Goal: Task Accomplishment & Management: Use online tool/utility

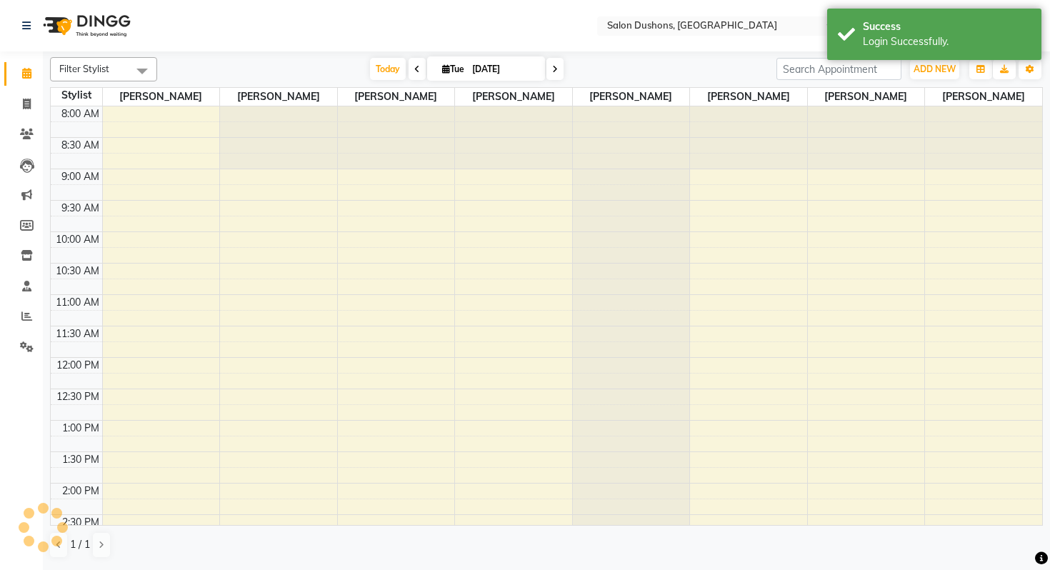
scroll to position [308, 0]
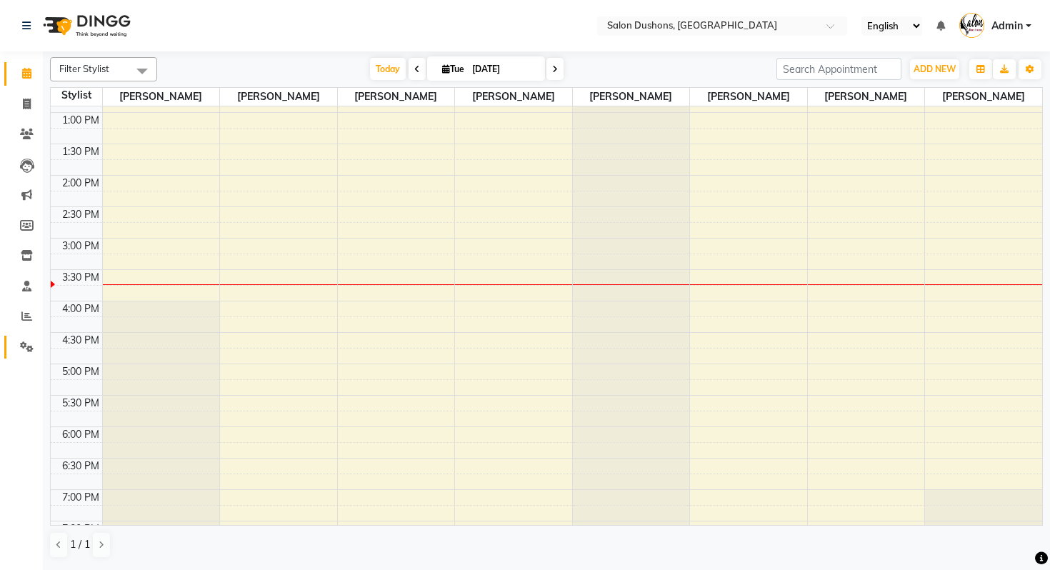
click at [32, 354] on span at bounding box center [26, 347] width 25 height 16
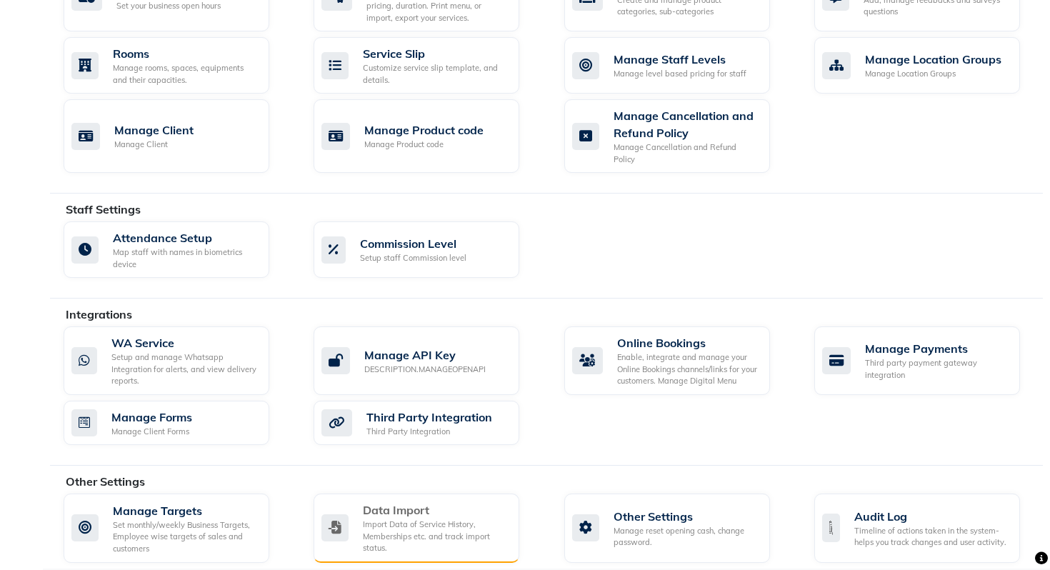
scroll to position [622, 0]
click at [461, 519] on div "Import Data of Service History, Memberships etc. and track import status." at bounding box center [435, 536] width 145 height 36
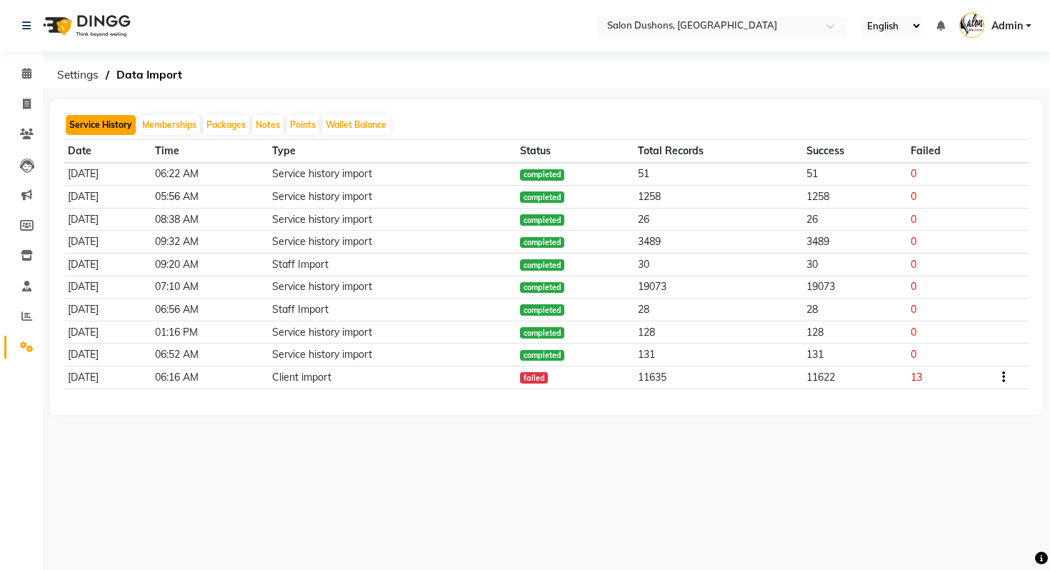
click at [124, 128] on button "Service History" at bounding box center [101, 125] width 70 height 20
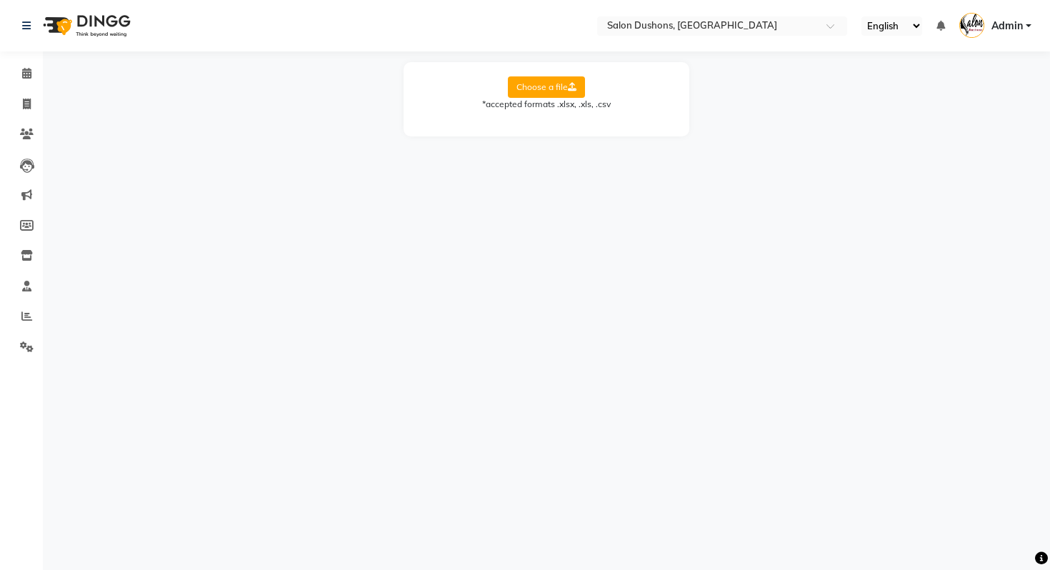
click at [517, 91] on label "Choose a file" at bounding box center [546, 86] width 77 height 21
click at [0, 0] on input "Choose a file" at bounding box center [0, 0] width 0 height 0
click at [584, 130] on select "Select Sheet appointments-[DATE]" at bounding box center [610, 133] width 107 height 22
select select "appointments-[DATE]"
click at [557, 122] on select "Select Sheet appointments-[DATE]" at bounding box center [610, 133] width 107 height 22
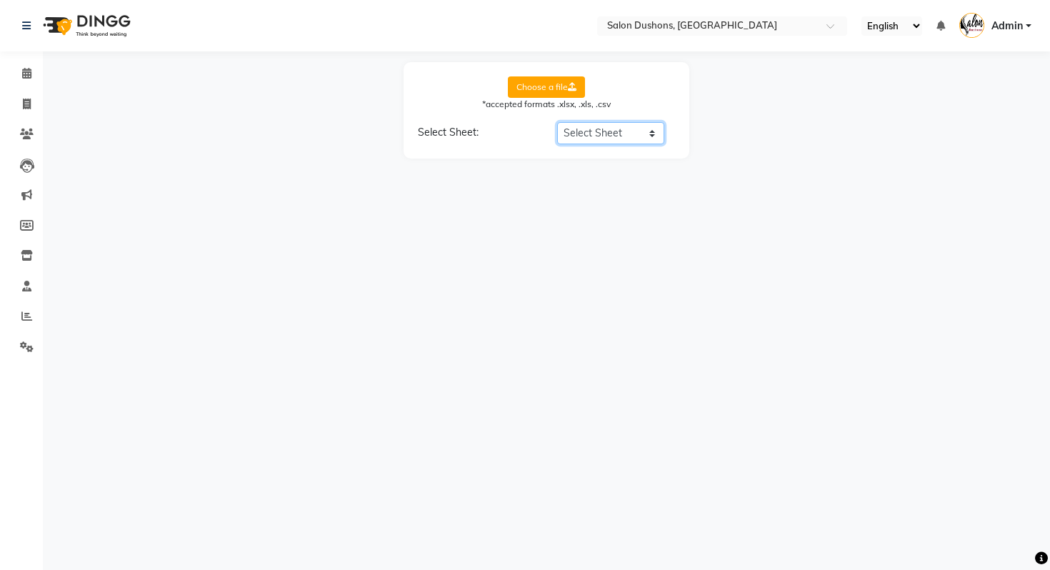
select select "Service Price"
select select "Date"
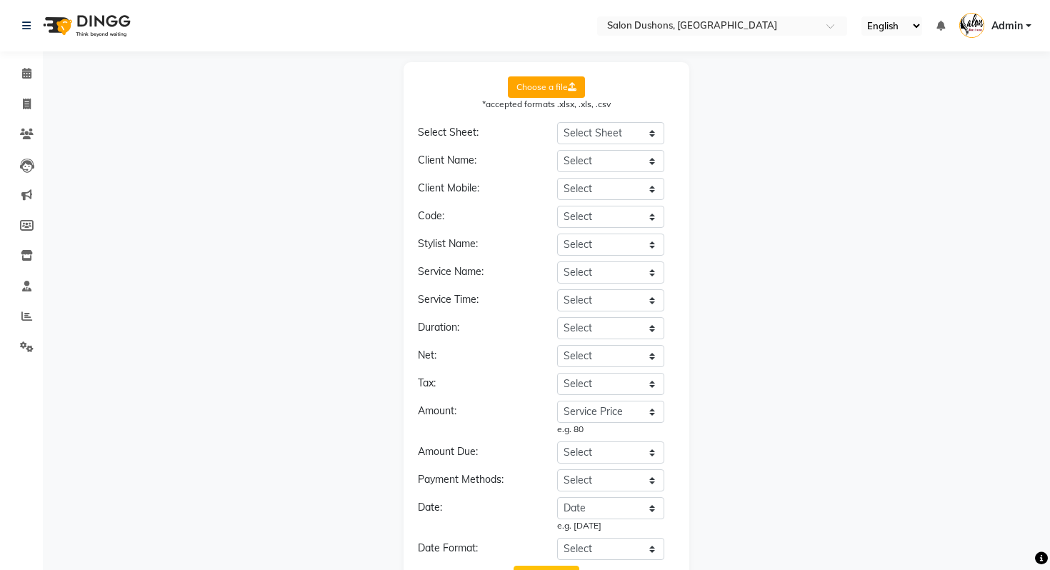
click at [608, 149] on form "Choose a file *accepted formats .xlsx, .xls, .csv Select Sheet: Select Sheet ap…" at bounding box center [546, 334] width 257 height 517
click at [614, 159] on select "Select Date Time Scheduled By Client Prebooked Service Group Service Service Pr…" at bounding box center [610, 161] width 107 height 22
select select "Client"
click at [557, 150] on select "Select Date Time Scheduled By Client Prebooked Service Group Service Service Pr…" at bounding box center [610, 161] width 107 height 22
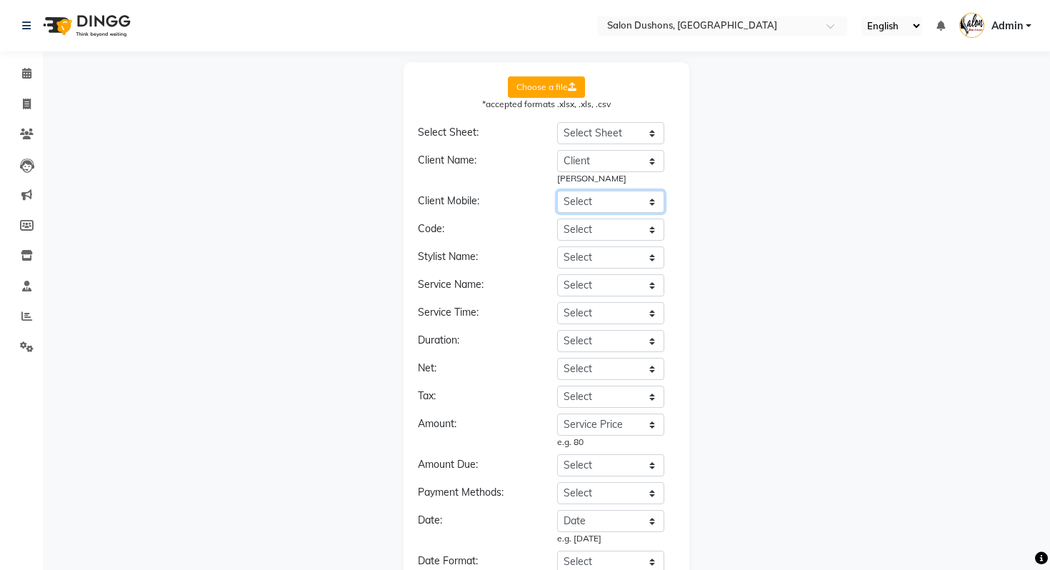
click at [601, 194] on select "Select Date Time Scheduled By Client Prebooked Service Group Service Service Pr…" at bounding box center [610, 202] width 107 height 22
click at [601, 198] on select "Select Date Time Scheduled By Client Prebooked Service Group Service Service Pr…" at bounding box center [610, 202] width 107 height 22
click at [29, 129] on icon at bounding box center [27, 134] width 14 height 11
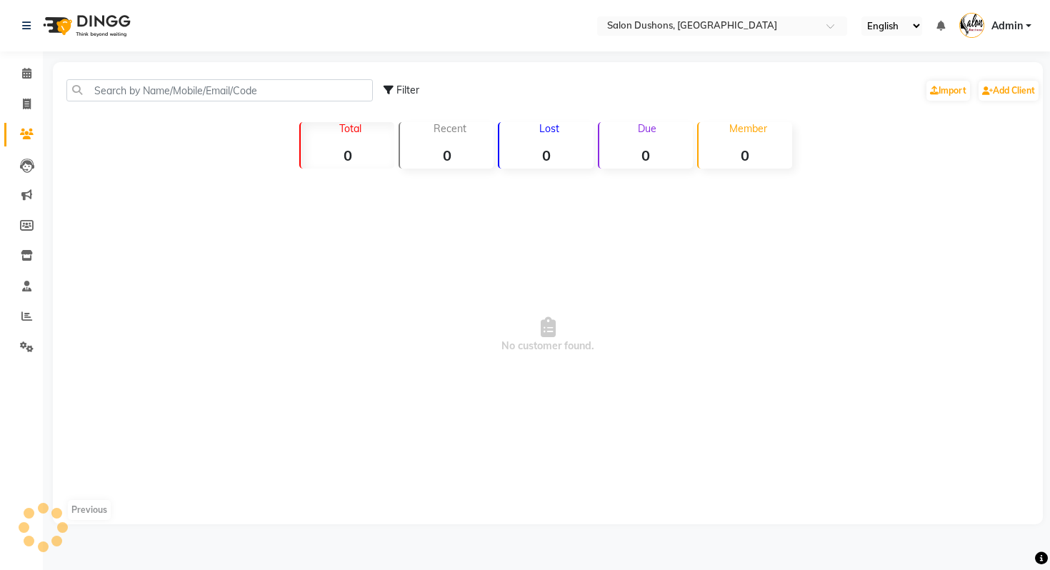
click at [186, 72] on div "Filter Import Add Client" at bounding box center [548, 90] width 985 height 45
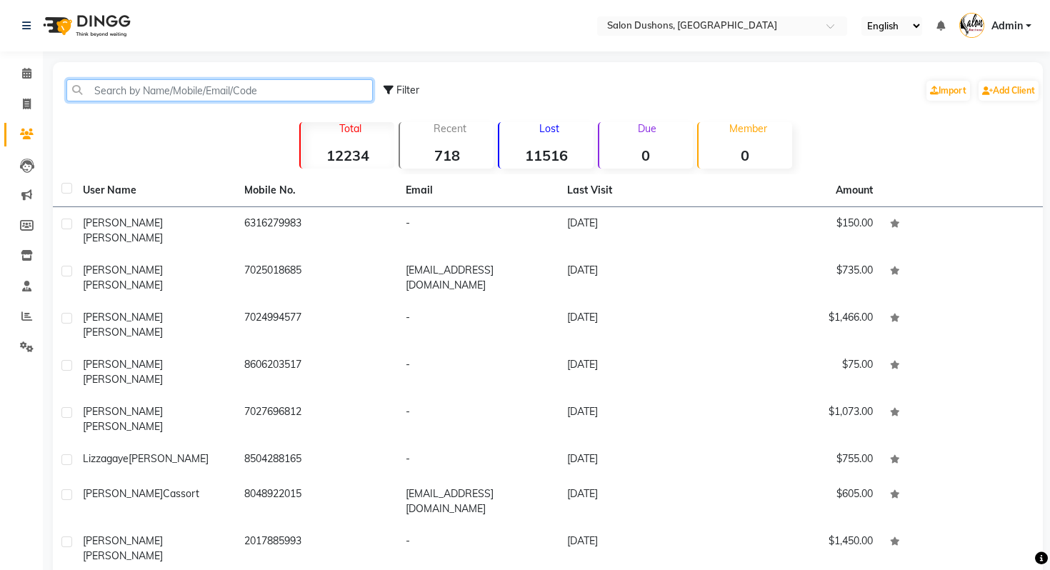
click at [185, 84] on input "text" at bounding box center [219, 90] width 307 height 22
paste input "[PERSON_NAME] (New"
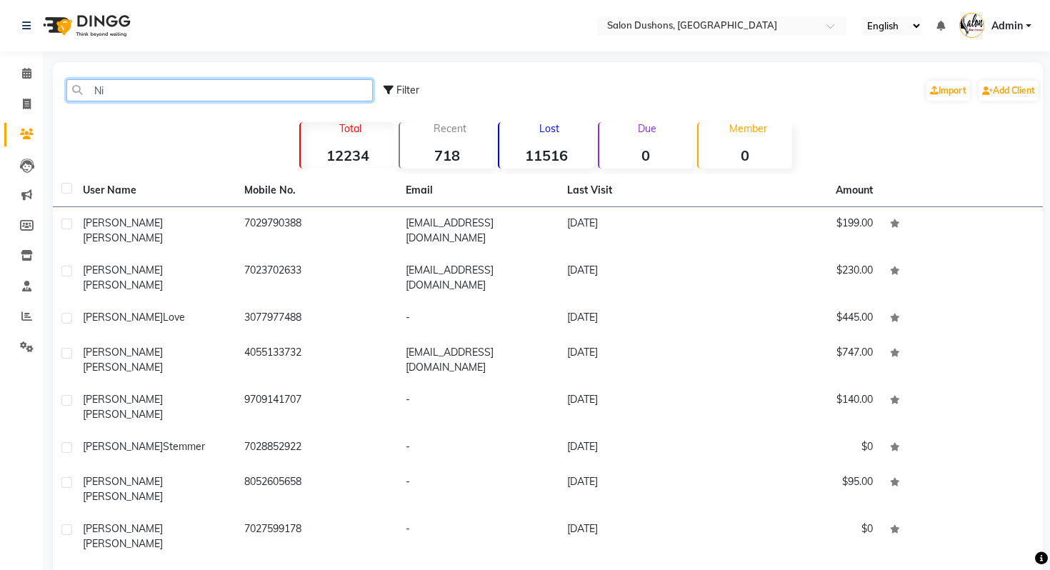
type input "N"
paste input "[PERSON_NAME] (New"
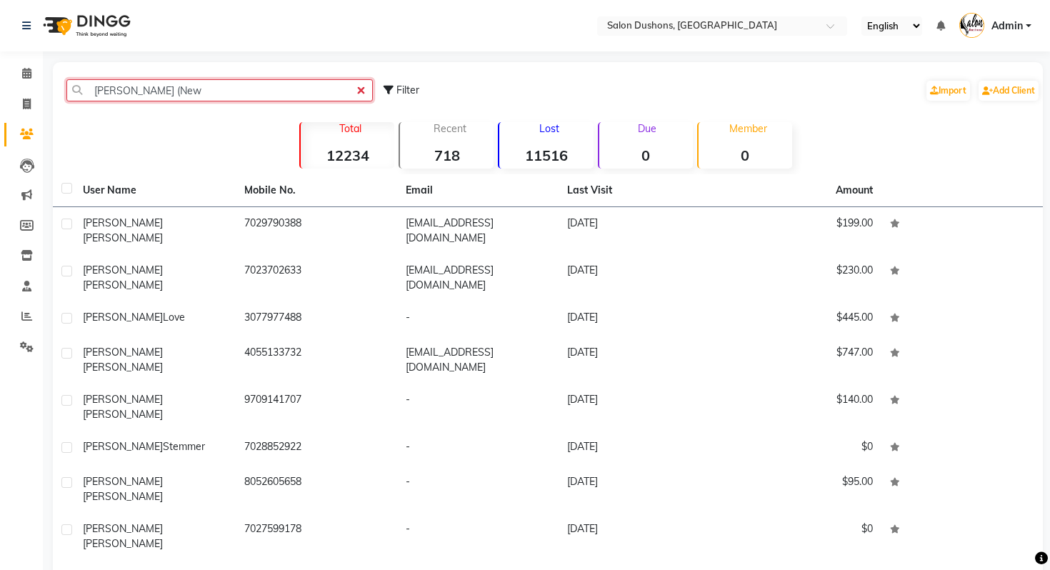
type input "[PERSON_NAME] (New"
click at [19, 101] on span at bounding box center [26, 104] width 25 height 16
select select "7807"
select select "service"
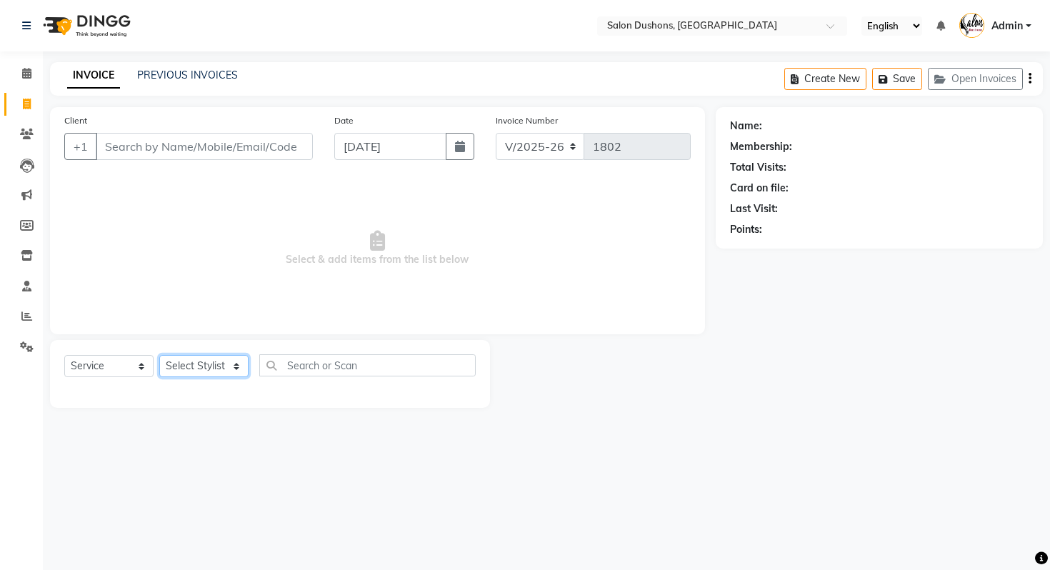
click at [229, 369] on select "Select Stylist [PERSON_NAME] [PERSON_NAME] [PERSON_NAME] [PERSON_NAME] [PERSON_…" at bounding box center [203, 366] width 89 height 22
select select "69562"
click at [159, 355] on select "Select Stylist [PERSON_NAME] [PERSON_NAME] [PERSON_NAME] [PERSON_NAME] [PERSON_…" at bounding box center [203, 366] width 89 height 22
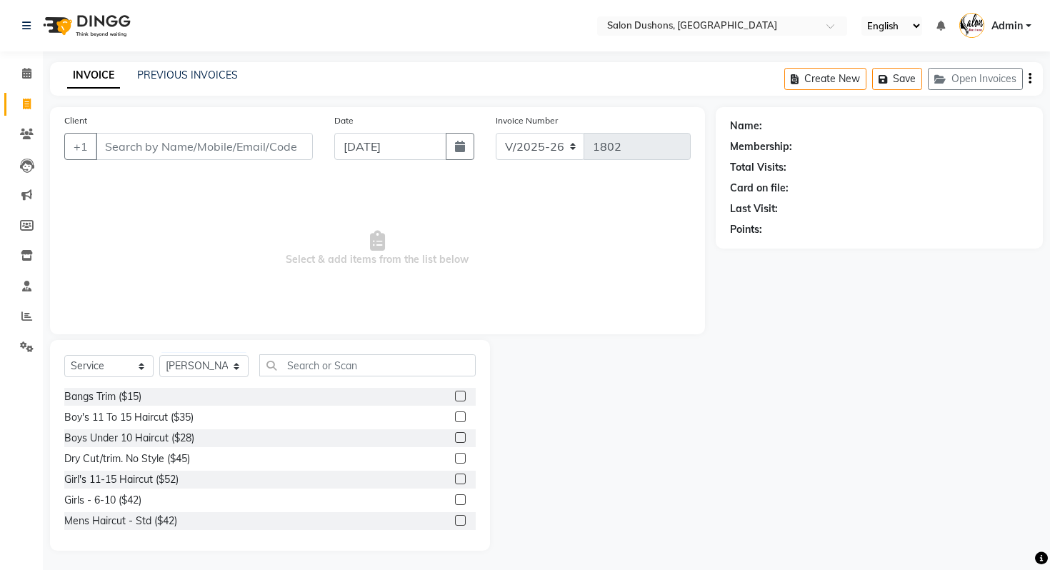
click at [1030, 79] on icon "button" at bounding box center [1030, 79] width 3 height 1
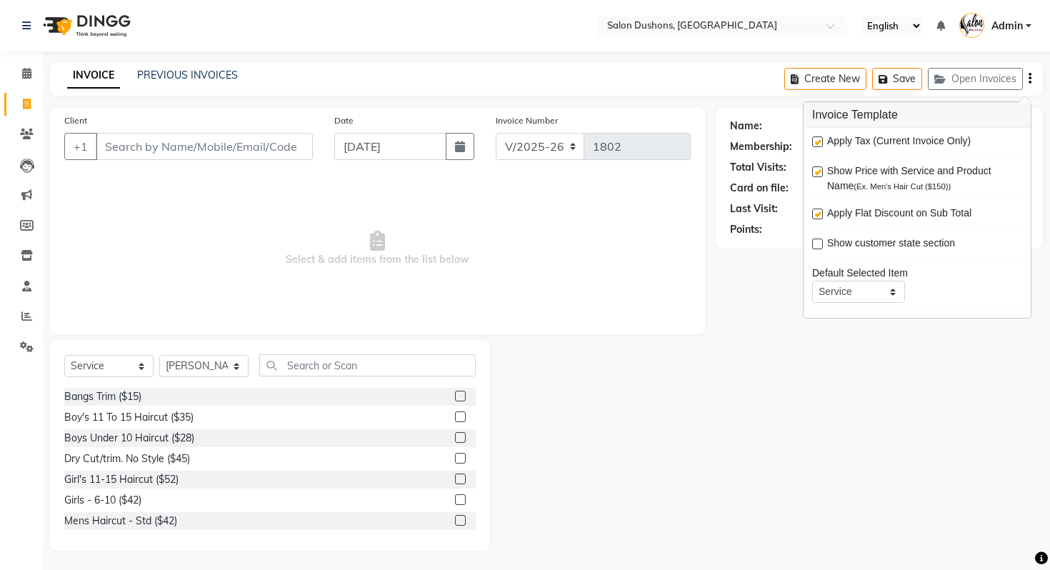
click at [831, 37] on nav "Select Location × Salon Dushons, [GEOGRAPHIC_DATA] English ENGLISH Español العر…" at bounding box center [525, 25] width 1050 height 51
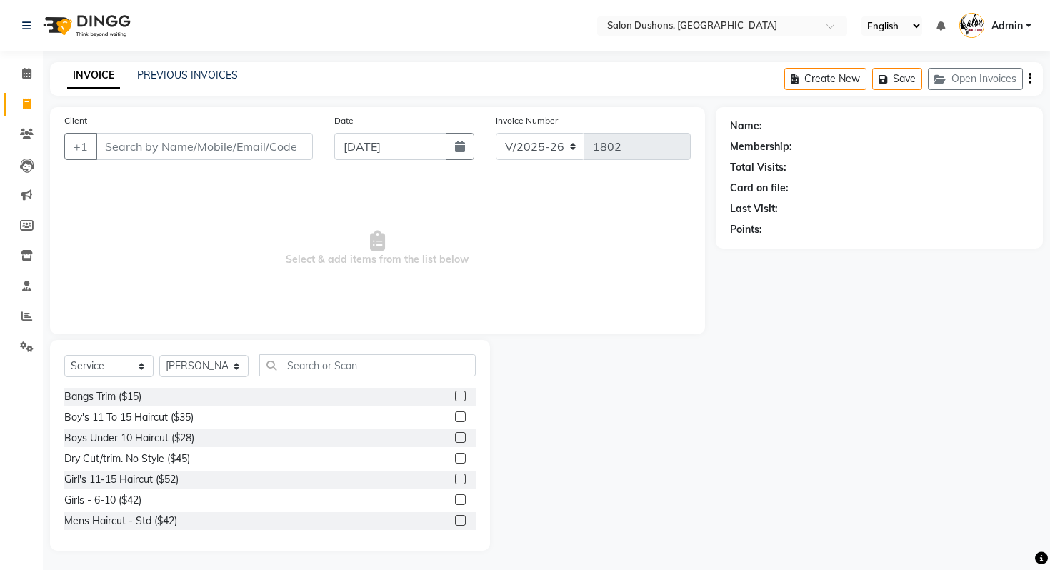
click at [1032, 76] on div "Create New Save Open Invoices" at bounding box center [914, 79] width 259 height 34
click at [1031, 79] on icon "button" at bounding box center [1030, 79] width 3 height 1
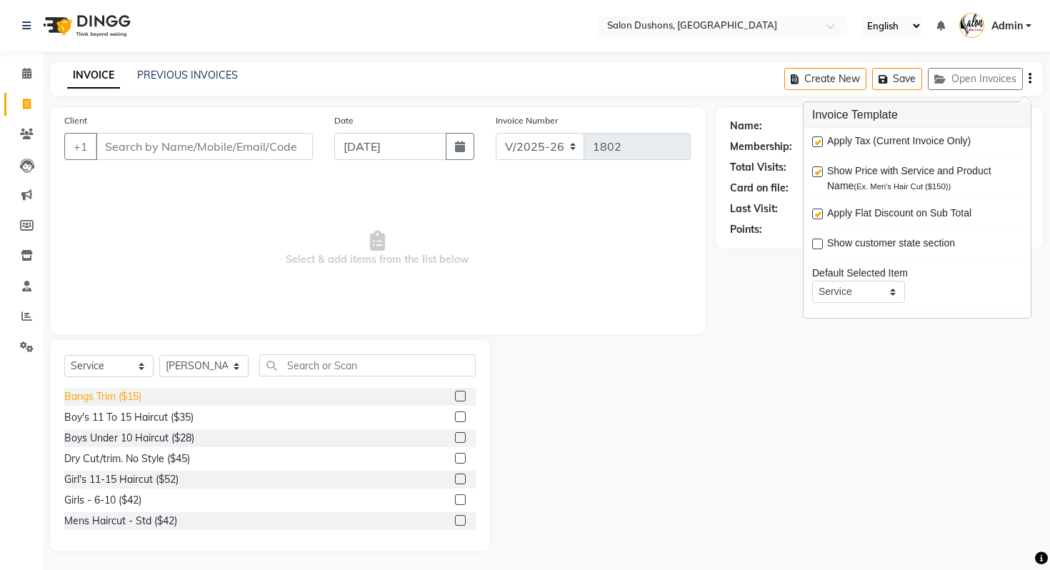
click at [100, 399] on div "Bangs Trim ($15)" at bounding box center [102, 396] width 77 height 15
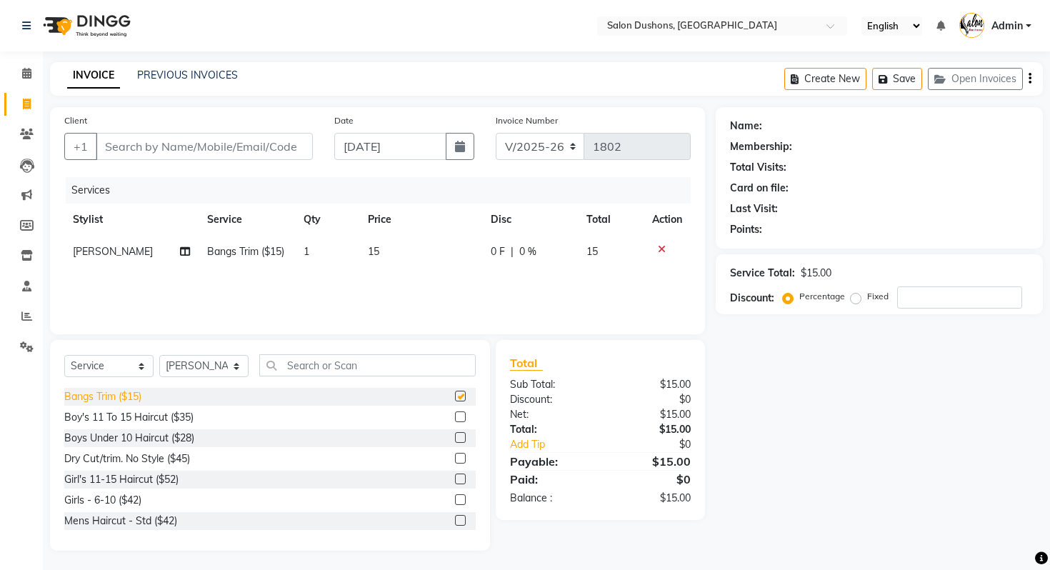
checkbox input "false"
click at [114, 419] on div "Boy's 11 To 15 Haircut ($35)" at bounding box center [128, 417] width 129 height 15
checkbox input "false"
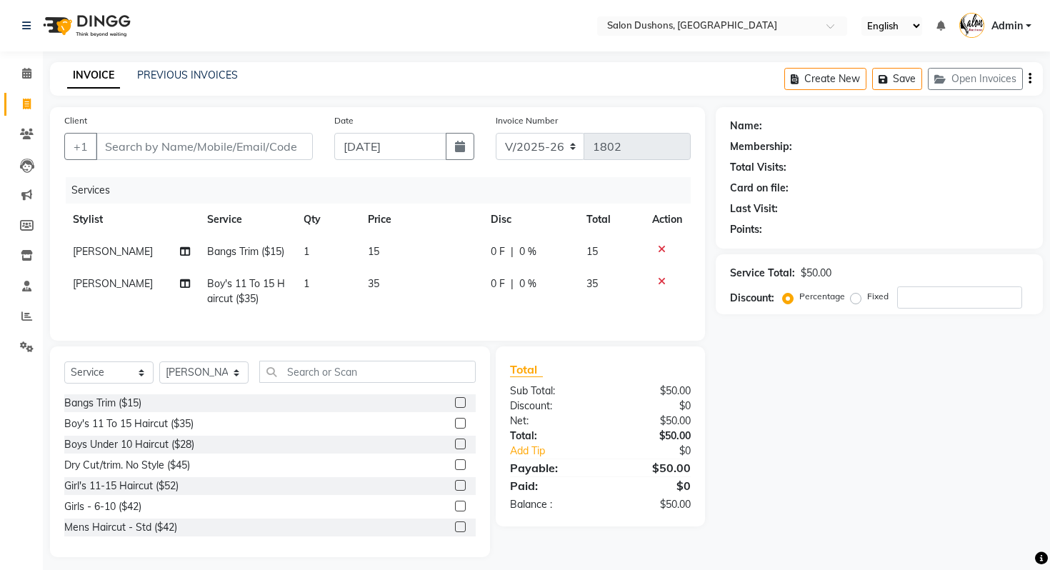
click at [668, 277] on div at bounding box center [667, 282] width 30 height 10
click at [662, 277] on icon at bounding box center [662, 282] width 8 height 10
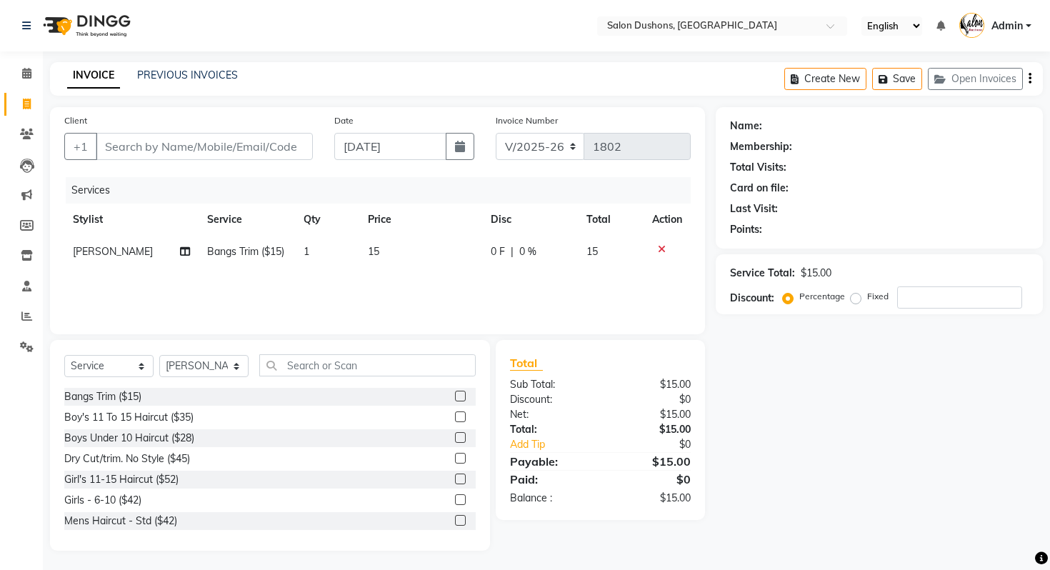
click at [662, 246] on icon at bounding box center [662, 249] width 8 height 10
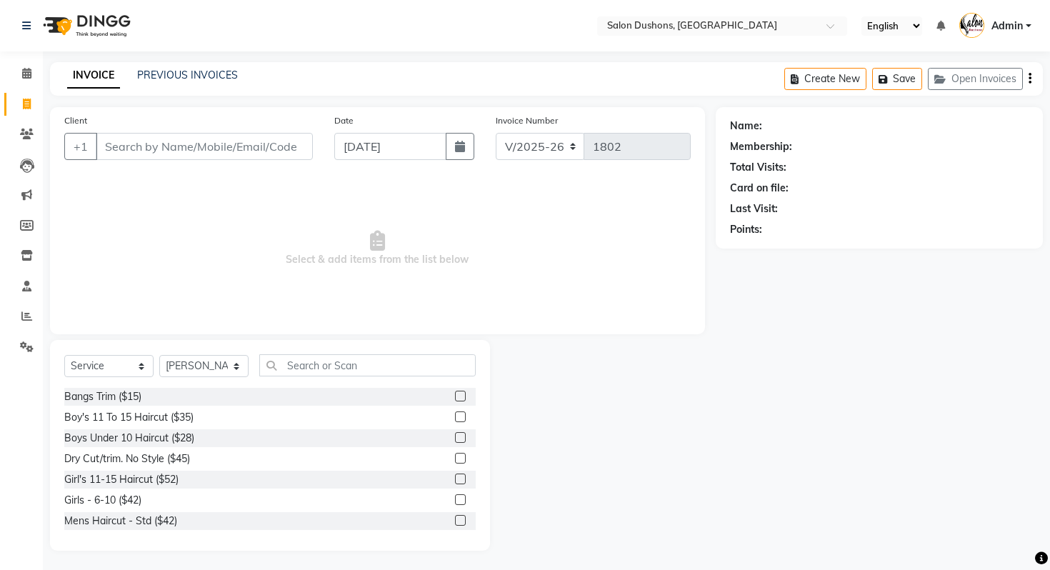
click at [474, 66] on div "INVOICE PREVIOUS INVOICES Create New Save Open Invoices" at bounding box center [546, 79] width 993 height 34
click at [20, 64] on link "Calendar" at bounding box center [21, 74] width 34 height 24
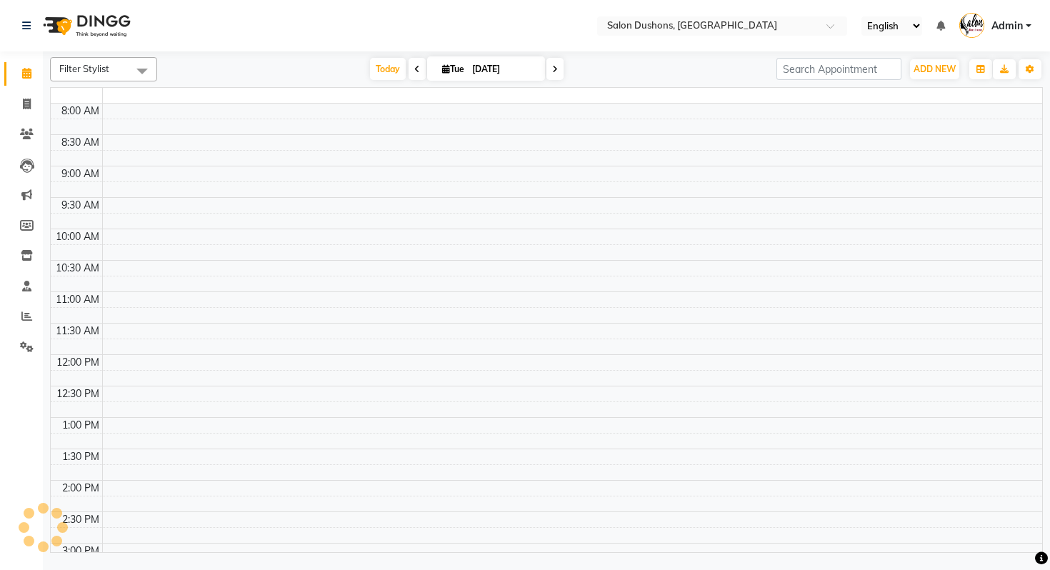
scroll to position [308, 0]
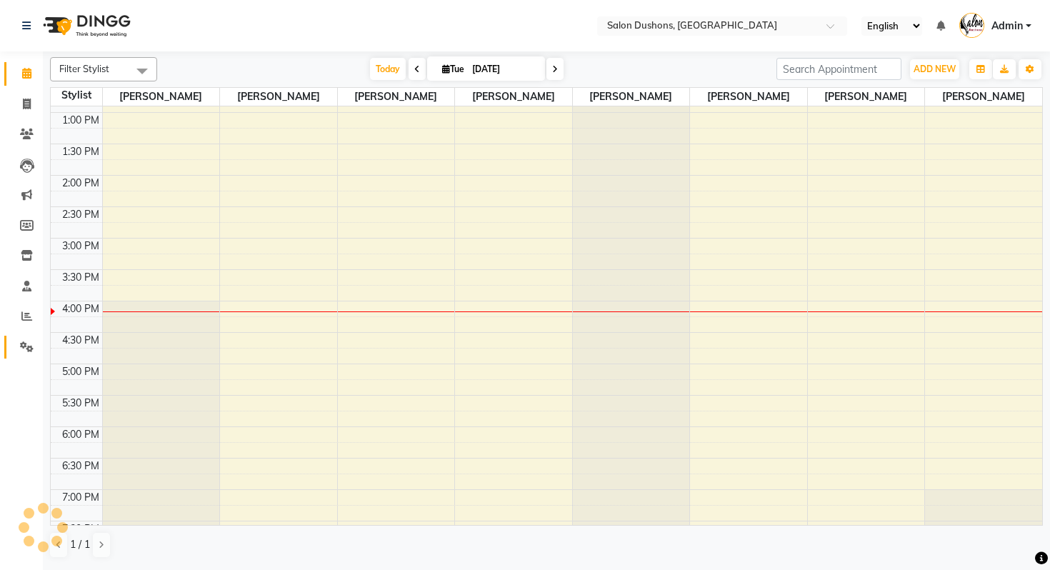
click at [12, 352] on link "Settings" at bounding box center [21, 348] width 34 height 24
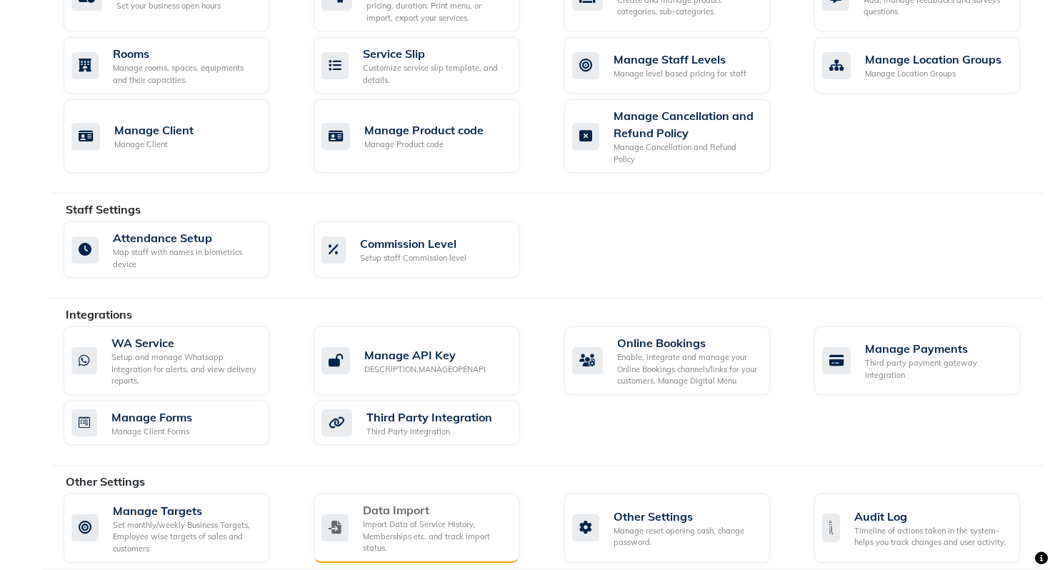
scroll to position [622, 0]
click at [452, 518] on div "Import Data of Service History, Memberships etc. and track import status." at bounding box center [435, 536] width 145 height 36
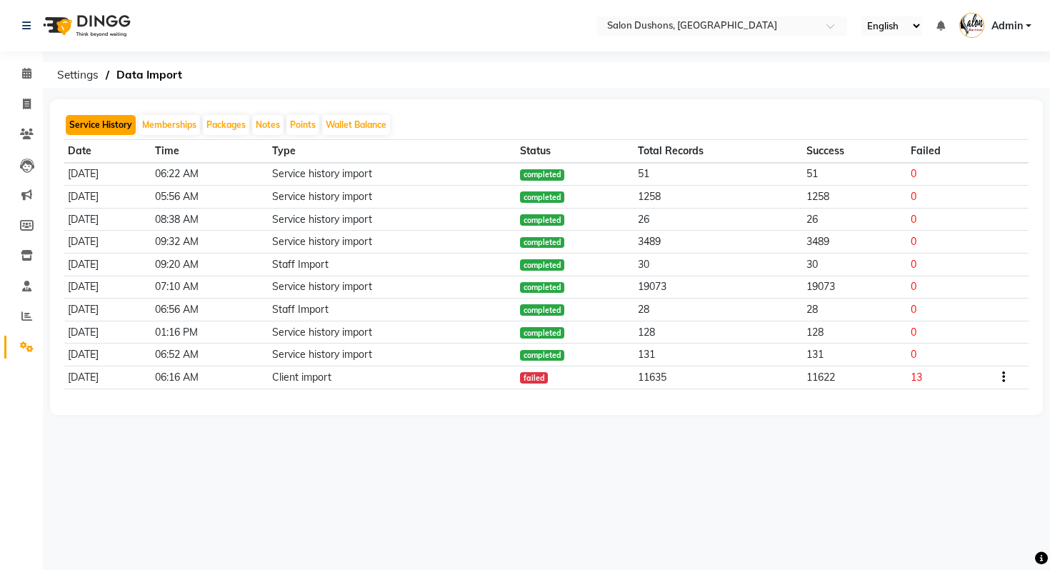
click at [94, 131] on button "Service History" at bounding box center [101, 125] width 70 height 20
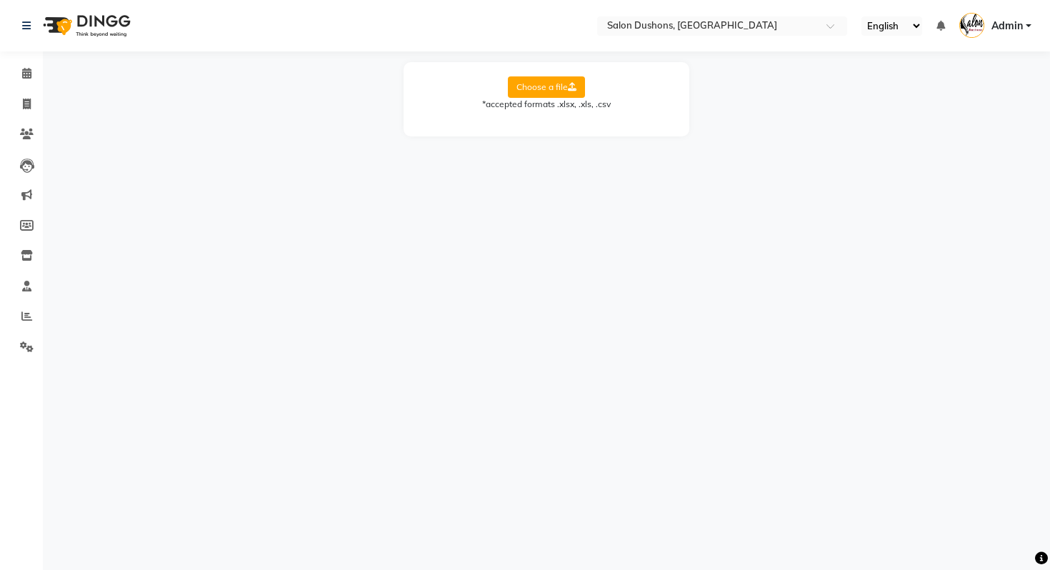
click at [531, 91] on label "Choose a file" at bounding box center [546, 86] width 77 height 21
click at [0, 0] on input "Choose a file" at bounding box center [0, 0] width 0 height 0
click at [613, 137] on select "Select Sheet Appt Call List" at bounding box center [610, 133] width 107 height 22
select select "Appt Call List"
click at [557, 122] on select "Select Sheet Appt Call List" at bounding box center [610, 133] width 107 height 22
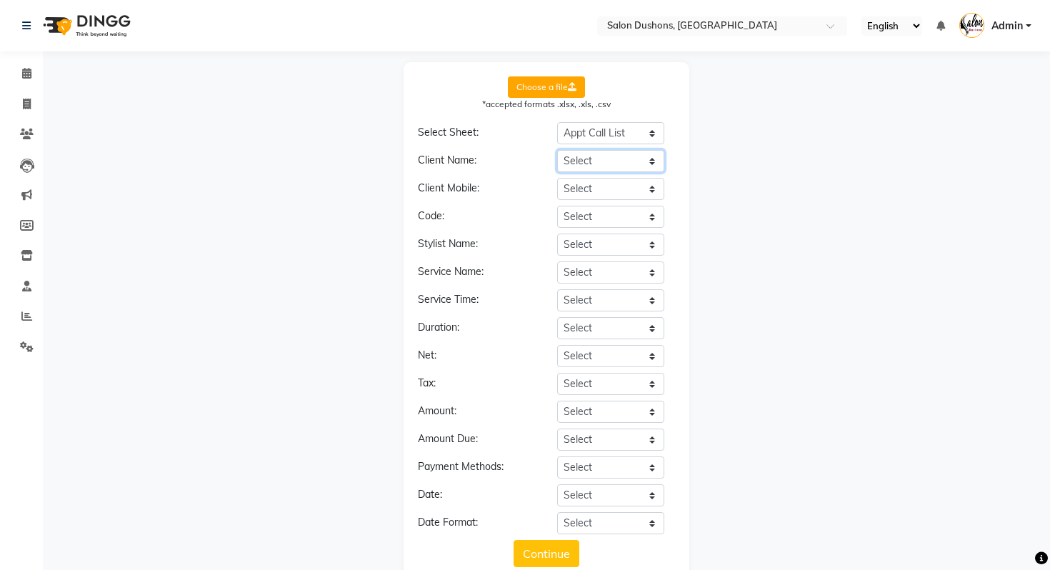
click at [609, 156] on select "Select Selected Filters: __EMPTY Start Date: [DATE], End Date: [DATE] __EMPTY_1…" at bounding box center [610, 161] width 107 height 22
click at [573, 71] on div "Choose a file *accepted formats .xlsx, .xls, .csv Select Sheet: Select Sheet Ap…" at bounding box center [547, 321] width 286 height 519
click at [564, 89] on label "Choose a file" at bounding box center [546, 86] width 77 height 21
click at [0, 0] on input "Choose a file" at bounding box center [0, 0] width 0 height 0
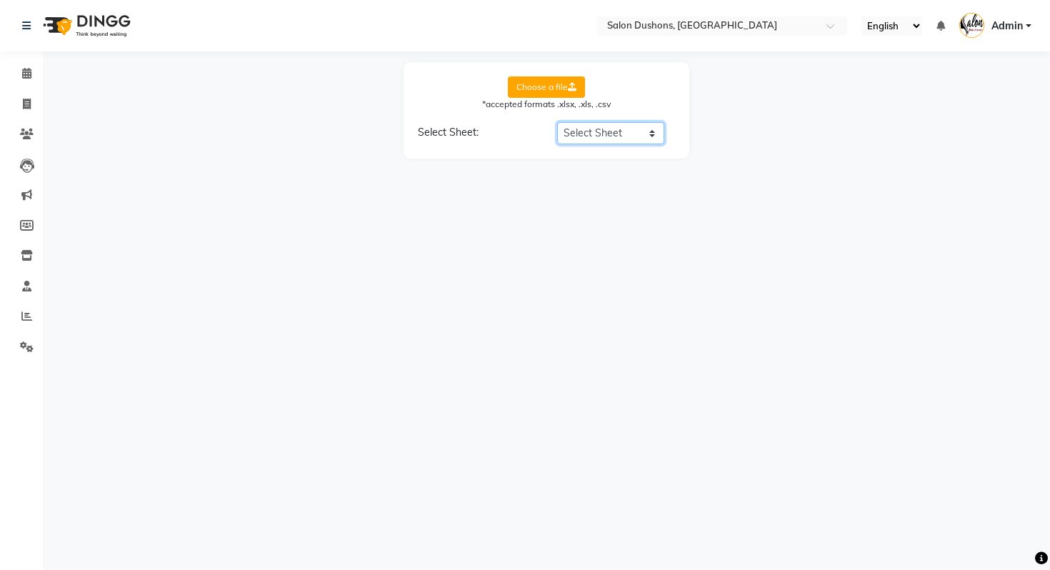
click at [582, 132] on select "Select Sheet Sheet1" at bounding box center [610, 133] width 107 height 22
select select "Sheet1"
click at [557, 122] on select "Select Sheet Sheet1" at bounding box center [610, 133] width 107 height 22
select select "Mobile"
select select "Date"
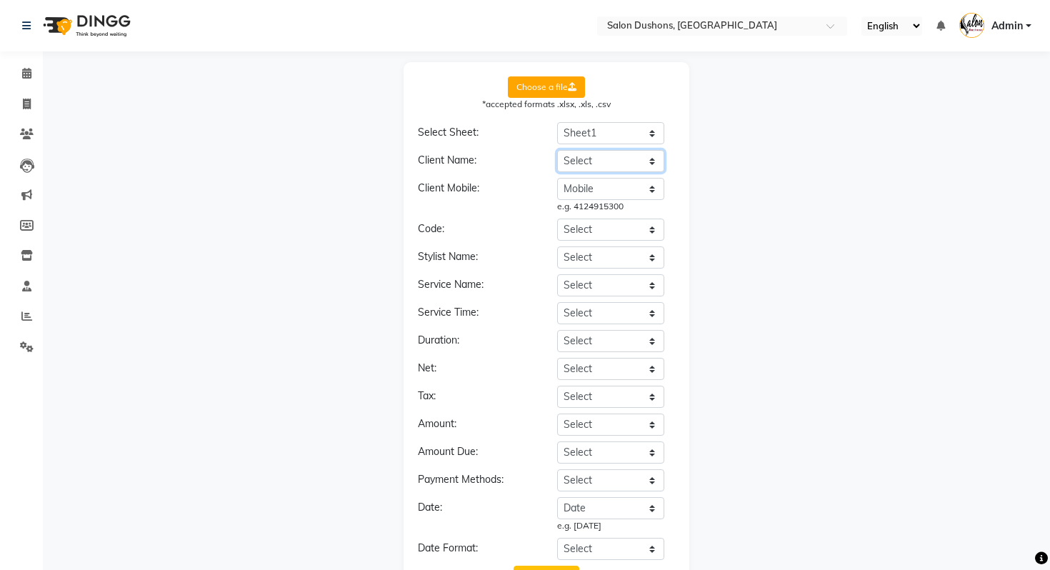
click at [594, 163] on select "Select Date Time Client Home Mobile Work Service Employee Notes Start Time (min…" at bounding box center [610, 161] width 107 height 22
select select "Client"
click at [557, 150] on select "Select Date Time Client Home Mobile Work Service Employee Notes Start Time (min…" at bounding box center [610, 161] width 107 height 22
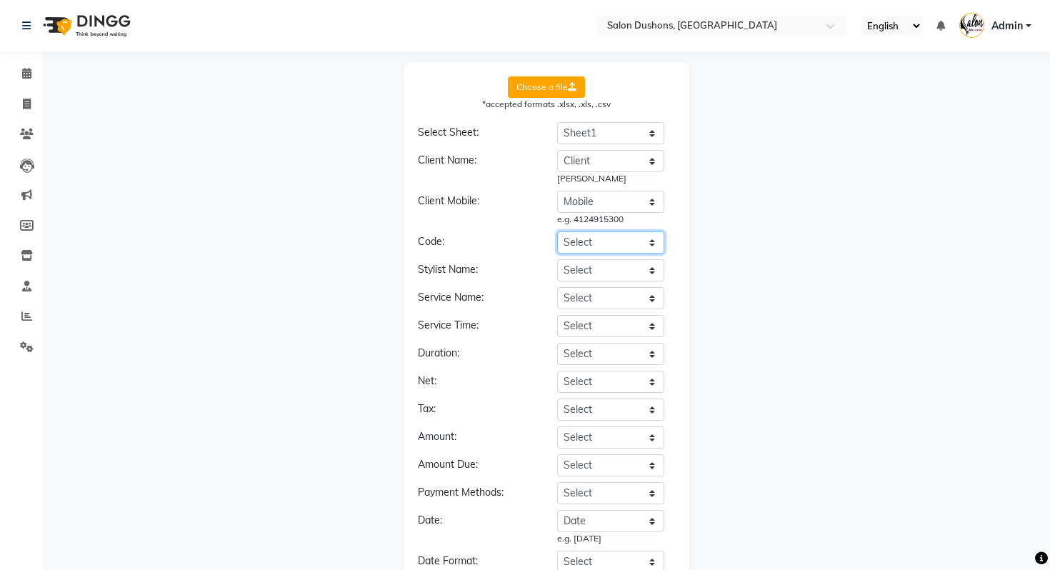
click at [596, 244] on select "Select Date Time Client Home Mobile Work Service Employee Notes Start Time (min…" at bounding box center [610, 243] width 107 height 22
click at [633, 272] on select "Select Date Time Client Home Mobile Work Service Employee Notes Start Time (min…" at bounding box center [610, 270] width 107 height 22
select select "Employee"
click at [557, 259] on select "Select Date Time Client Home Mobile Work Service Employee Notes Start Time (min…" at bounding box center [610, 270] width 107 height 22
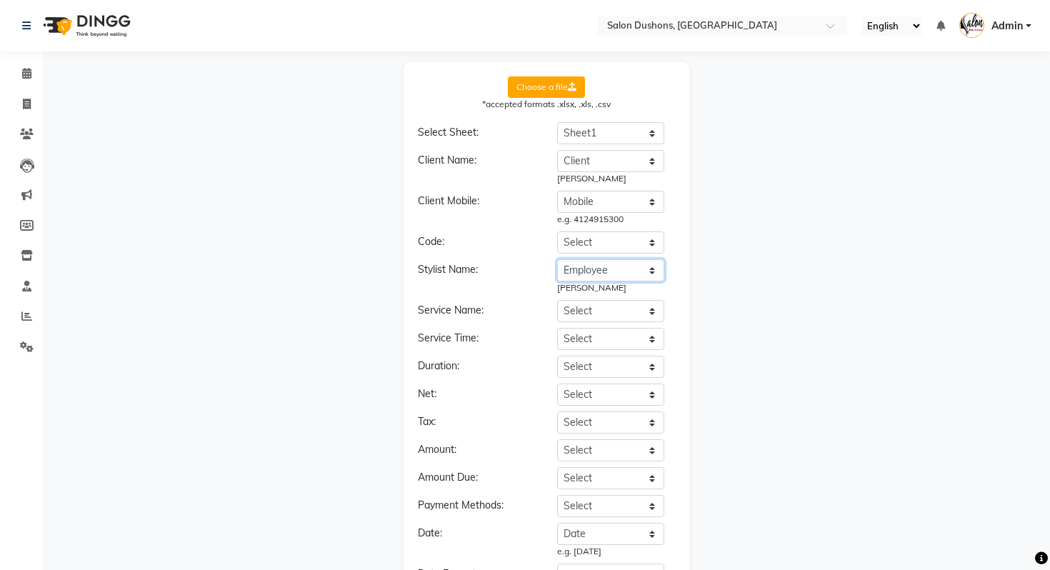
scroll to position [84, 0]
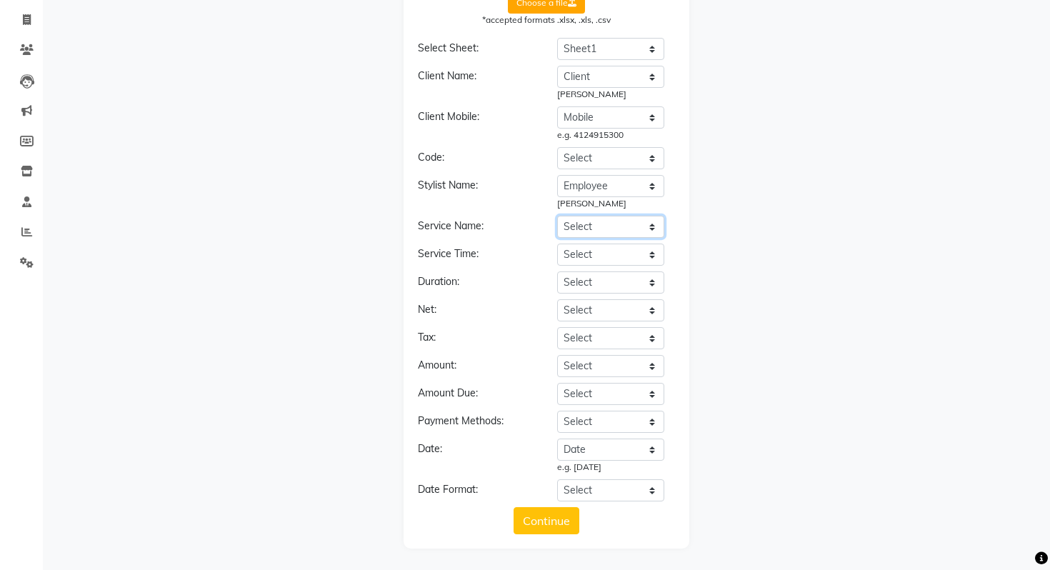
click at [586, 229] on select "Select Date Time Client Home Mobile Work Service Employee Notes Start Time (min…" at bounding box center [610, 227] width 107 height 22
select select "Service"
click at [557, 216] on select "Select Date Time Client Home Mobile Work Service Employee Notes Start Time (min…" at bounding box center [610, 227] width 107 height 22
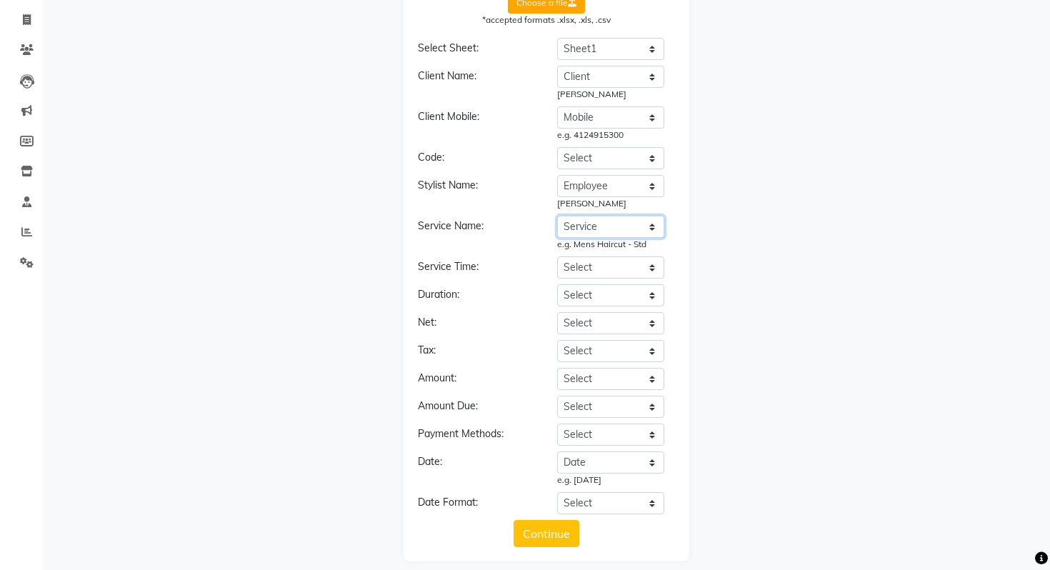
scroll to position [97, 0]
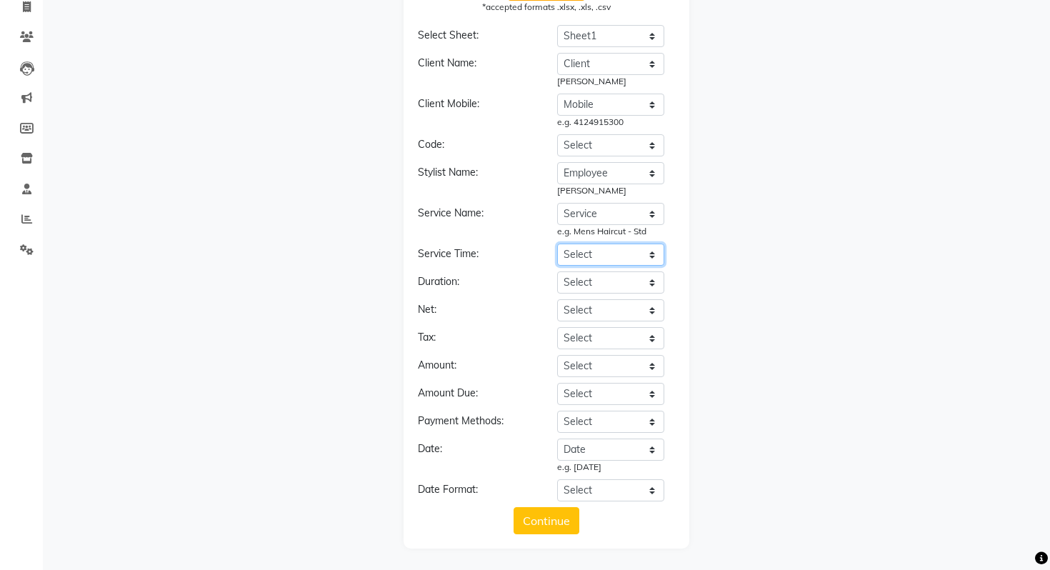
click at [580, 254] on select "Select Date Time Client Home Mobile Work Service Employee Notes Start Time (min…" at bounding box center [610, 255] width 107 height 22
select select "Time"
click at [557, 244] on select "Select Date Time Client Home Mobile Work Service Employee Notes Start Time (min…" at bounding box center [610, 255] width 107 height 22
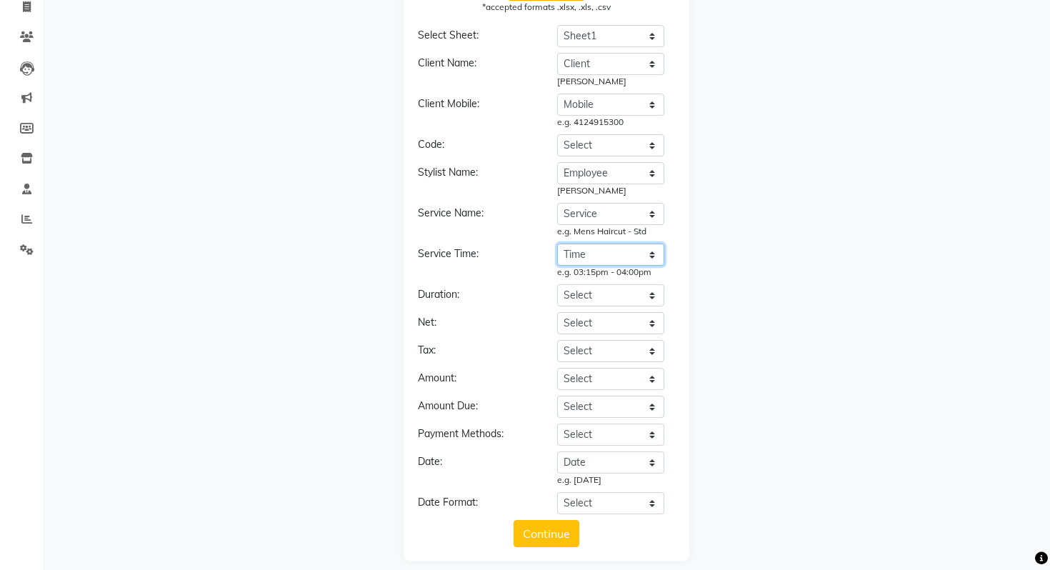
scroll to position [110, 0]
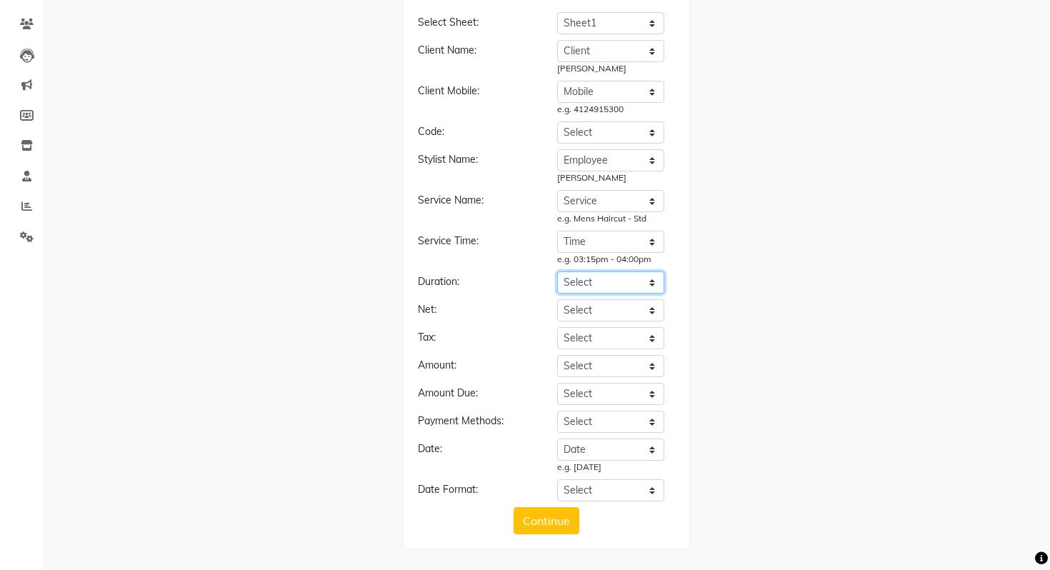
click at [584, 281] on select "Select Date Time Client Home Mobile Work Service Employee Notes Start Time (min…" at bounding box center [610, 283] width 107 height 22
select select "Start Time (minutes)"
click at [557, 272] on select "Select Date Time Client Home Mobile Work Service Employee Notes Start Time (min…" at bounding box center [610, 283] width 107 height 22
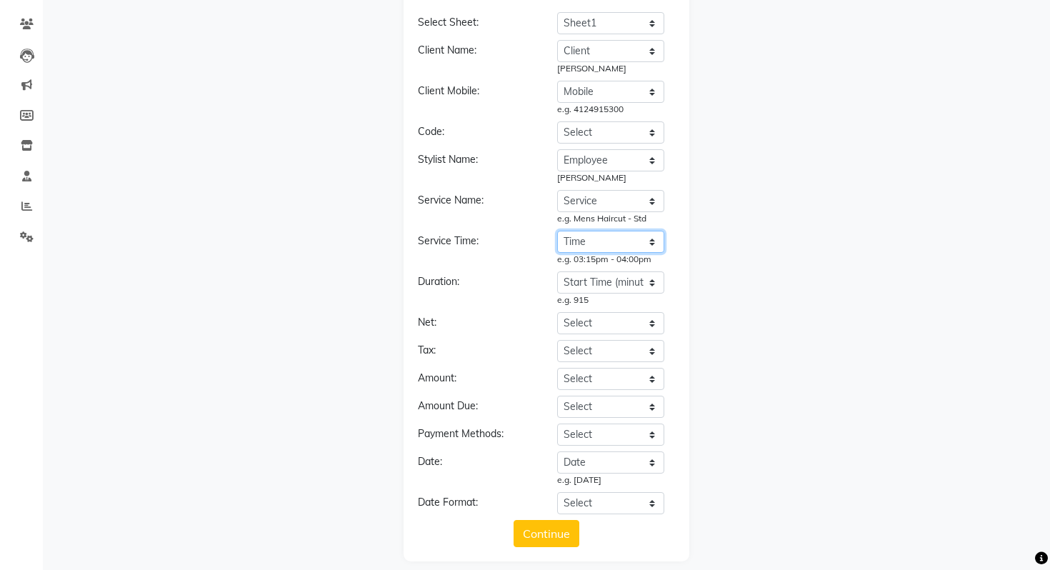
click at [602, 248] on select "Select Date Time Client Home Mobile Work Service Employee Notes Start Time (min…" at bounding box center [610, 242] width 107 height 22
select select "Start Time (minutes)"
click at [557, 231] on select "Select Date Time Client Home Mobile Work Service Employee Notes Start Time (min…" at bounding box center [610, 242] width 107 height 22
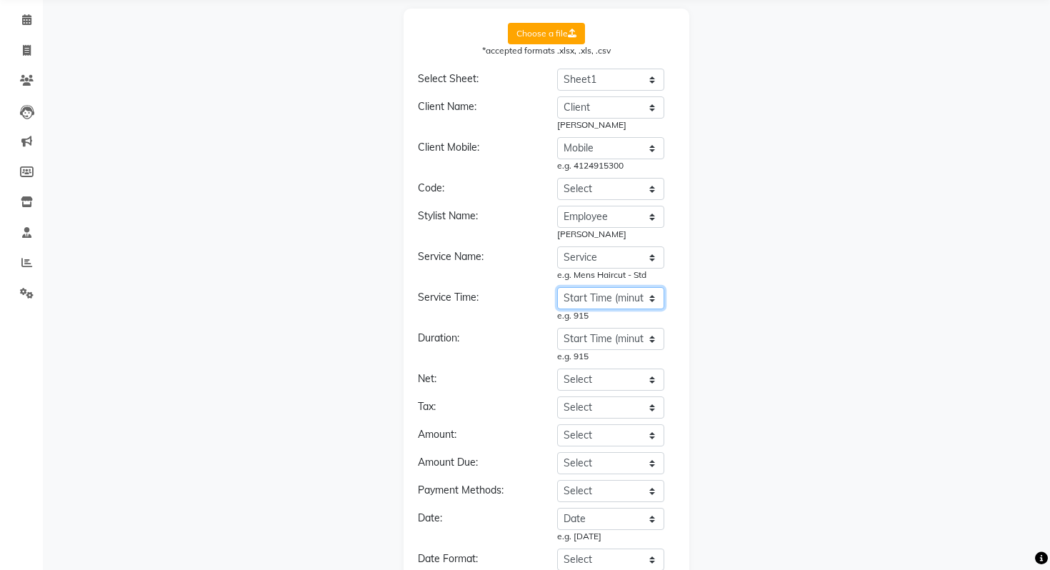
scroll to position [0, 0]
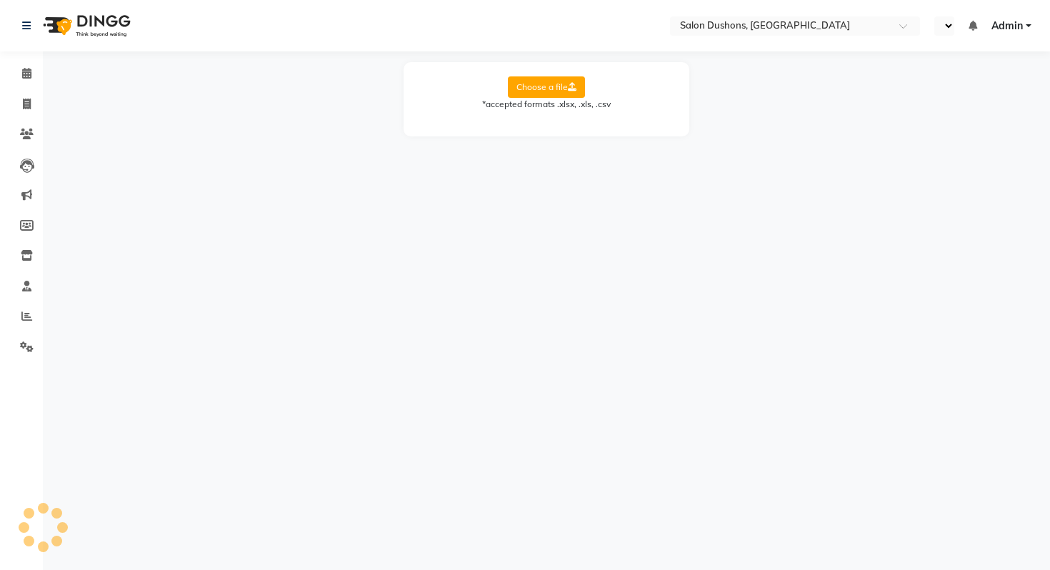
select select "en"
click at [570, 73] on div "Choose a file *accepted formats .xlsx, .xls, .csv" at bounding box center [547, 99] width 286 height 74
click at [560, 85] on label "Choose a file" at bounding box center [546, 86] width 77 height 21
click at [0, 0] on input "Choose a file" at bounding box center [0, 0] width 0 height 0
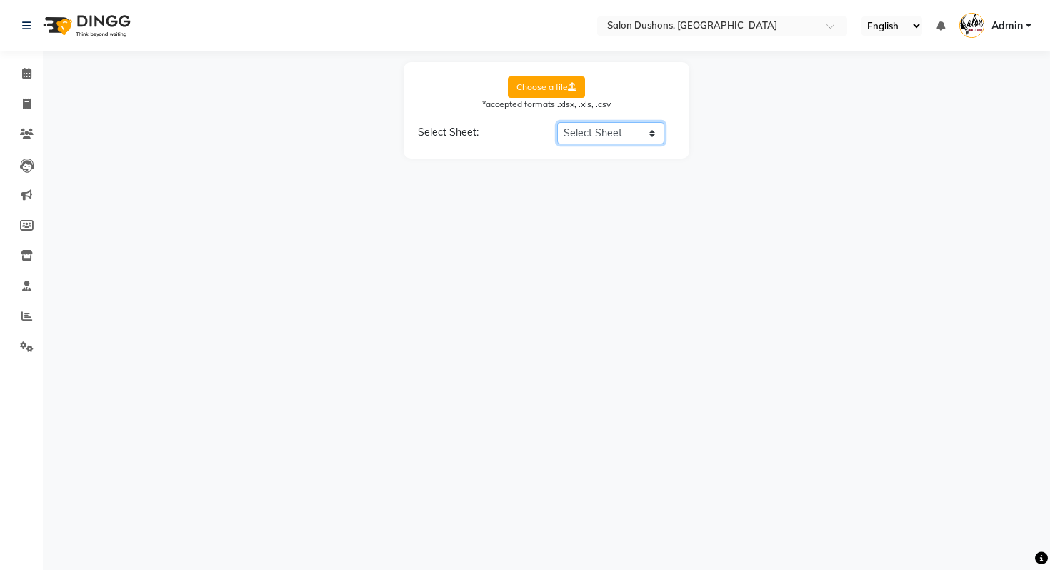
click at [594, 144] on select "Select Sheet Sheet1" at bounding box center [610, 133] width 107 height 22
select select "Sheet1"
click at [557, 122] on select "Select Sheet Sheet1" at bounding box center [610, 133] width 107 height 22
select select "Mobile"
select select "Date"
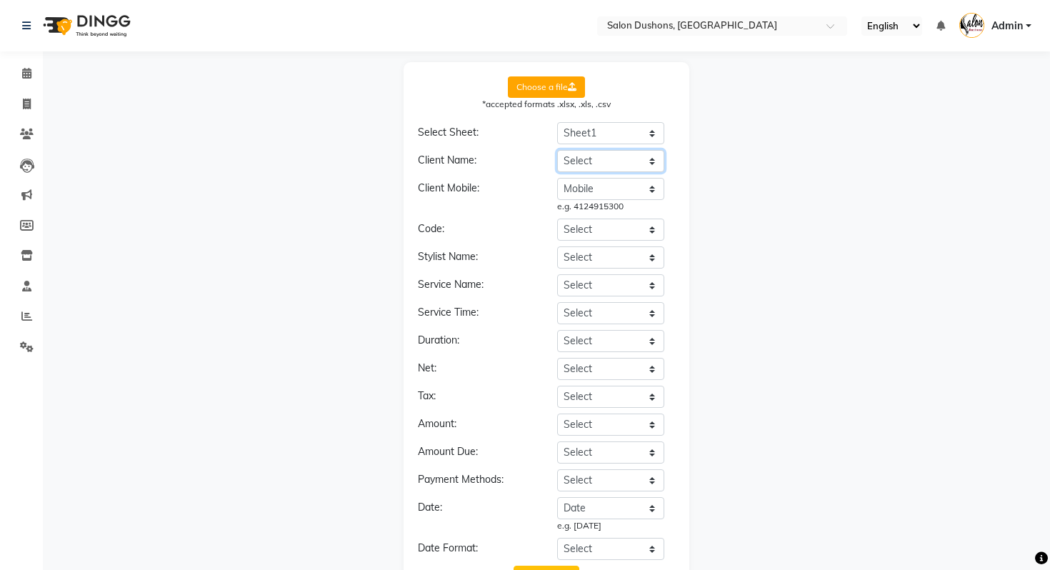
click at [594, 153] on select "Select Date Time Client Home Mobile Work Service Employee Notes Start Time (min…" at bounding box center [610, 161] width 107 height 22
select select "Client"
click at [557, 150] on select "Select Date Time Client Home Mobile Work Service Employee Notes Start Time (min…" at bounding box center [610, 161] width 107 height 22
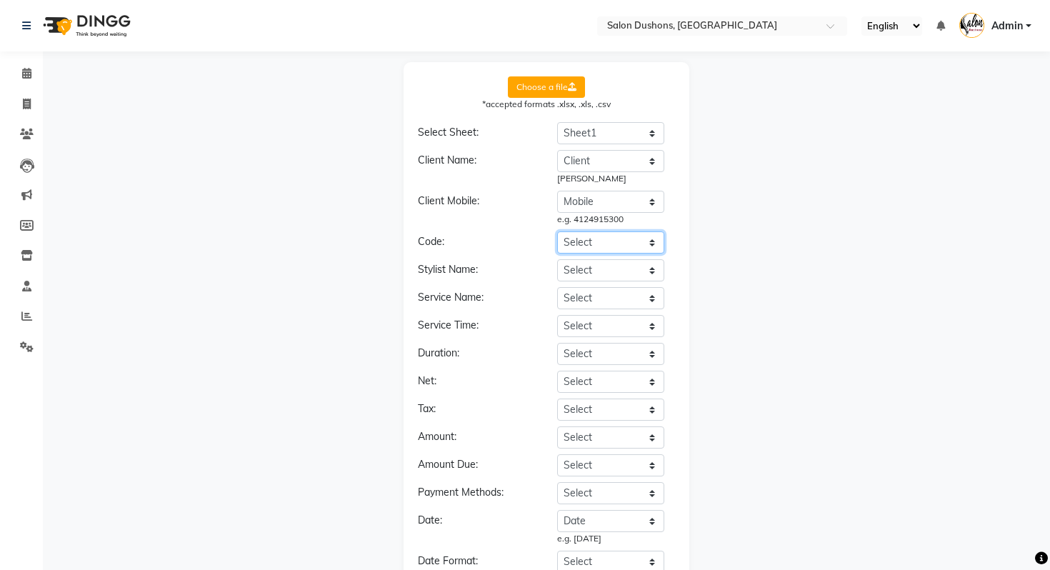
click at [591, 247] on select "Select Date Time Client Home Mobile Work Service Employee Notes Start Time (min…" at bounding box center [610, 243] width 107 height 22
click at [597, 276] on select "Select Date Time Client Home Mobile Work Service Employee Notes Start Time (min…" at bounding box center [610, 270] width 107 height 22
select select "Employee"
click at [557, 259] on select "Select Date Time Client Home Mobile Work Service Employee Notes Start Time (min…" at bounding box center [610, 270] width 107 height 22
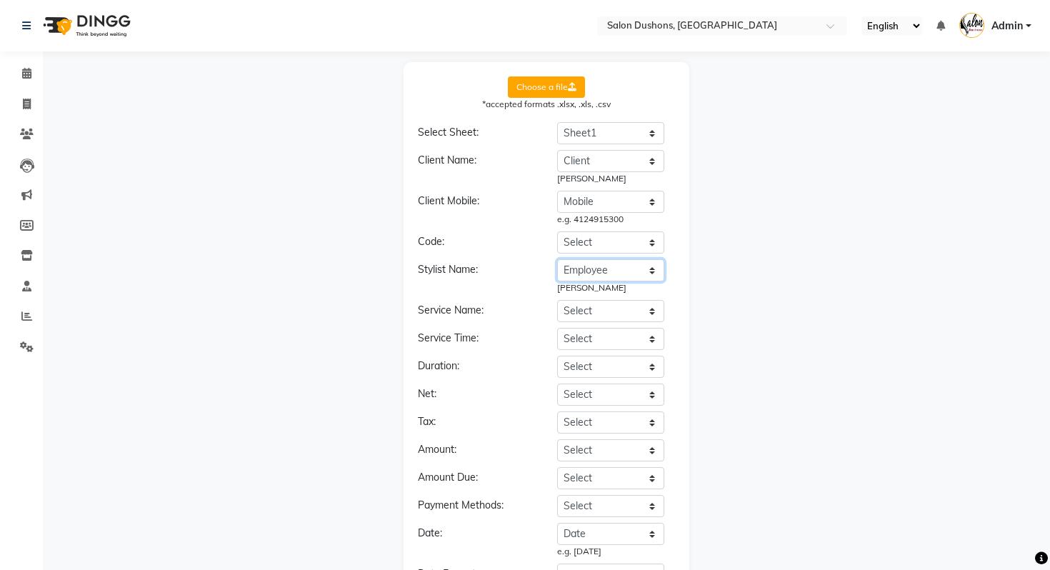
scroll to position [43, 0]
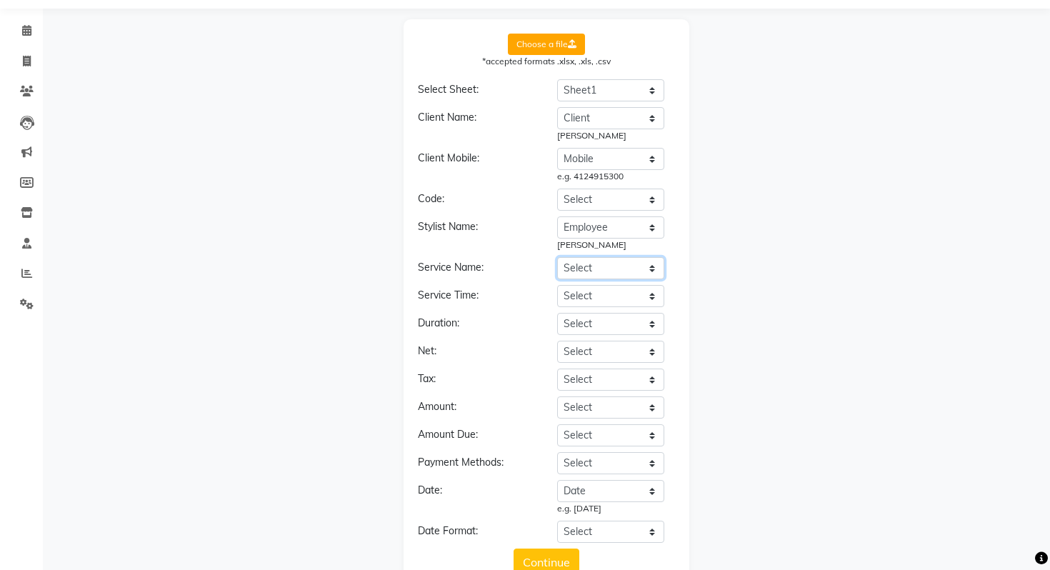
click at [587, 272] on select "Select Date Time Client Home Mobile Work Service Employee Notes Start Time (min…" at bounding box center [610, 268] width 107 height 22
select select "Service"
click at [557, 257] on select "Select Date Time Client Home Mobile Work Service Employee Notes Start Time (min…" at bounding box center [610, 268] width 107 height 22
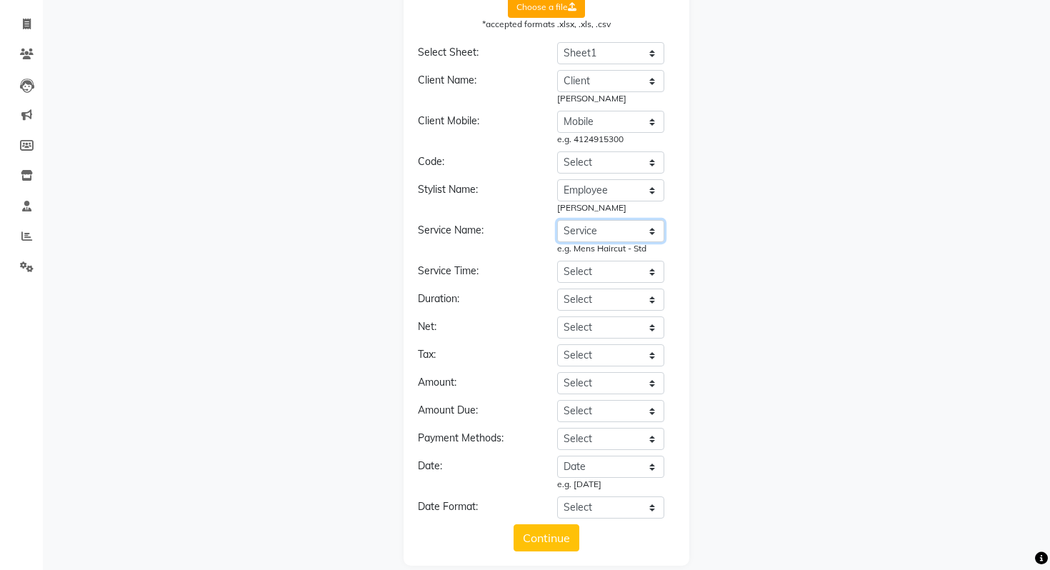
scroll to position [97, 0]
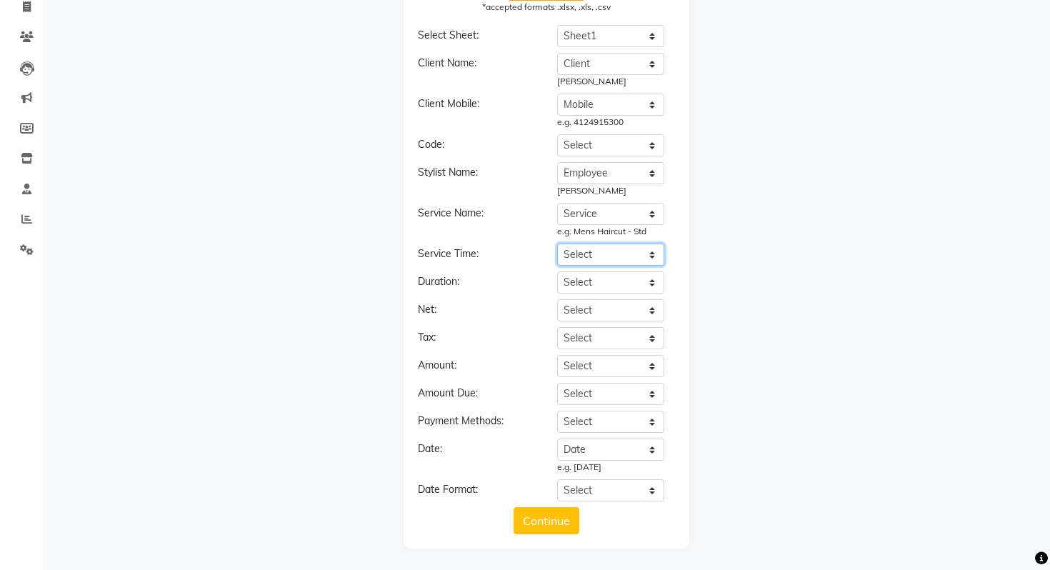
click at [606, 259] on select "Select Date Time Client Home Mobile Work Service Employee Notes Start Time (min…" at bounding box center [610, 255] width 107 height 22
click at [605, 257] on select "Select Date Time Client Home Mobile Work Service Employee Notes Start Time (min…" at bounding box center [610, 255] width 107 height 22
select select "Start Time (minutes)"
click at [557, 244] on select "Select Date Time Client Home Mobile Work Service Employee Notes Start Time (min…" at bounding box center [610, 255] width 107 height 22
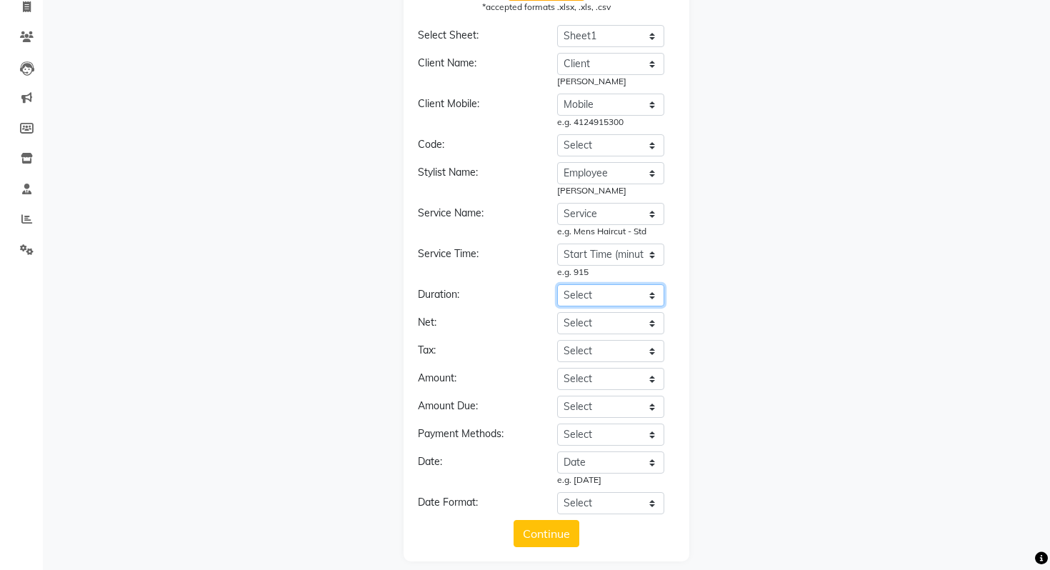
click at [595, 302] on select "Select Date Time Client Home Mobile Work Service Employee Notes Start Time (min…" at bounding box center [610, 295] width 107 height 22
select select "Duration (minutes)"
click at [557, 284] on select "Select Date Time Client Home Mobile Work Service Employee Notes Start Time (min…" at bounding box center [610, 295] width 107 height 22
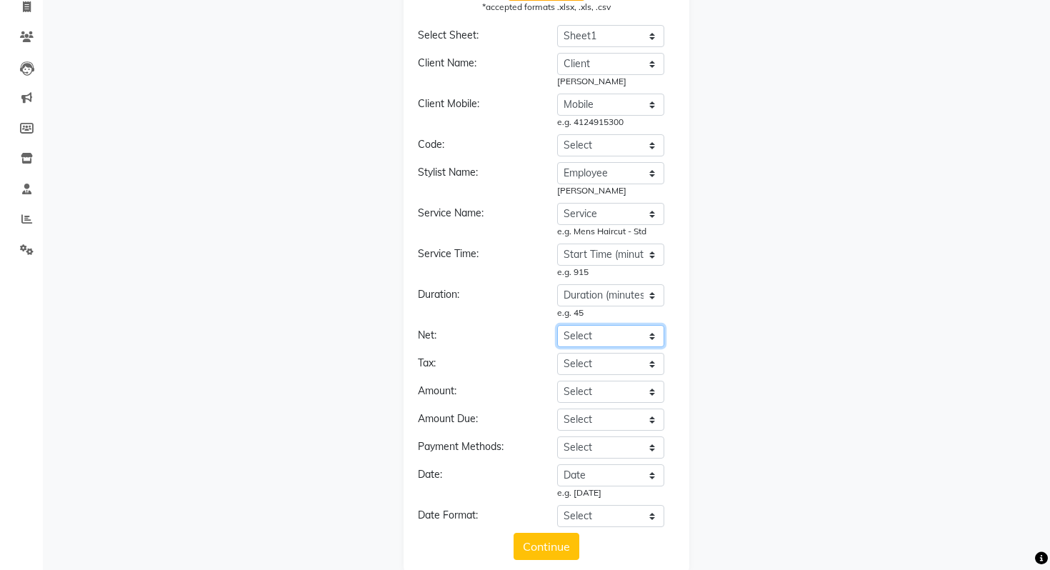
click at [607, 339] on select "Select Date Time Client Home Mobile Work Service Employee Notes Start Time (min…" at bounding box center [610, 336] width 107 height 22
click at [580, 512] on select "Select YYYY-MM-DD MM-DD-YYYY DD-MM-YYYY MMMM Do, YYYY M/D/YYYY MMM Do YY MM/DD/…" at bounding box center [610, 516] width 107 height 22
select select "YYYY-MM-DD"
click at [557, 505] on select "Select YYYY-MM-DD MM-DD-YYYY DD-MM-YYYY MMMM Do, YYYY M/D/YYYY MMM Do YY MM/DD/…" at bounding box center [610, 516] width 107 height 22
click at [554, 538] on button "Continue" at bounding box center [547, 546] width 66 height 27
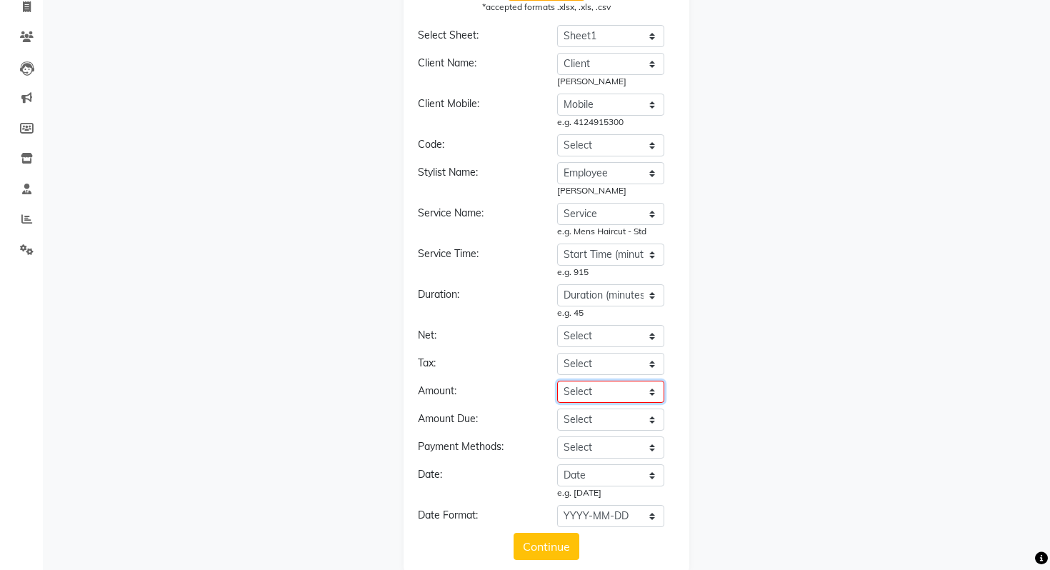
click at [596, 396] on select "Select Date Time Client Home Mobile Work Service Employee Notes Start Time (min…" at bounding box center [610, 392] width 107 height 22
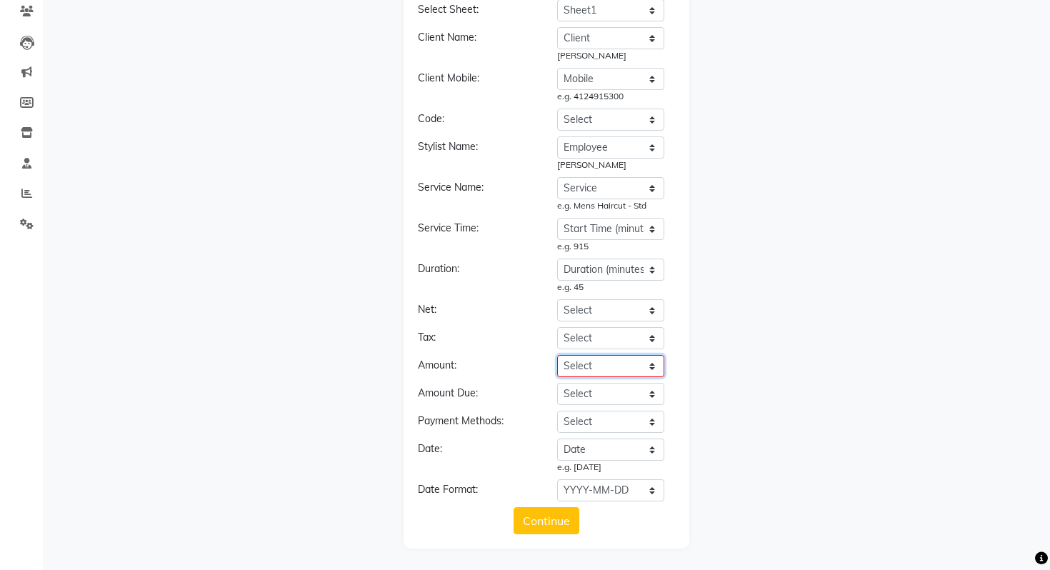
scroll to position [0, 0]
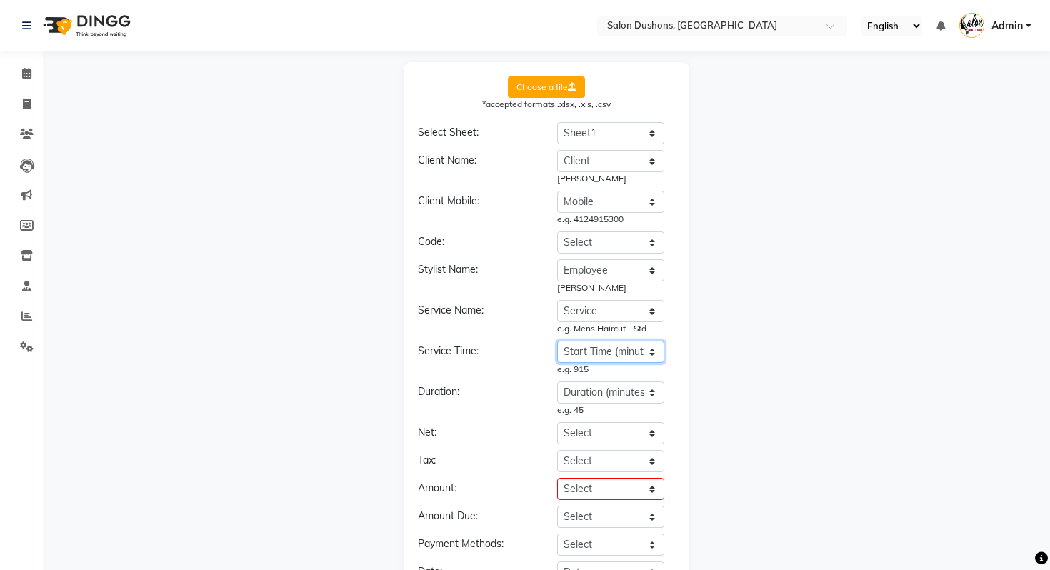
click at [597, 355] on select "Select Date Time Client Home Mobile Work Service Employee Notes Start Time (min…" at bounding box center [610, 352] width 107 height 22
click at [600, 355] on select "Select Date Time Client Home Mobile Work Service Employee Notes Start Time (min…" at bounding box center [610, 352] width 107 height 22
click at [597, 350] on select "Select Date Time Client Home Mobile Work Service Employee Notes Start Time (min…" at bounding box center [610, 352] width 107 height 22
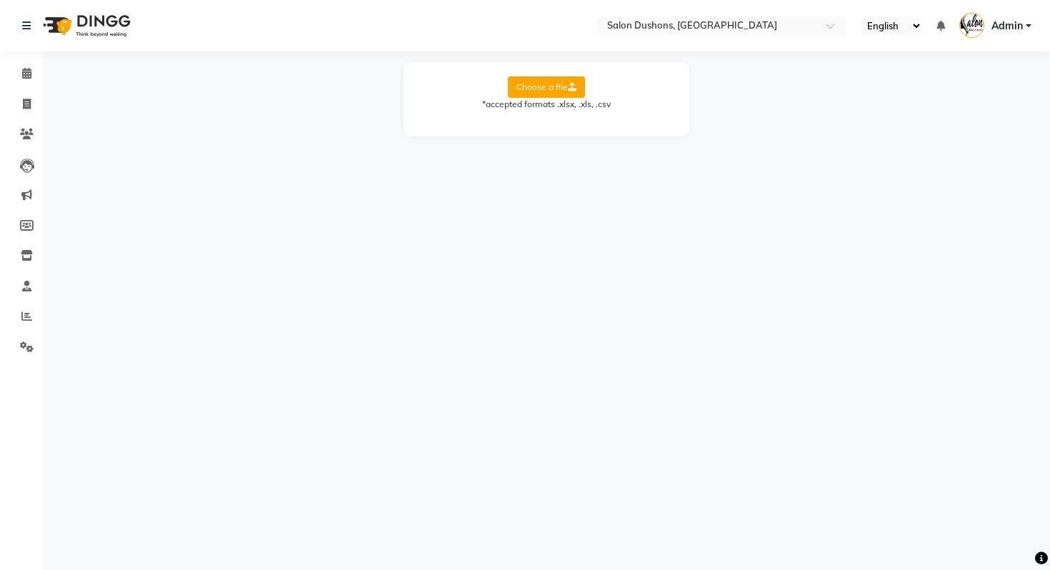
click at [524, 97] on label "Choose a file" at bounding box center [546, 86] width 77 height 21
click at [0, 0] on input "Choose a file" at bounding box center [0, 0] width 0 height 0
click at [597, 126] on select "Select Sheet appointments- 20250902" at bounding box center [610, 133] width 107 height 22
select select "appointments- 20250902"
click at [557, 122] on select "Select Sheet appointments- 20250902" at bounding box center [610, 133] width 107 height 22
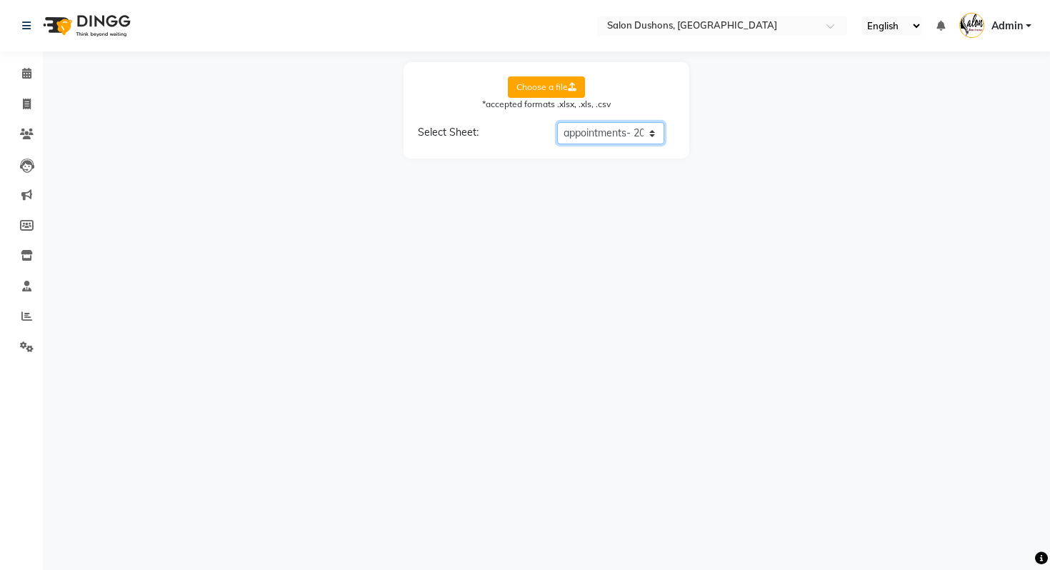
select select "Mobile"
select select "Amount"
select select "Date"
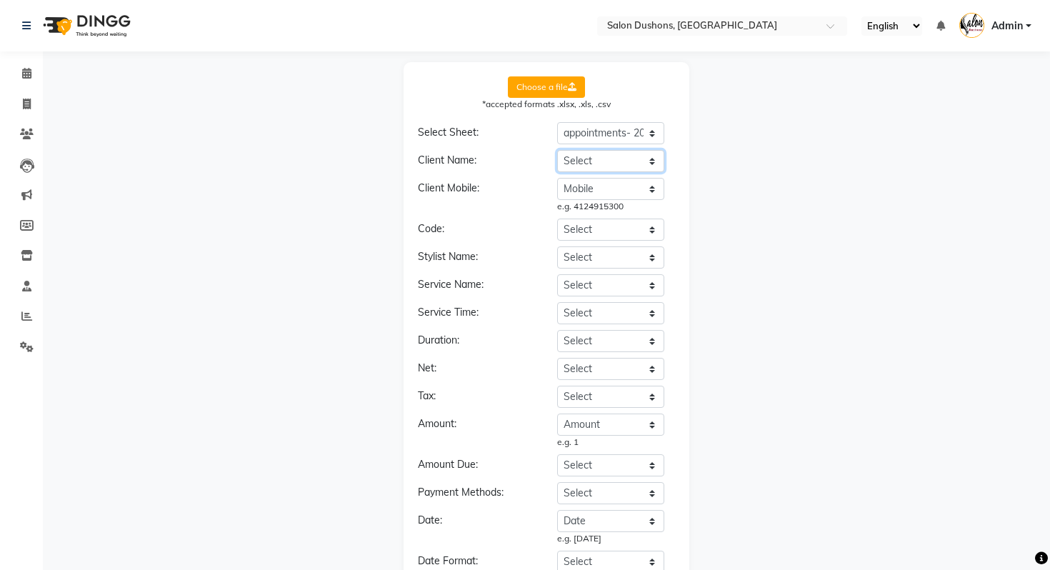
click at [605, 159] on select "Select Date Time Client Home Mobile Work Service Employee Notes Start Time (min…" at bounding box center [610, 161] width 107 height 22
select select "Client"
click at [557, 150] on select "Select Date Time Client Home Mobile Work Service Employee Notes Start Time (min…" at bounding box center [610, 161] width 107 height 22
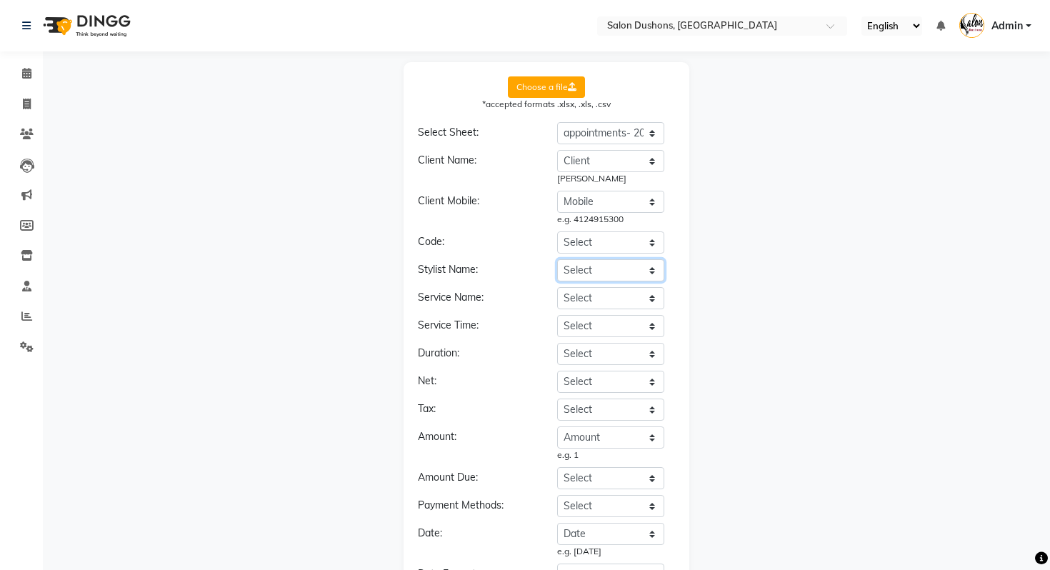
click at [592, 264] on select "Select Date Time Client Home Mobile Work Service Employee Notes Start Time (min…" at bounding box center [610, 270] width 107 height 22
select select "Employee"
click at [557, 259] on select "Select Date Time Client Home Mobile Work Service Employee Notes Start Time (min…" at bounding box center [610, 270] width 107 height 22
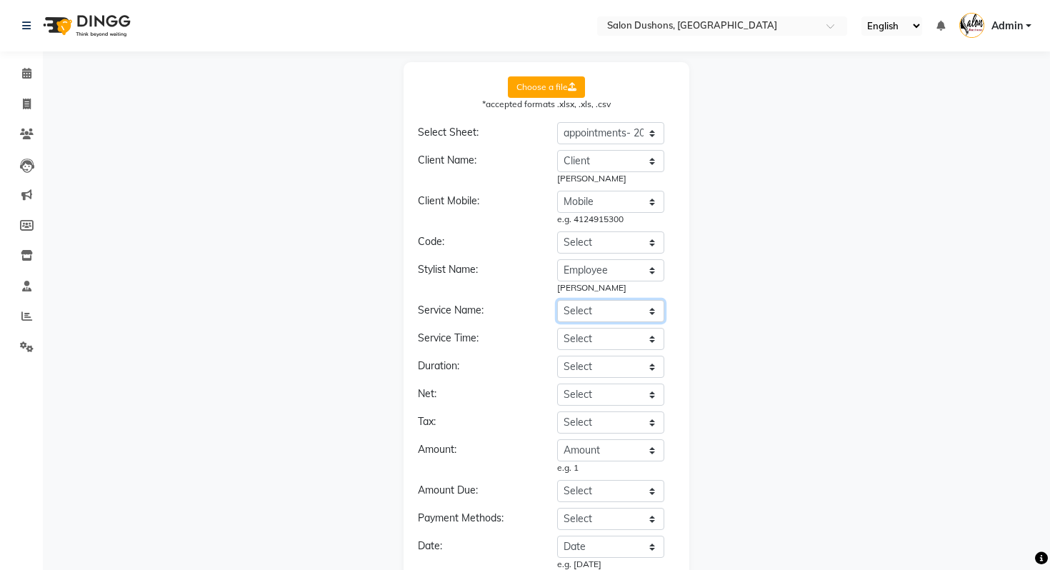
click at [607, 312] on select "Select Date Time Client Home Mobile Work Service Employee Notes Start Time (min…" at bounding box center [610, 311] width 107 height 22
select select "Service"
click at [557, 300] on select "Select Date Time Client Home Mobile Work Service Employee Notes Start Time (min…" at bounding box center [610, 311] width 107 height 22
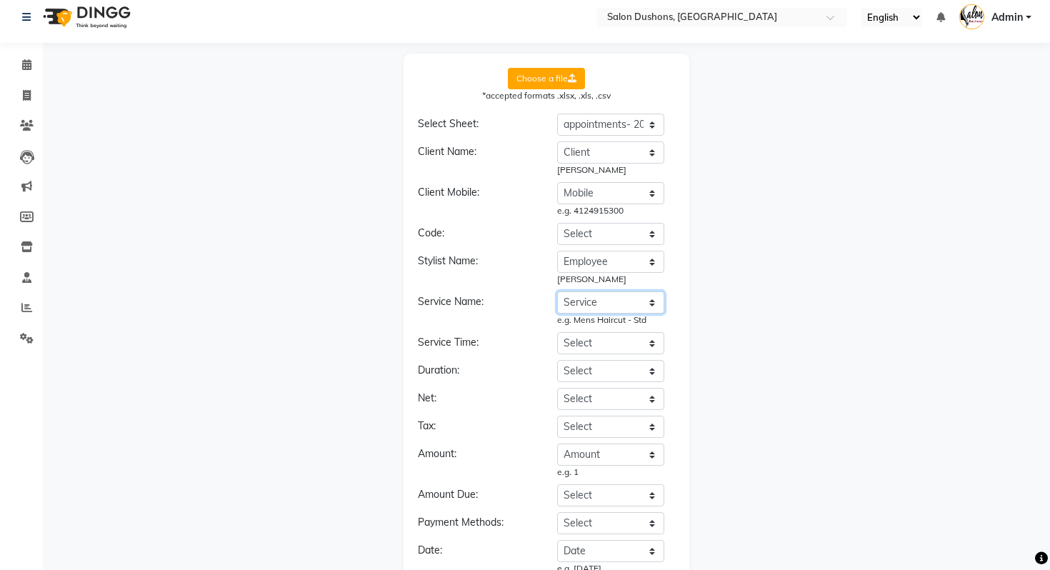
scroll to position [110, 0]
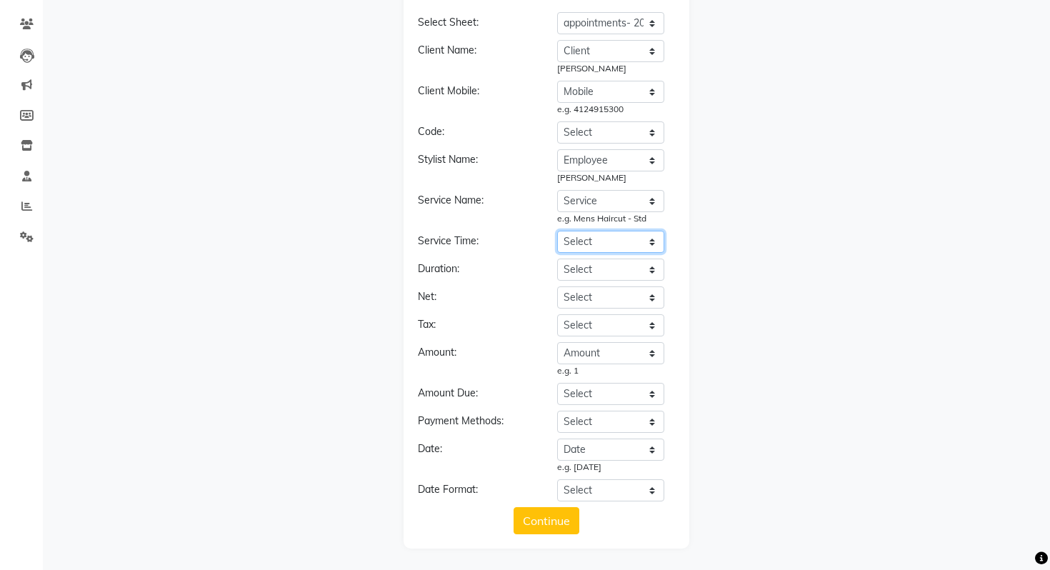
click at [592, 248] on select "Select Date Time Client Home Mobile Work Service Employee Notes Start Time (min…" at bounding box center [610, 242] width 107 height 22
select select "Start Time (minutes)"
click at [557, 231] on select "Select Date Time Client Home Mobile Work Service Employee Notes Start Time (min…" at bounding box center [610, 242] width 107 height 22
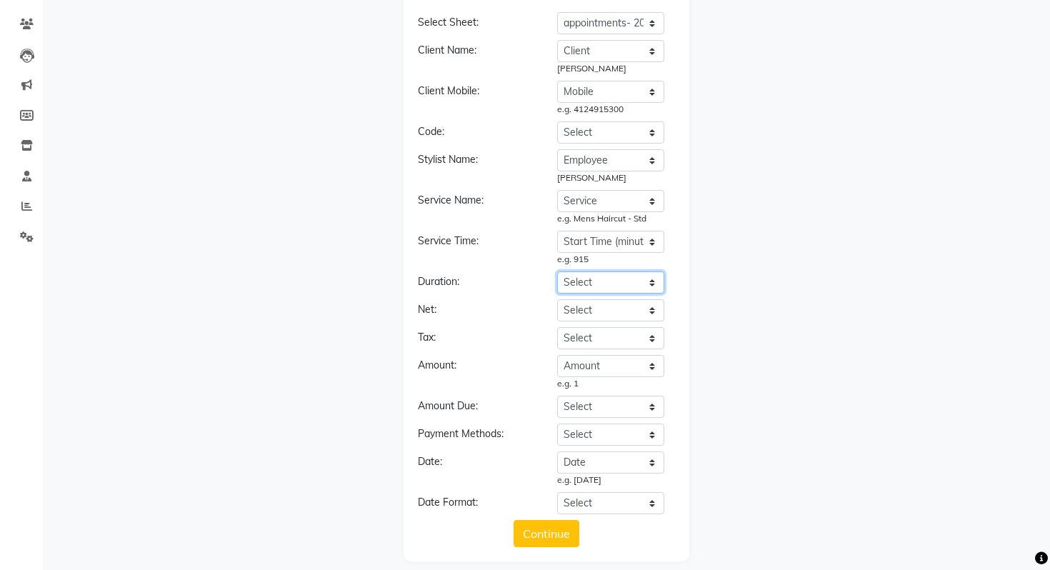
click at [597, 280] on select "Select Date Time Client Home Mobile Work Service Employee Notes Start Time (min…" at bounding box center [610, 283] width 107 height 22
select select "Duration (minutes)"
click at [557, 272] on select "Select Date Time Client Home Mobile Work Service Employee Notes Start Time (min…" at bounding box center [610, 283] width 107 height 22
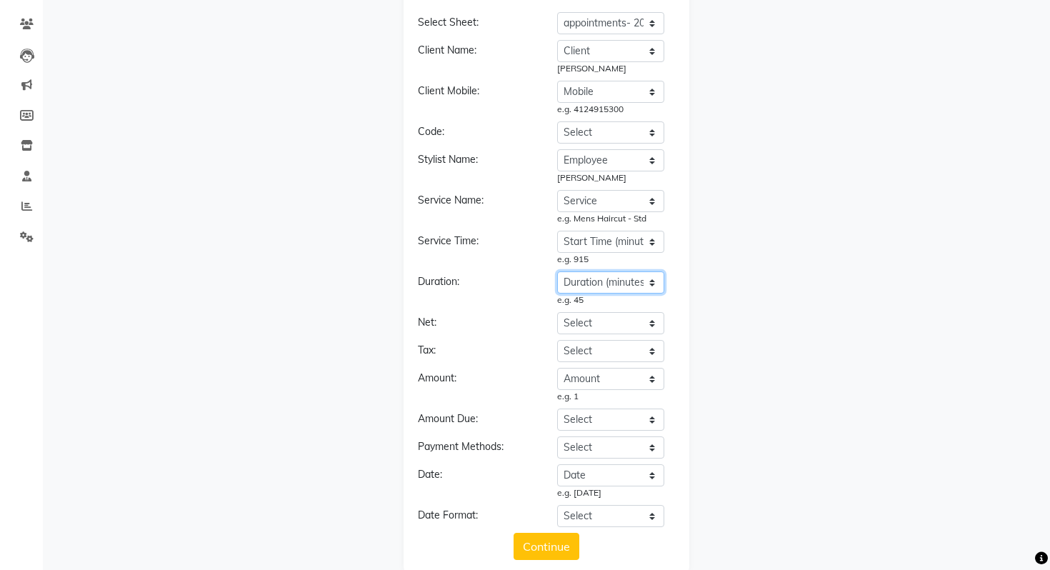
scroll to position [136, 0]
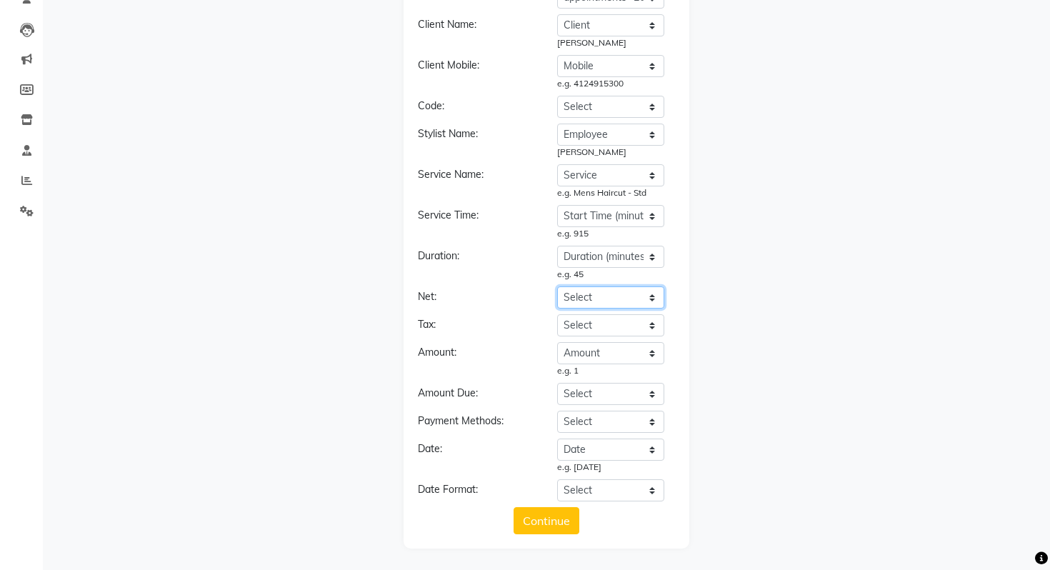
click at [583, 294] on select "Select Date Time Client Home Mobile Work Service Employee Notes Start Time (min…" at bounding box center [610, 298] width 107 height 22
click at [602, 487] on select "Select YYYY-MM-DD MM-DD-YYYY DD-MM-YYYY MMMM Do, YYYY M/D/YYYY MMM Do YY MM/DD/…" at bounding box center [610, 490] width 107 height 22
select select "YYYY-MM-DD"
click at [557, 479] on select "Select YYYY-MM-DD MM-DD-YYYY DD-MM-YYYY MMMM Do, YYYY M/D/YYYY MMM Do YY MM/DD/…" at bounding box center [610, 490] width 107 height 22
click at [567, 517] on button "Continue" at bounding box center [547, 520] width 66 height 27
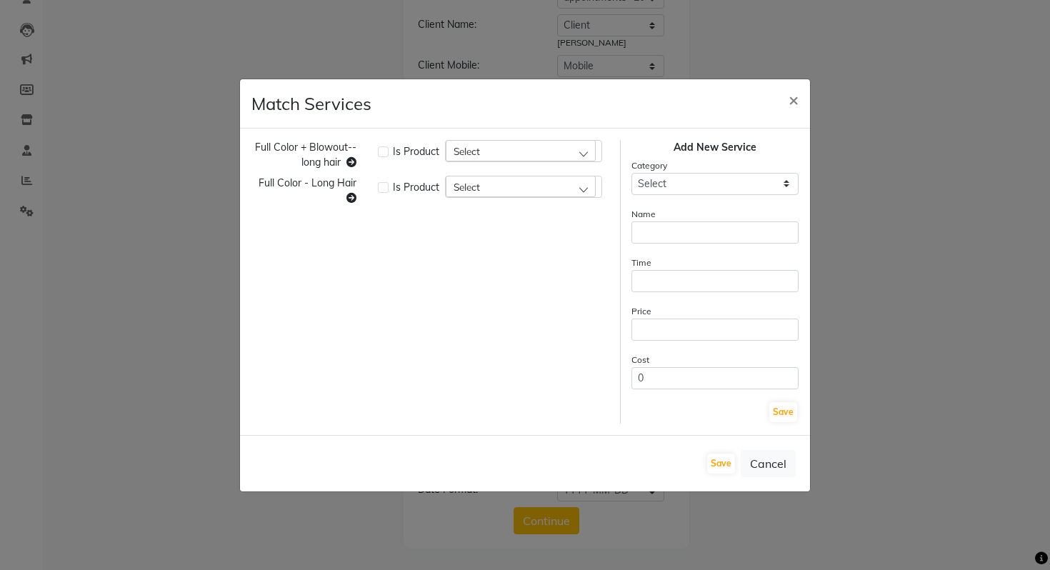
click at [507, 159] on div "Select" at bounding box center [521, 150] width 150 height 21
type input "full color"
click at [310, 134] on div "Full Color + Blowout--long hair Is Product Select full color Full Color + Blowo…" at bounding box center [525, 282] width 570 height 307
drag, startPoint x: 341, startPoint y: 166, endPoint x: 246, endPoint y: 149, distance: 96.4
click at [246, 149] on div "Full Color + Blowout--long hair" at bounding box center [304, 155] width 126 height 30
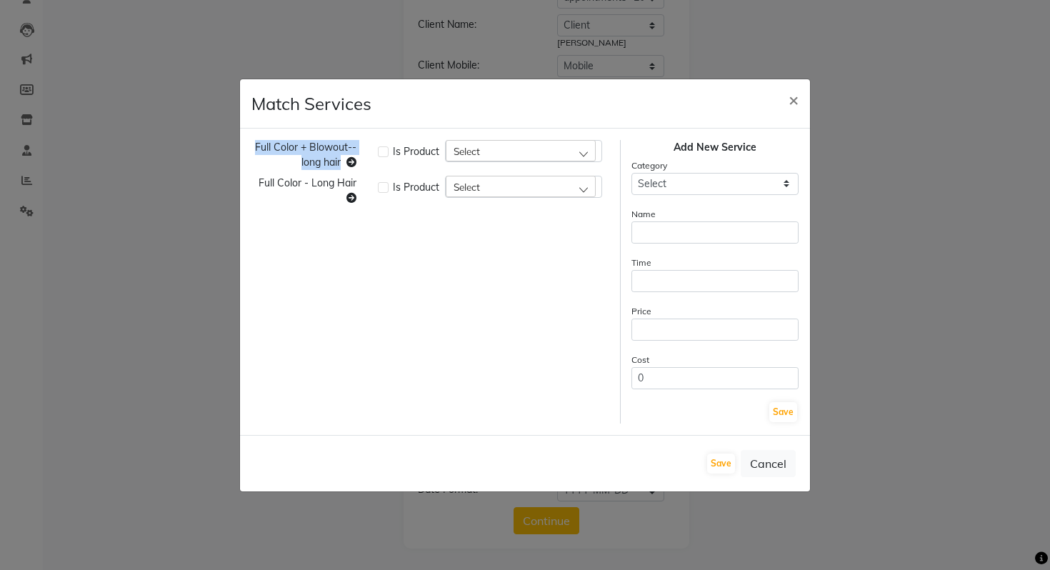
copy span "Full Color + Blowout--long hair"
click at [517, 144] on div "Select" at bounding box center [521, 150] width 150 height 21
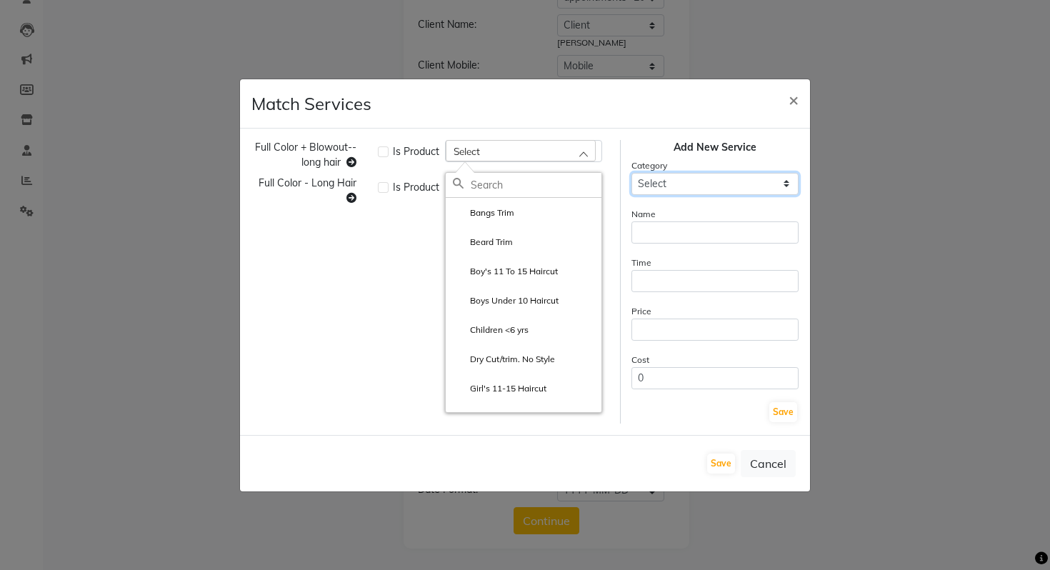
click at [728, 180] on select "Select Cuts/Trims Color Hair Treatments Other (Non-Chemical) Permanents Smoothi…" at bounding box center [715, 184] width 167 height 22
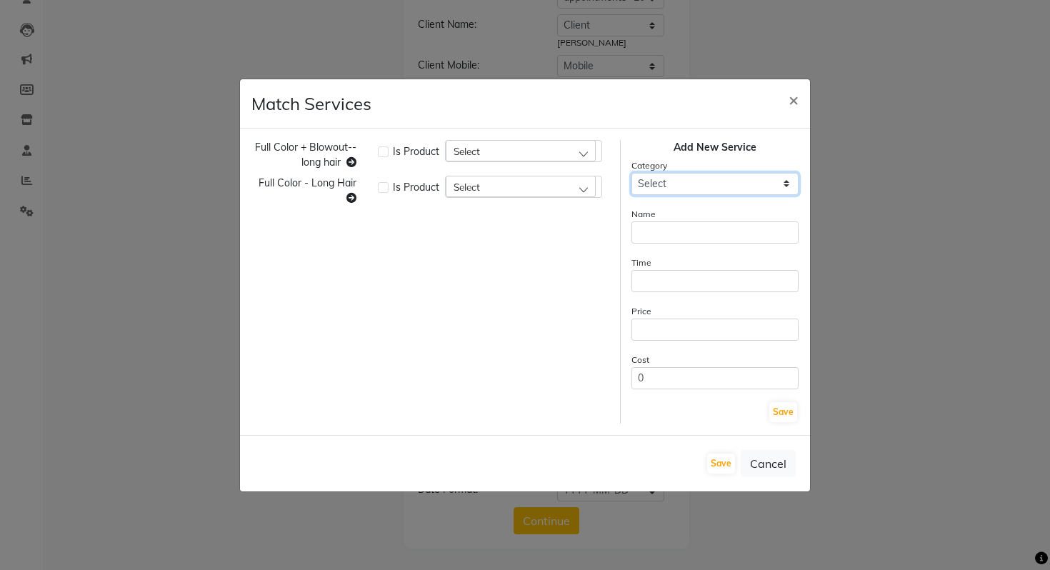
select select "116007"
click at [632, 173] on select "Select Cuts/Trims Color Hair Treatments Other (Non-Chemical) Permanents Smoothi…" at bounding box center [715, 184] width 167 height 22
click at [681, 239] on input "text" at bounding box center [715, 233] width 167 height 22
paste input "Full Color + Blowout--long hair"
type input "Full Color + Blowout--long hair"
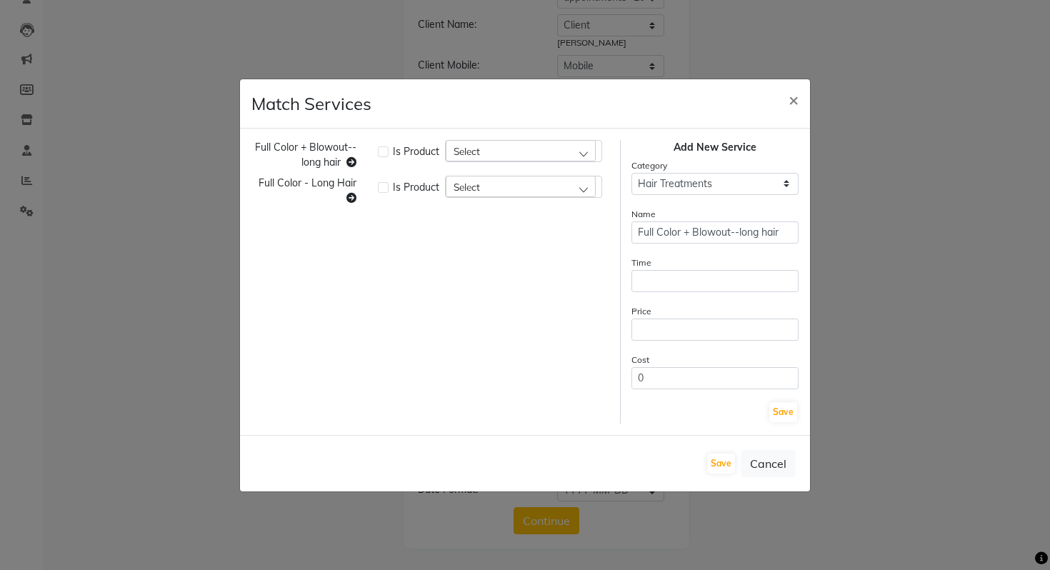
click at [666, 292] on form "Category Select Cuts/Trims Color Hair Treatments Other (Non-Chemical) Permanent…" at bounding box center [715, 291] width 167 height 266
click at [666, 280] on input "number" at bounding box center [715, 281] width 167 height 22
type input "45"
click at [658, 317] on div "Price" at bounding box center [715, 322] width 167 height 37
click at [662, 325] on input "number" at bounding box center [715, 330] width 167 height 22
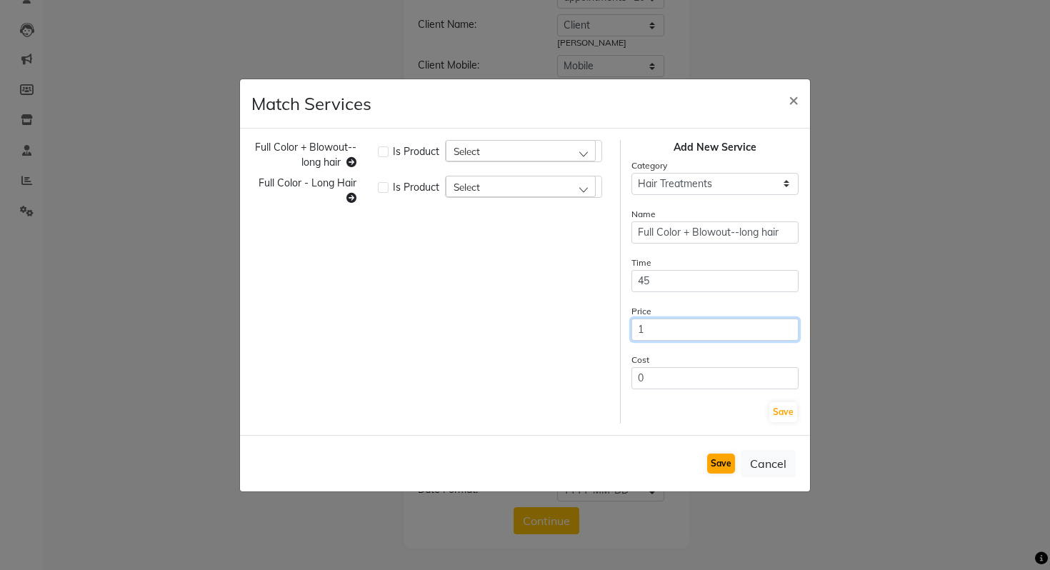
type input "1"
click at [718, 466] on button "Save" at bounding box center [721, 464] width 28 height 20
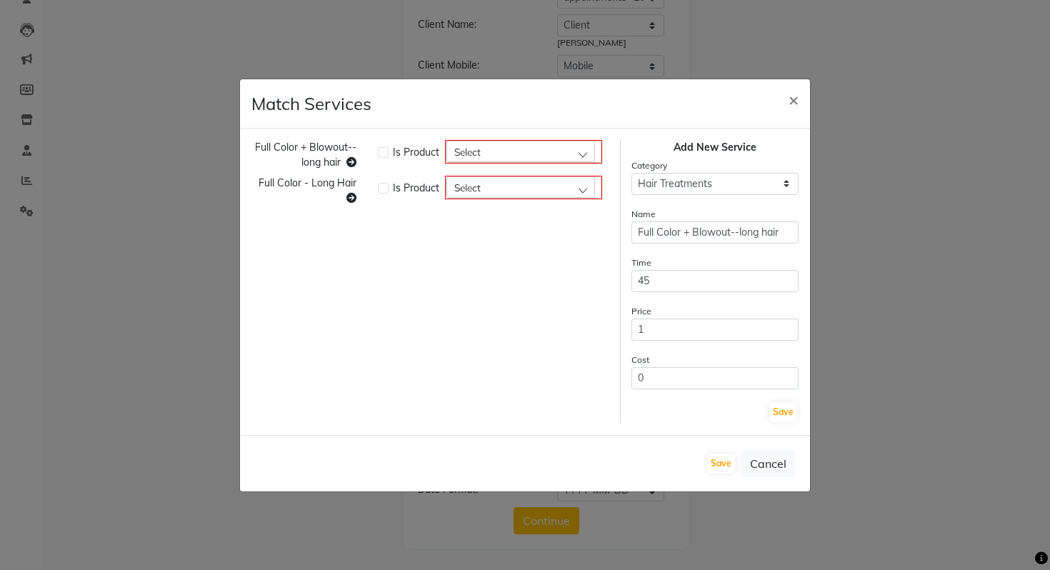
click at [499, 147] on div "Select" at bounding box center [521, 151] width 149 height 21
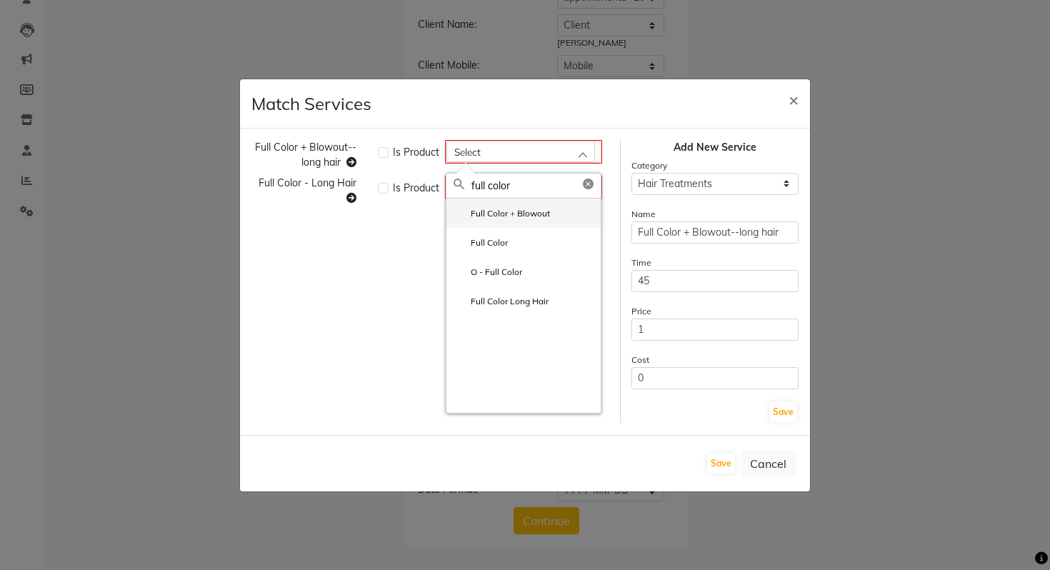
type input "full color"
click at [475, 213] on label "Full Color + Blowout" at bounding box center [502, 213] width 96 height 13
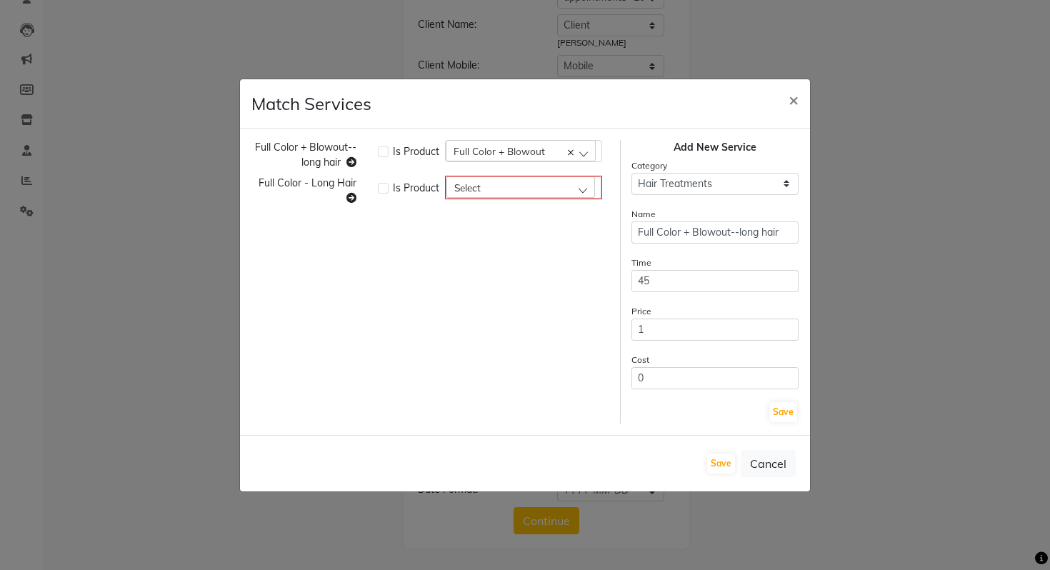
click at [506, 190] on div "Select" at bounding box center [521, 186] width 149 height 21
type input "full colo"
click at [522, 338] on label "Full Color Long Hair" at bounding box center [501, 337] width 95 height 13
click at [729, 462] on button "Save" at bounding box center [721, 464] width 28 height 20
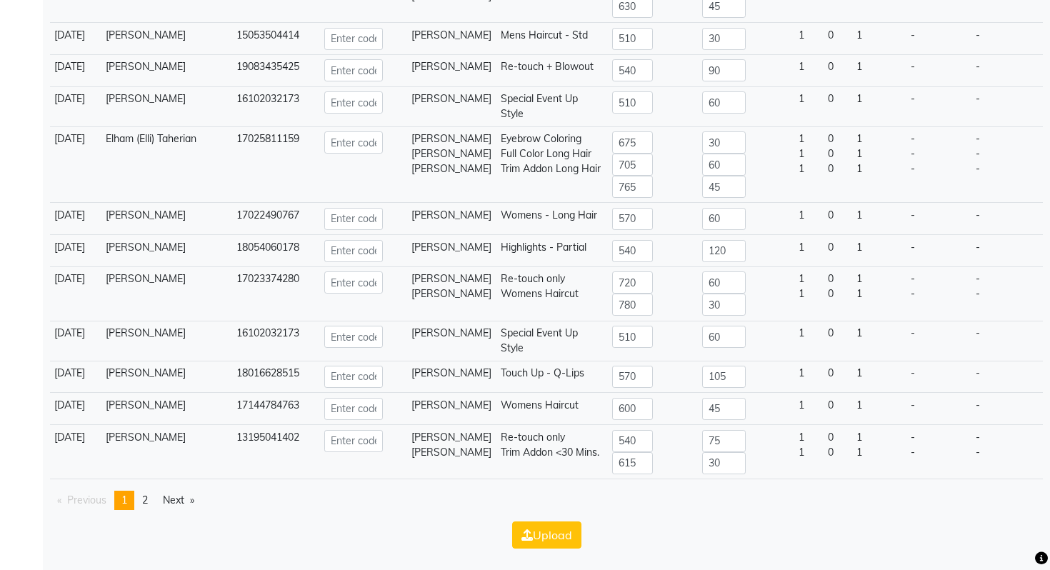
scroll to position [5464, 0]
click at [147, 491] on link "page 2" at bounding box center [145, 500] width 20 height 19
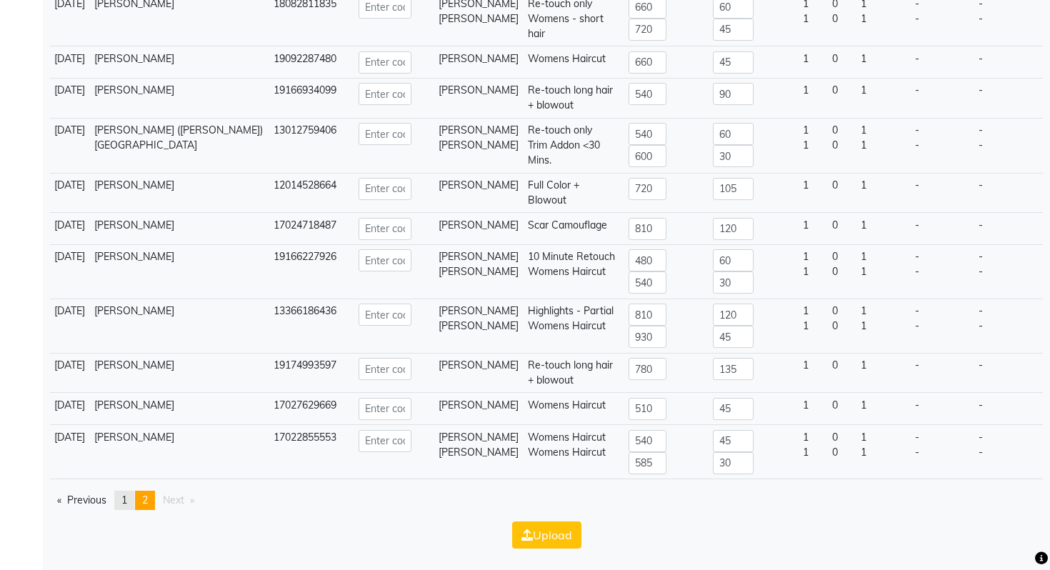
click at [132, 498] on link "page 1" at bounding box center [124, 500] width 20 height 19
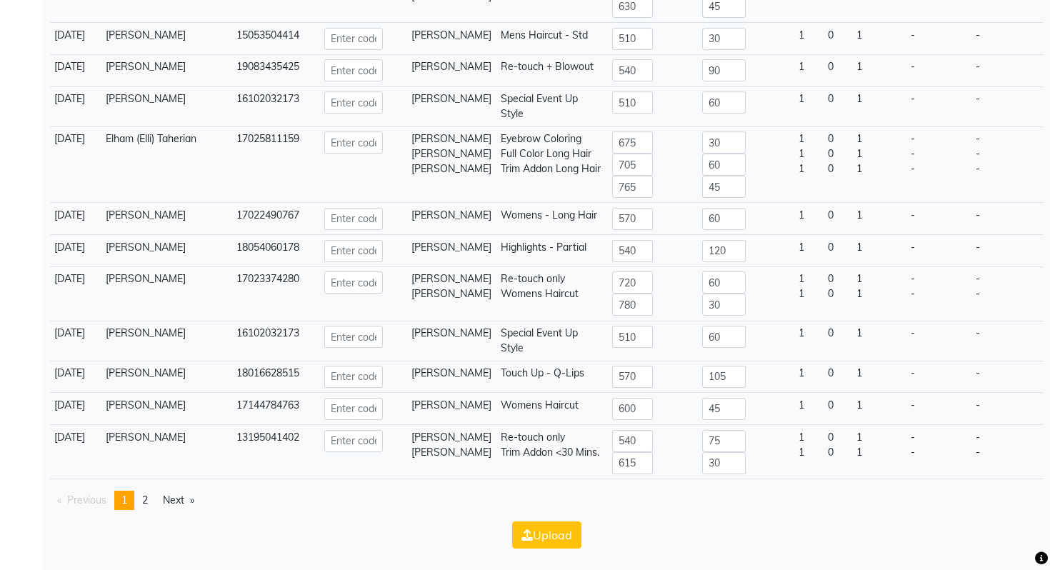
scroll to position [5464, 0]
click at [148, 504] on span "2" at bounding box center [145, 500] width 6 height 13
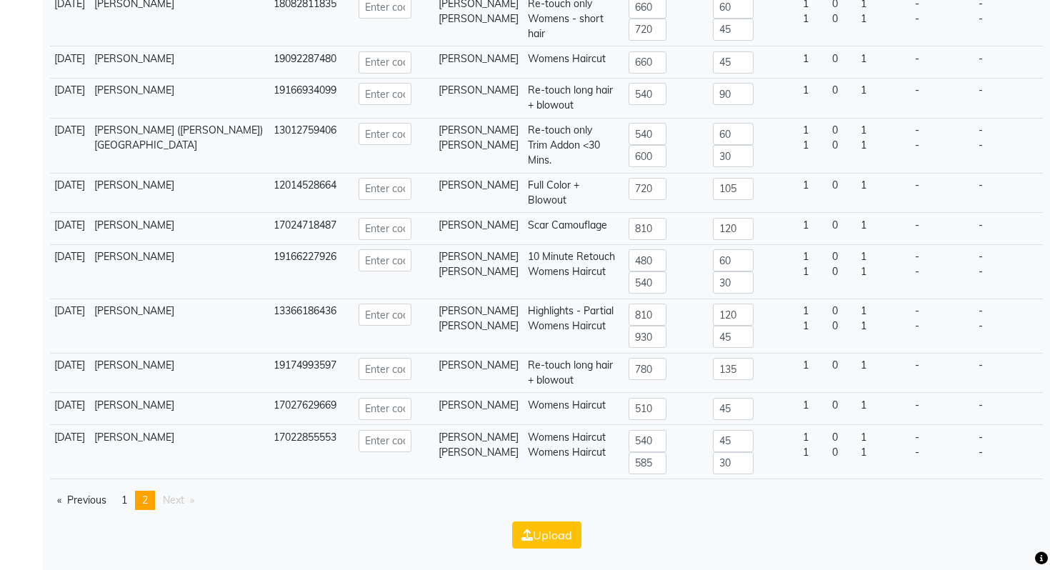
scroll to position [1866, 0]
click at [122, 503] on link "page 1" at bounding box center [124, 500] width 20 height 19
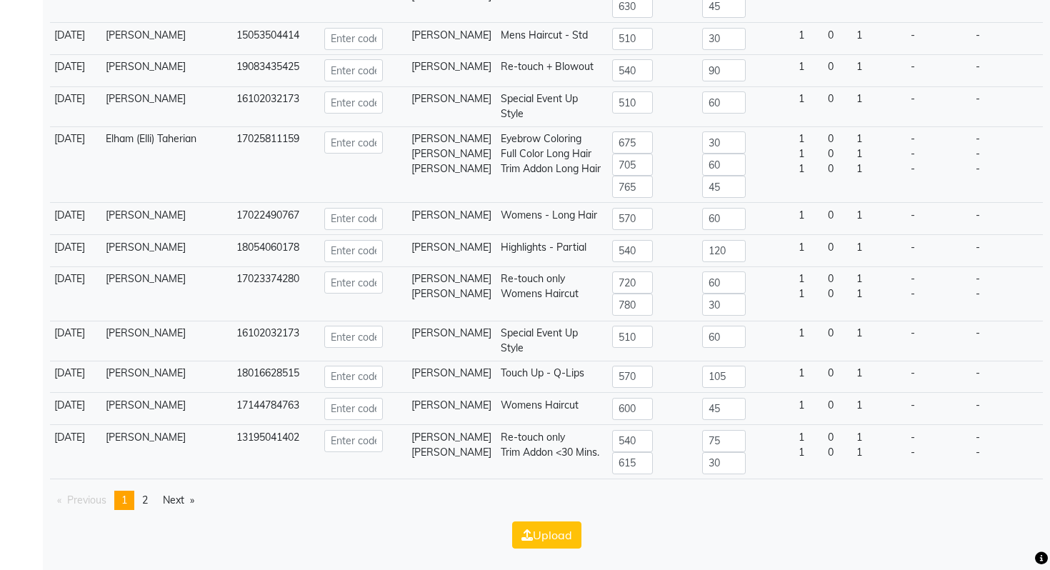
scroll to position [5464, 0]
click at [545, 527] on button "Upload" at bounding box center [546, 535] width 69 height 27
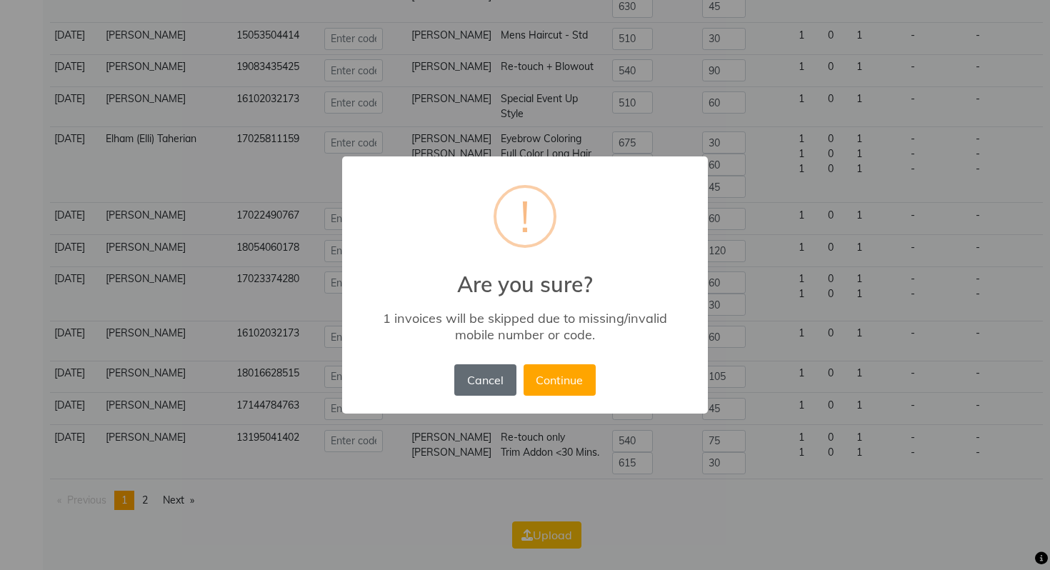
click at [492, 381] on button "Cancel" at bounding box center [484, 379] width 61 height 31
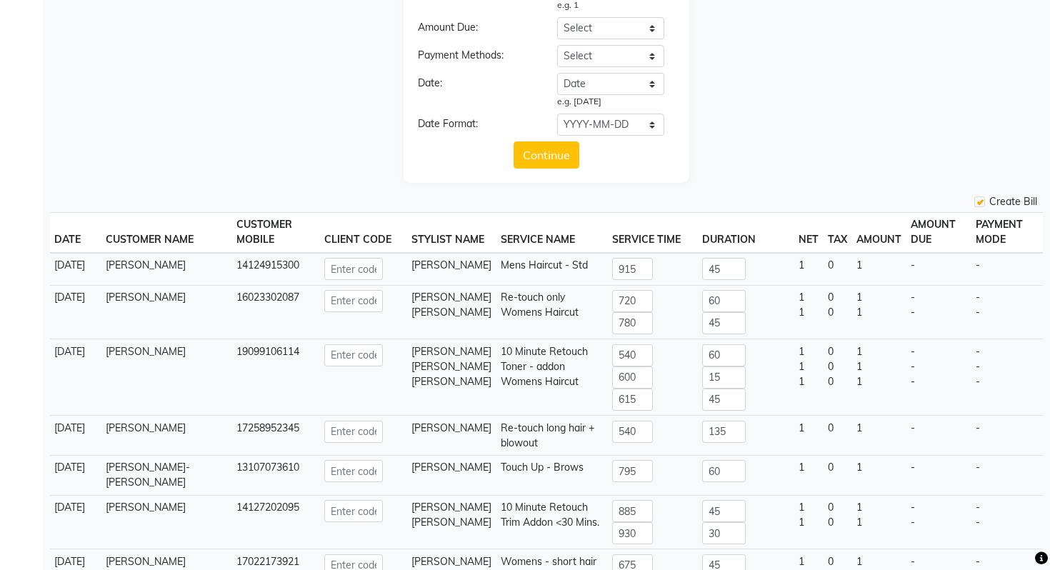
scroll to position [0, 0]
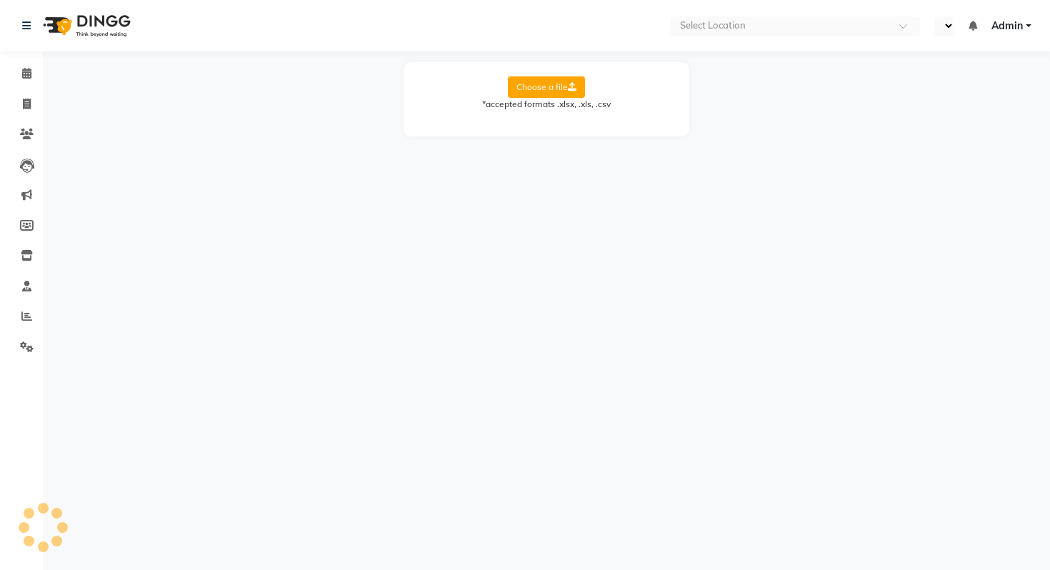
select select "en"
click at [572, 80] on label "Choose a file" at bounding box center [546, 86] width 77 height 21
click at [0, 0] on input "Choose a file" at bounding box center [0, 0] width 0 height 0
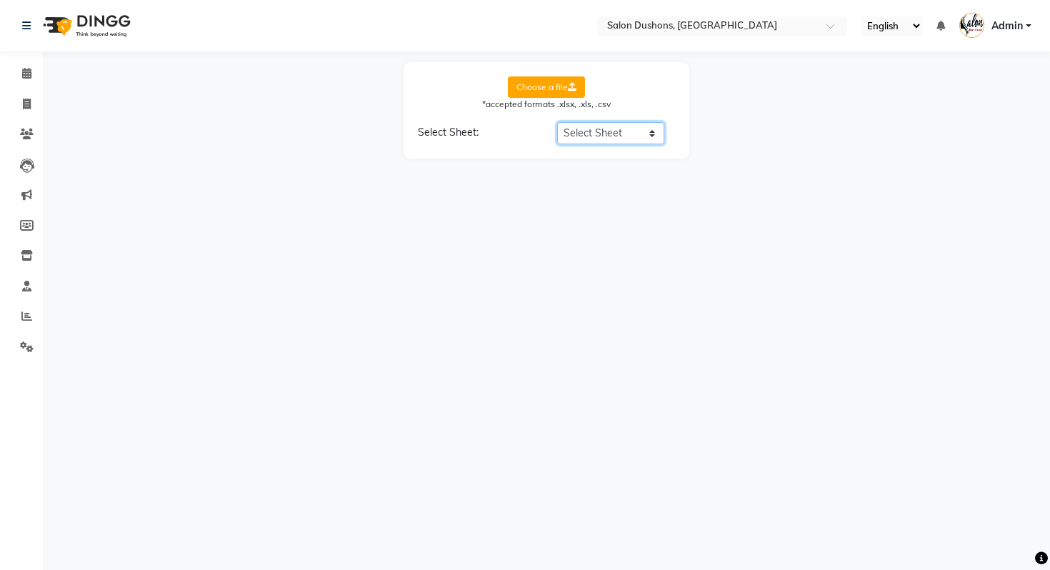
click at [592, 140] on select "Select Sheet appointments- 20250902" at bounding box center [610, 133] width 107 height 22
select select "appointments- 20250902"
click at [557, 122] on select "Select Sheet appointments- 20250902" at bounding box center [610, 133] width 107 height 22
select select "Mobile"
select select "Amount"
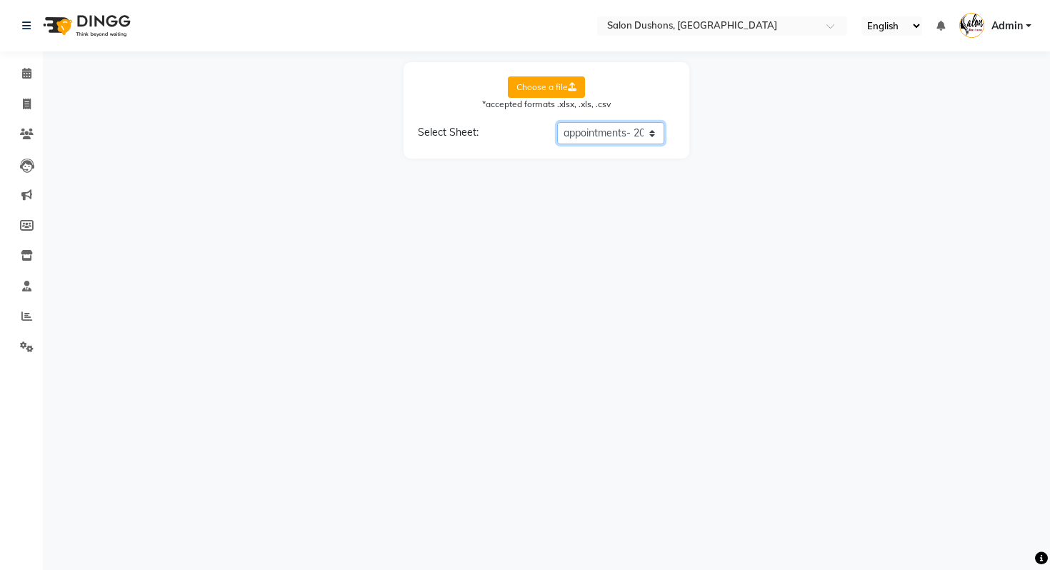
select select "Date"
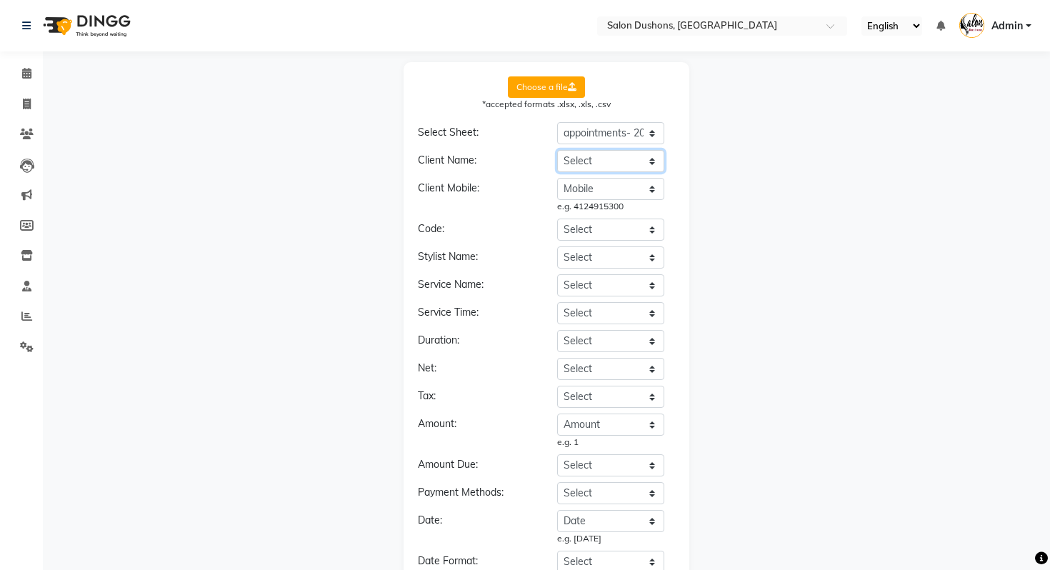
click at [605, 160] on select "Select Date Time Client Home Mobile Work Service Employee Notes Start Time (min…" at bounding box center [610, 161] width 107 height 22
select select "Client"
click at [557, 150] on select "Select Date Time Client Home Mobile Work Service Employee Notes Start Time (min…" at bounding box center [610, 161] width 107 height 22
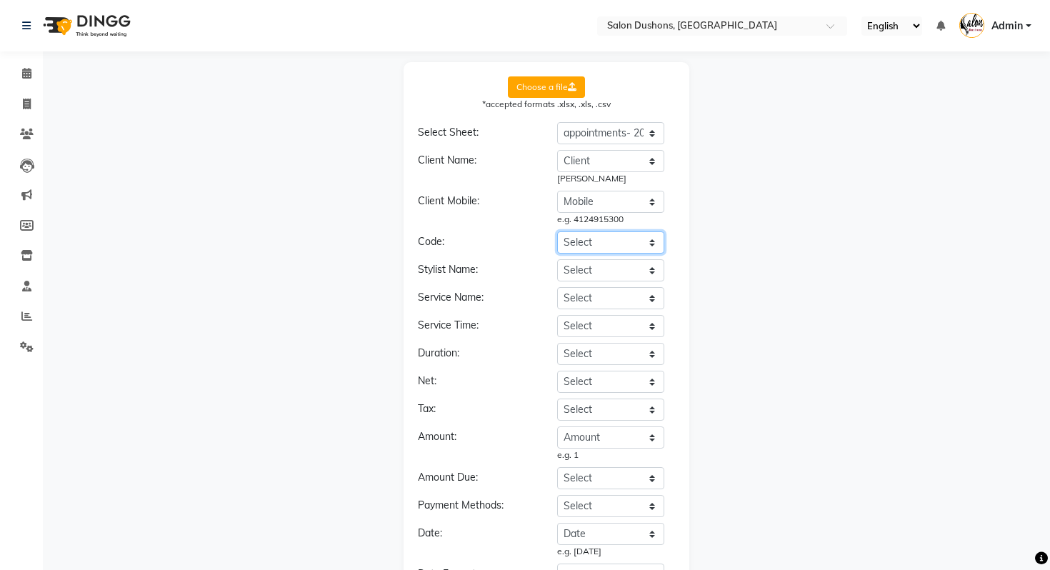
click at [610, 234] on select "Select Date Time Client Home Mobile Work Service Employee Notes Start Time (min…" at bounding box center [610, 243] width 107 height 22
click at [620, 269] on select "Select Date Time Client Home Mobile Work Service Employee Notes Start Time (min…" at bounding box center [610, 270] width 107 height 22
select select "Employee"
click at [557, 259] on select "Select Date Time Client Home Mobile Work Service Employee Notes Start Time (min…" at bounding box center [610, 270] width 107 height 22
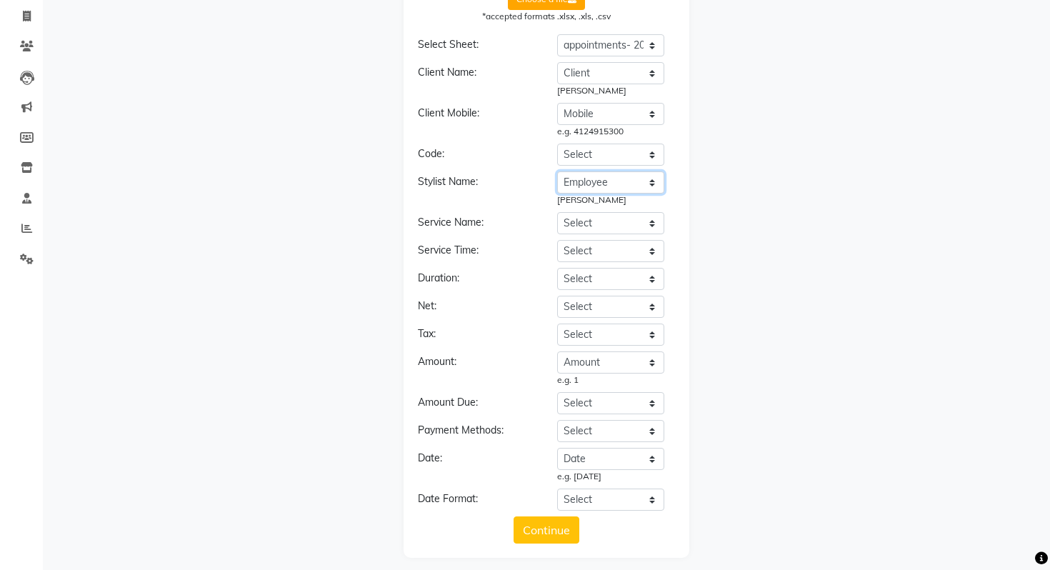
scroll to position [97, 0]
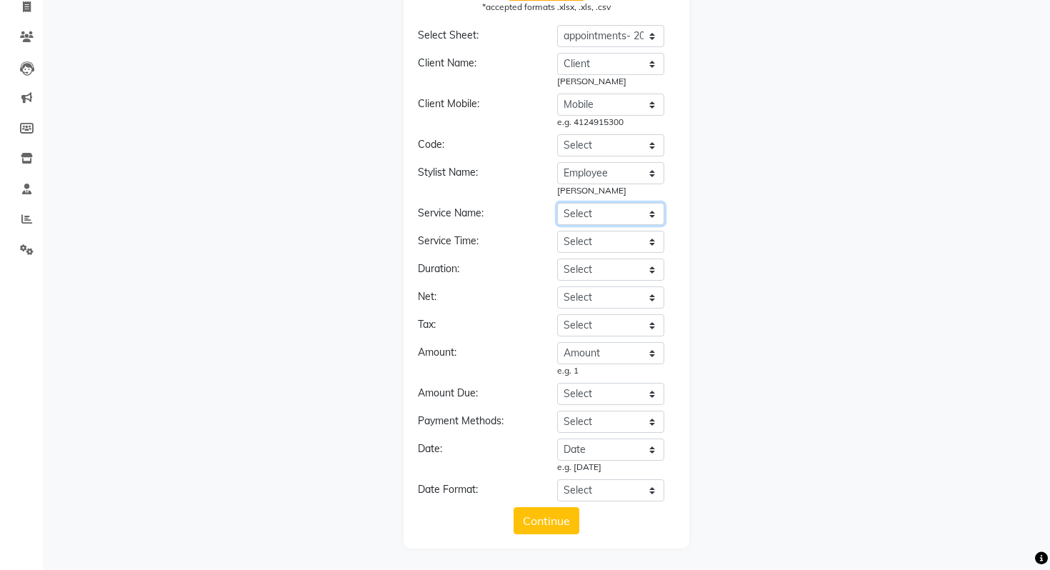
click at [618, 209] on select "Select Date Time Client Home Mobile Work Service Employee Notes Start Time (min…" at bounding box center [610, 214] width 107 height 22
click at [649, 217] on select "Select Date Time Client Home Mobile Work Service Employee Notes Start Time (min…" at bounding box center [610, 214] width 107 height 22
select select "Service"
click at [557, 203] on select "Select Date Time Client Home Mobile Work Service Employee Notes Start Time (min…" at bounding box center [610, 214] width 107 height 22
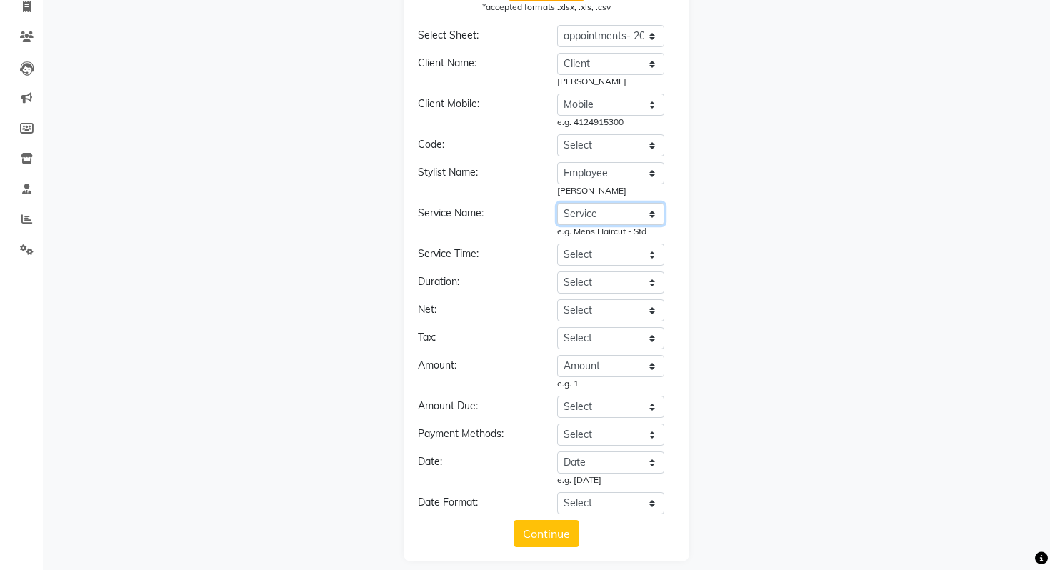
scroll to position [110, 0]
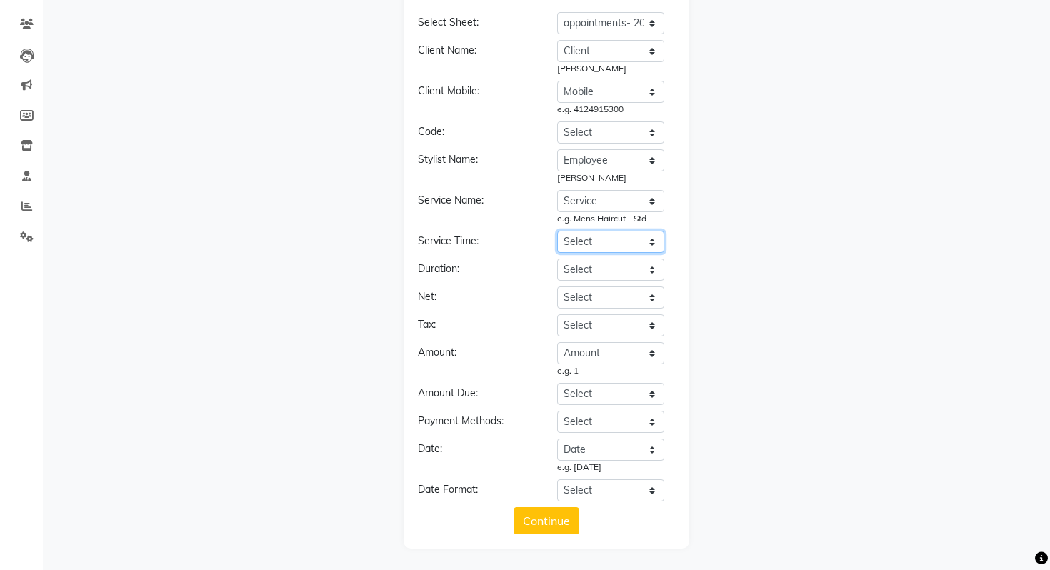
click at [594, 239] on select "Select Date Time Client Home Mobile Work Service Employee Notes Start Time (min…" at bounding box center [610, 242] width 107 height 22
select select "Start Time (minutes)"
click at [557, 231] on select "Select Date Time Client Home Mobile Work Service Employee Notes Start Time (min…" at bounding box center [610, 242] width 107 height 22
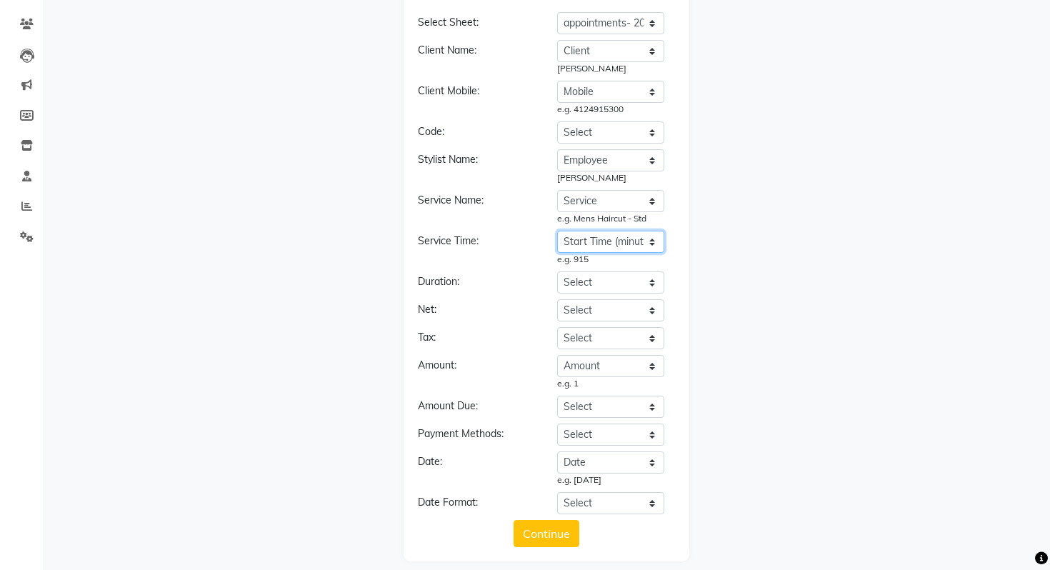
scroll to position [123, 0]
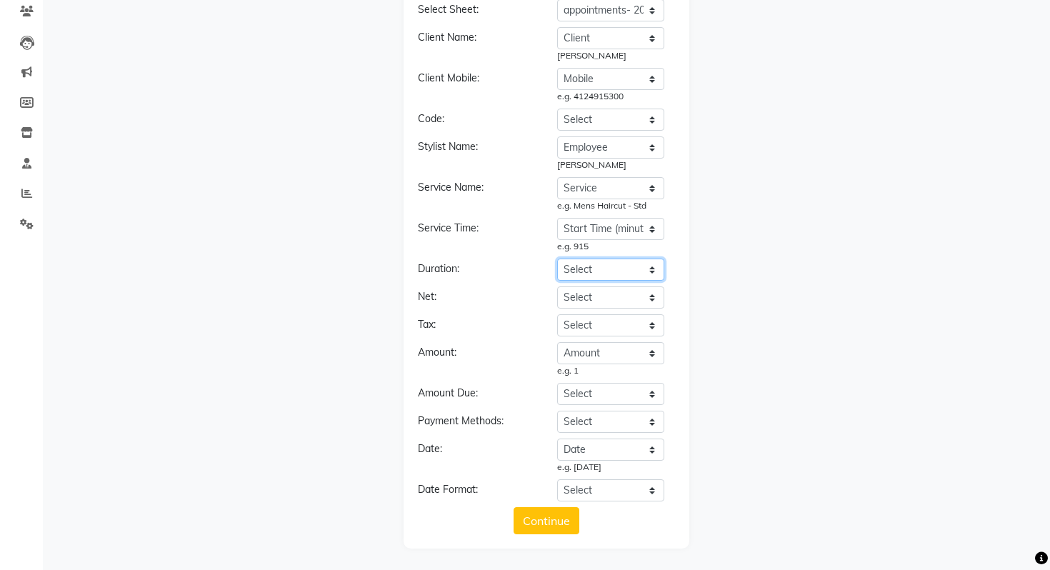
click at [580, 273] on select "Select Date Time Client Home Mobile Work Service Employee Notes Start Time (min…" at bounding box center [610, 270] width 107 height 22
select select "Duration (minutes)"
click at [557, 259] on select "Select Date Time Client Home Mobile Work Service Employee Notes Start Time (min…" at bounding box center [610, 270] width 107 height 22
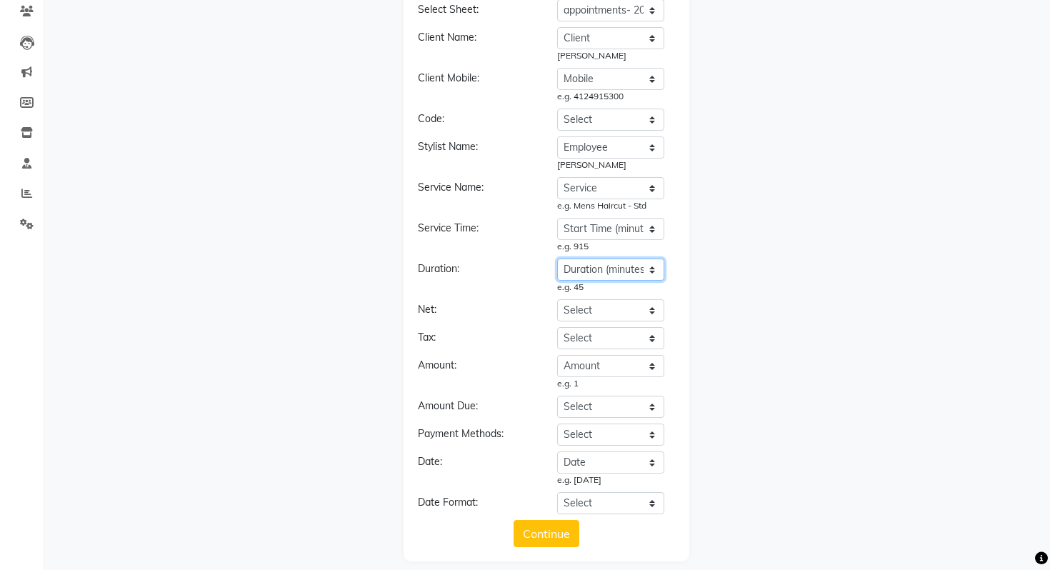
scroll to position [136, 0]
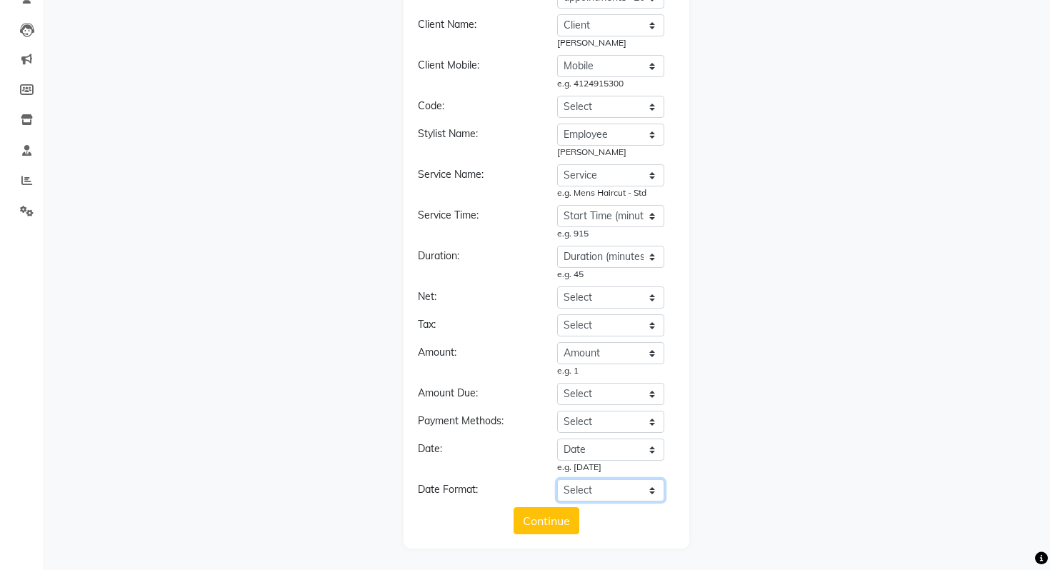
click at [594, 489] on select "Select YYYY-MM-DD MM-DD-YYYY DD-MM-YYYY MMMM Do, YYYY M/D/YYYY MMM Do YY MM/DD/…" at bounding box center [610, 490] width 107 height 22
select select "YYYY-MM-DD"
click at [557, 479] on select "Select YYYY-MM-DD MM-DD-YYYY DD-MM-YYYY MMMM Do, YYYY M/D/YYYY MMM Do YY MM/DD/…" at bounding box center [610, 490] width 107 height 22
click at [552, 522] on button "Continue" at bounding box center [547, 520] width 66 height 27
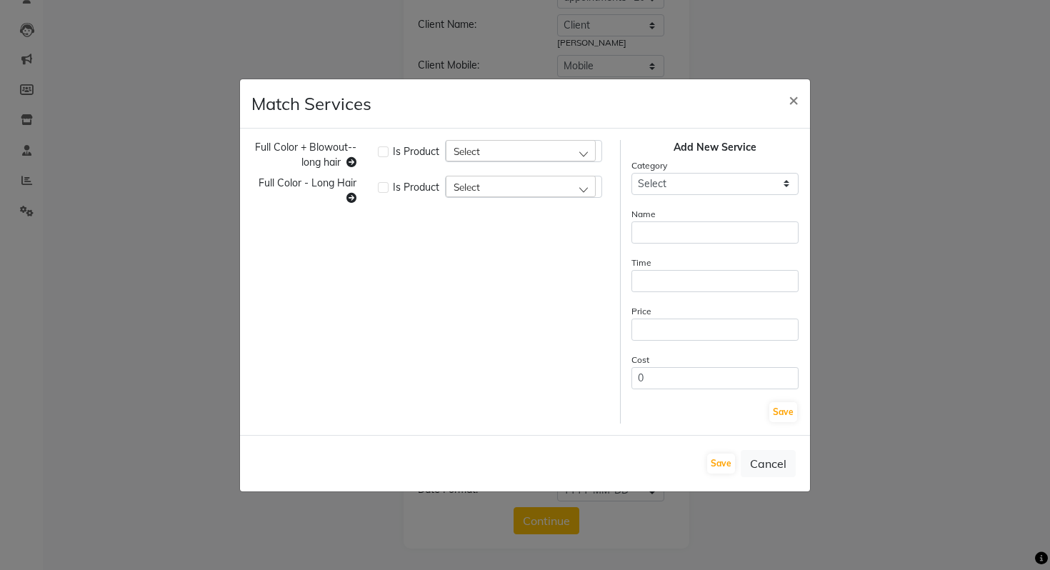
click at [522, 154] on div "Select" at bounding box center [521, 150] width 150 height 21
type input "full color"
click at [529, 222] on li "Full Color + Blowout" at bounding box center [524, 212] width 156 height 29
click at [499, 191] on div "Select" at bounding box center [521, 186] width 150 height 21
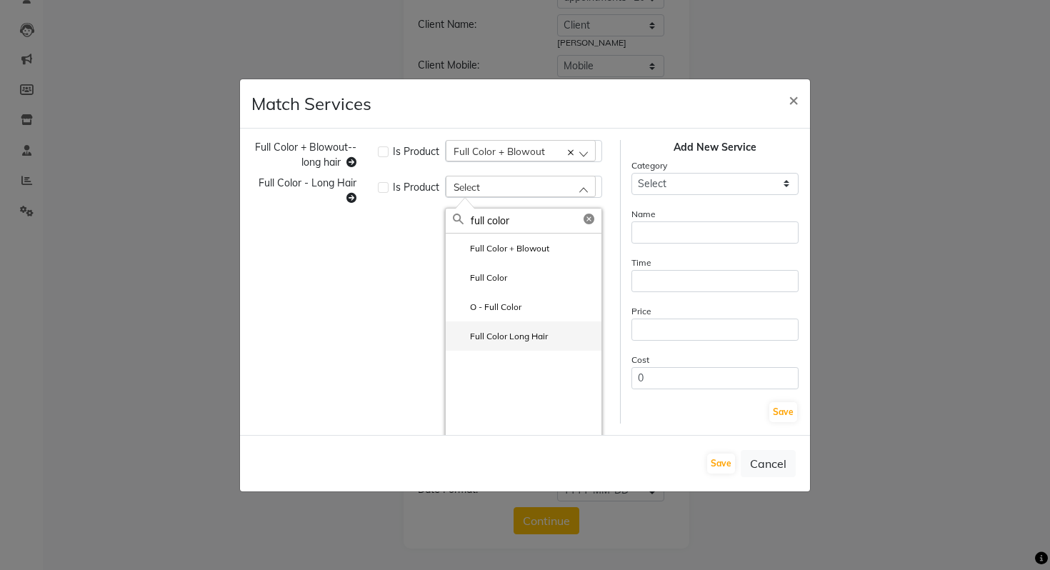
type input "full color"
click at [515, 332] on label "Full Color Long Hair" at bounding box center [500, 336] width 95 height 13
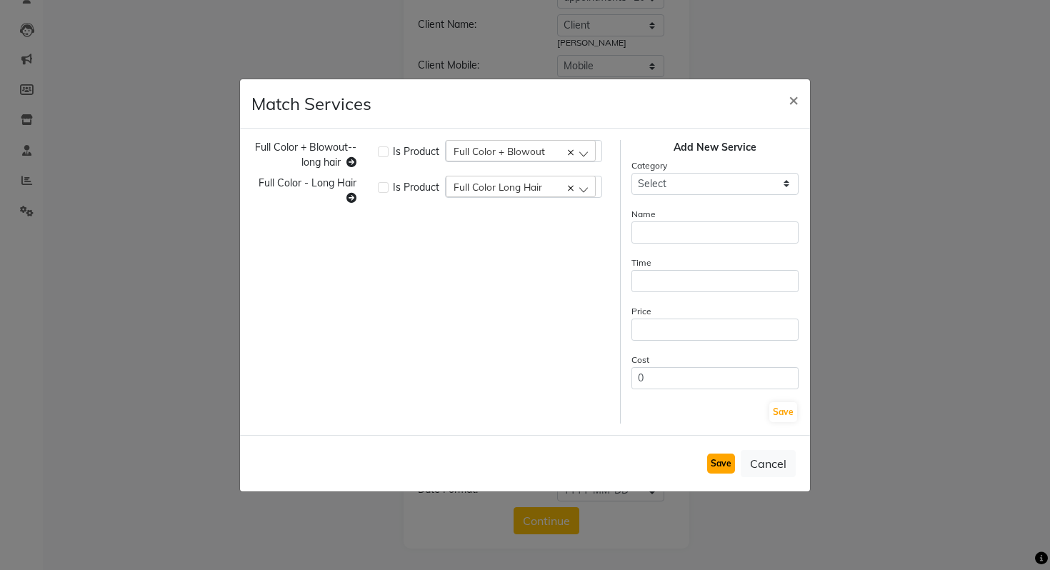
click at [722, 458] on button "Save" at bounding box center [721, 464] width 28 height 20
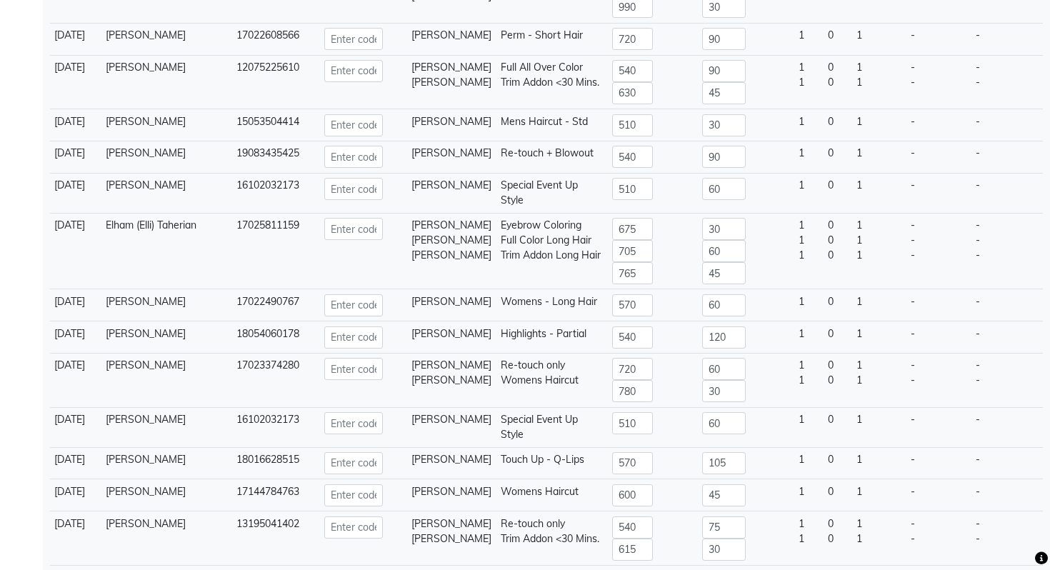
scroll to position [5464, 0]
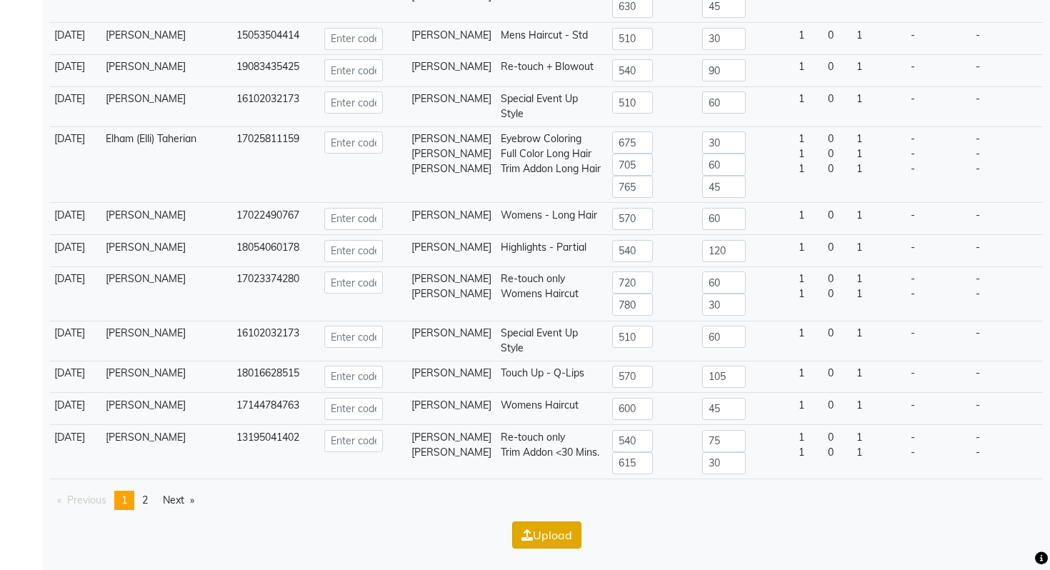
click at [561, 534] on button "Upload" at bounding box center [546, 535] width 69 height 27
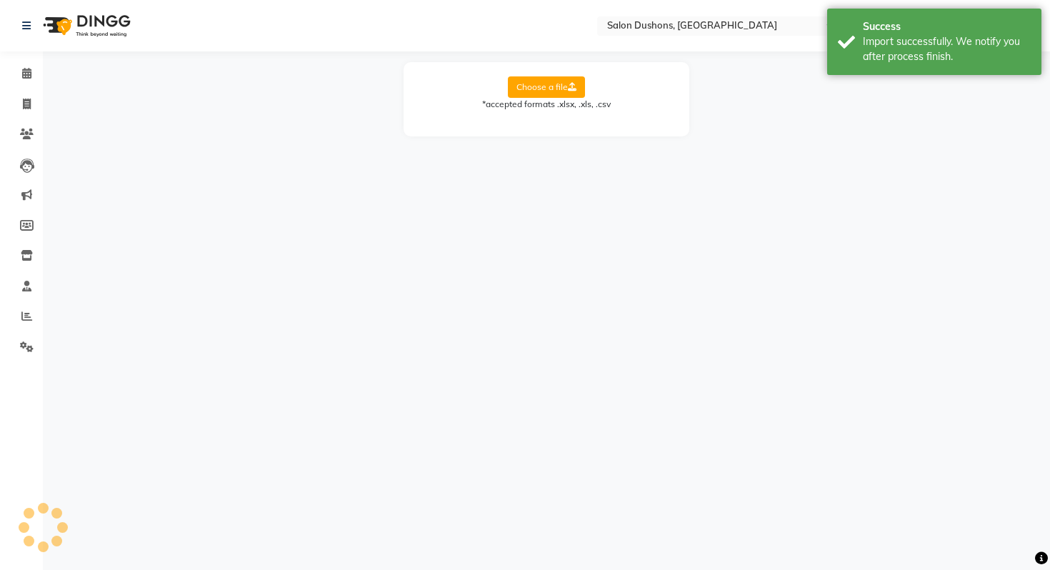
scroll to position [0, 0]
click at [31, 344] on icon at bounding box center [27, 347] width 14 height 11
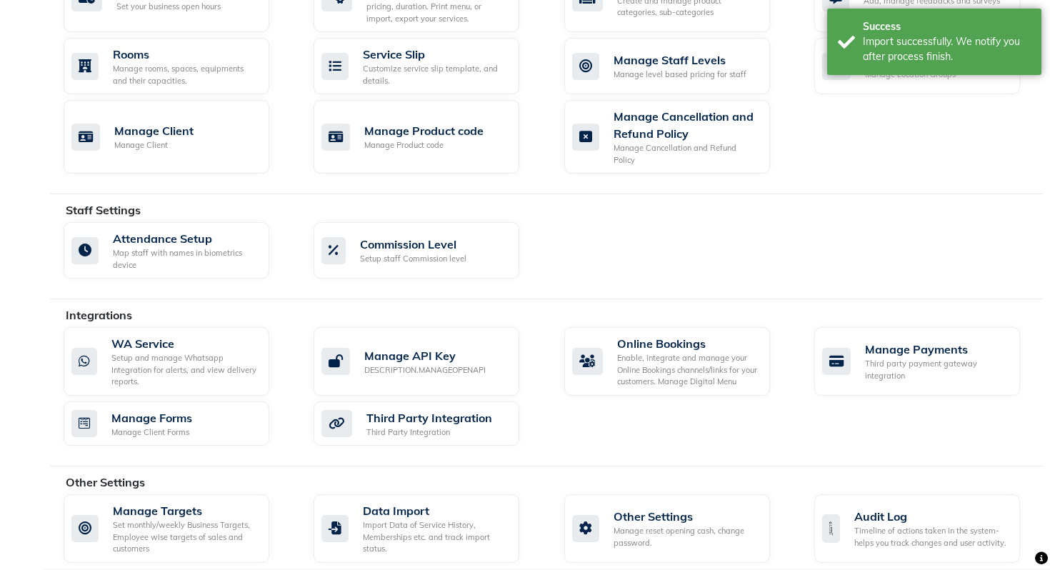
scroll to position [622, 0]
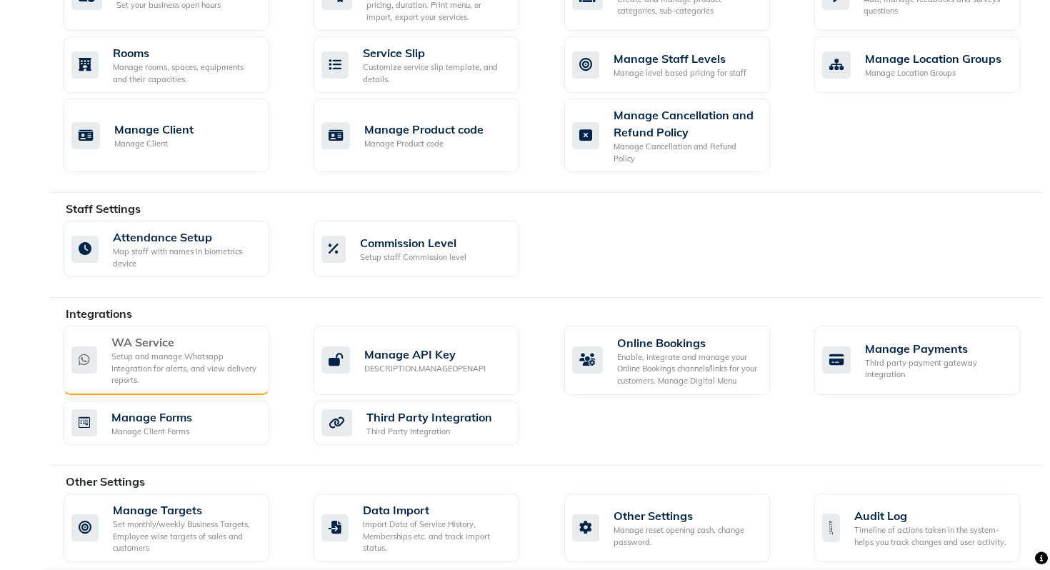
click at [219, 334] on div "WA Service" at bounding box center [184, 342] width 146 height 17
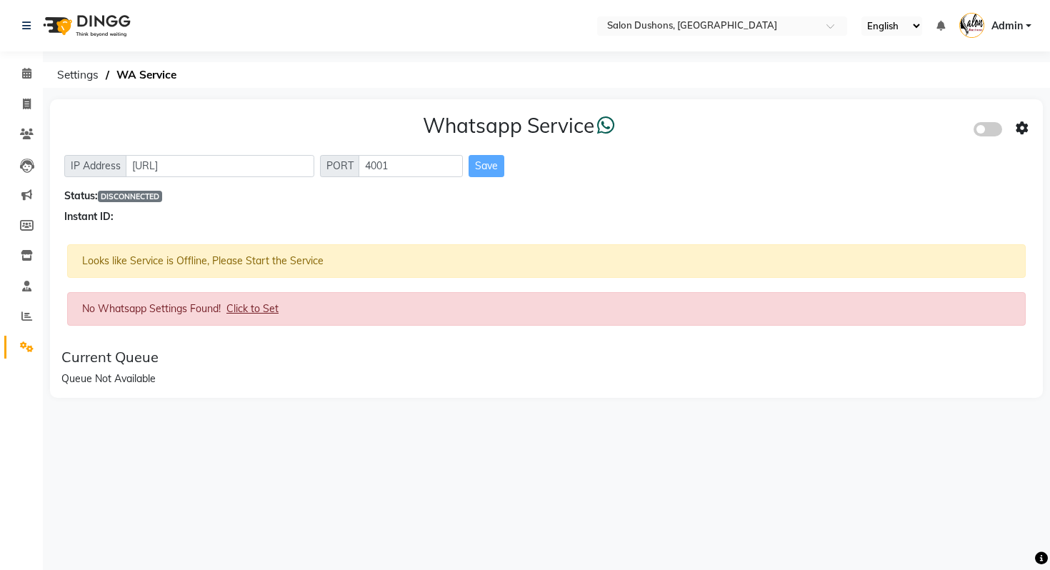
click at [19, 339] on link "Settings" at bounding box center [21, 348] width 34 height 24
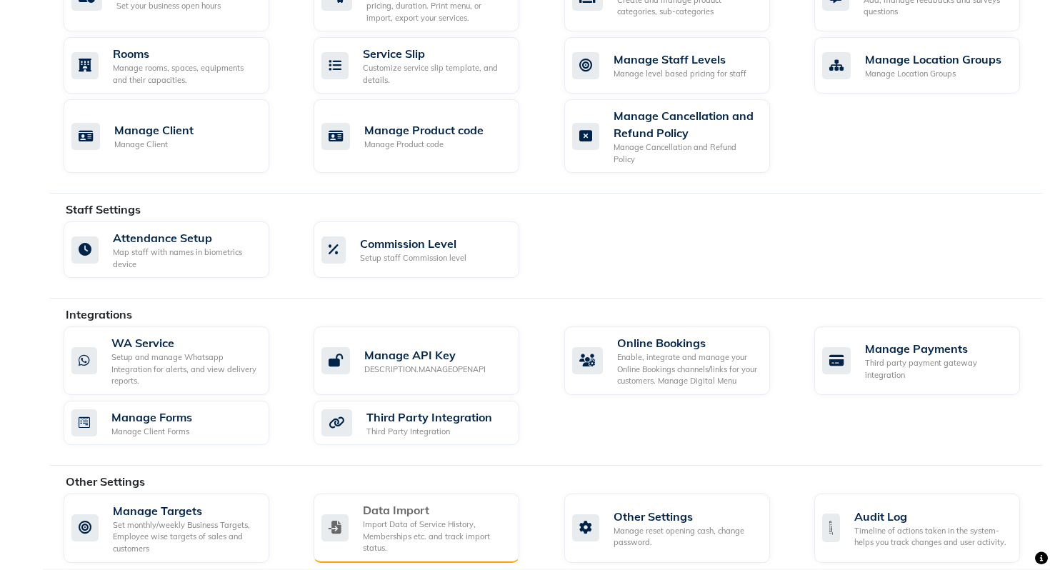
scroll to position [622, 0]
click at [455, 518] on div "Import Data of Service History, Memberships etc. and track import status." at bounding box center [435, 536] width 145 height 36
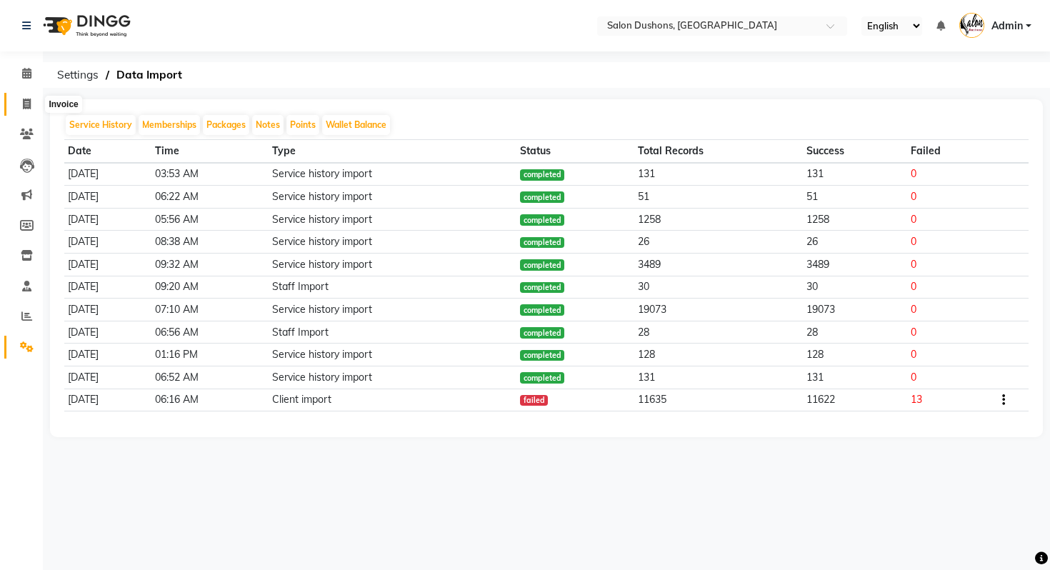
click at [24, 101] on icon at bounding box center [27, 104] width 8 height 11
select select "7807"
select select "service"
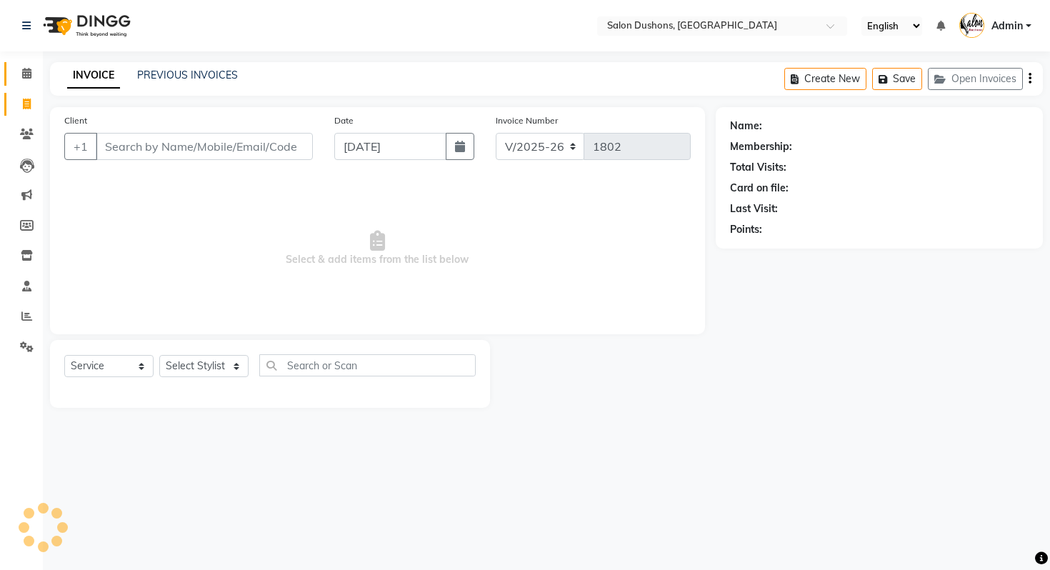
click at [25, 76] on icon at bounding box center [26, 73] width 9 height 11
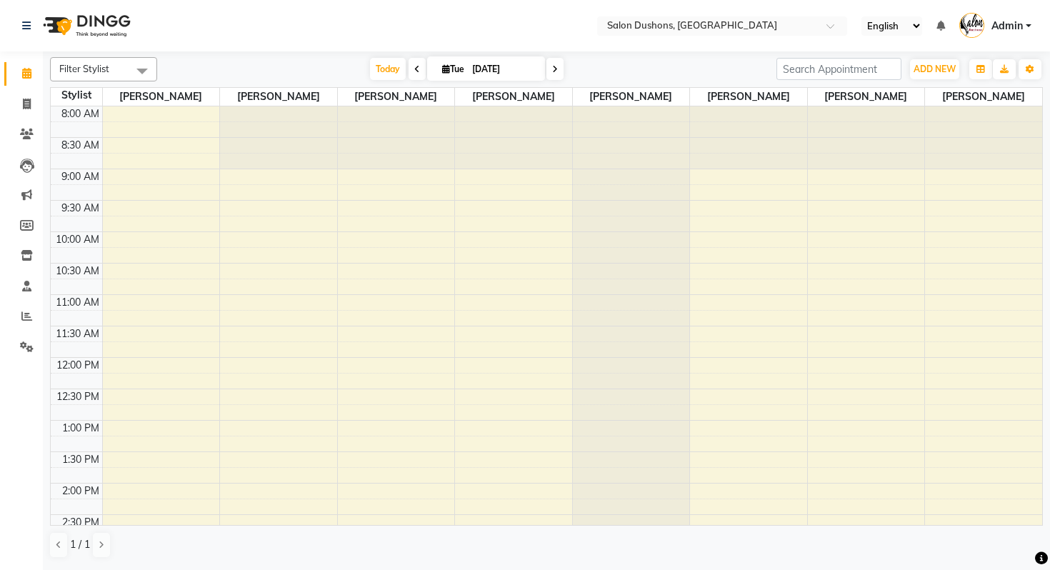
click at [561, 69] on span at bounding box center [555, 69] width 17 height 22
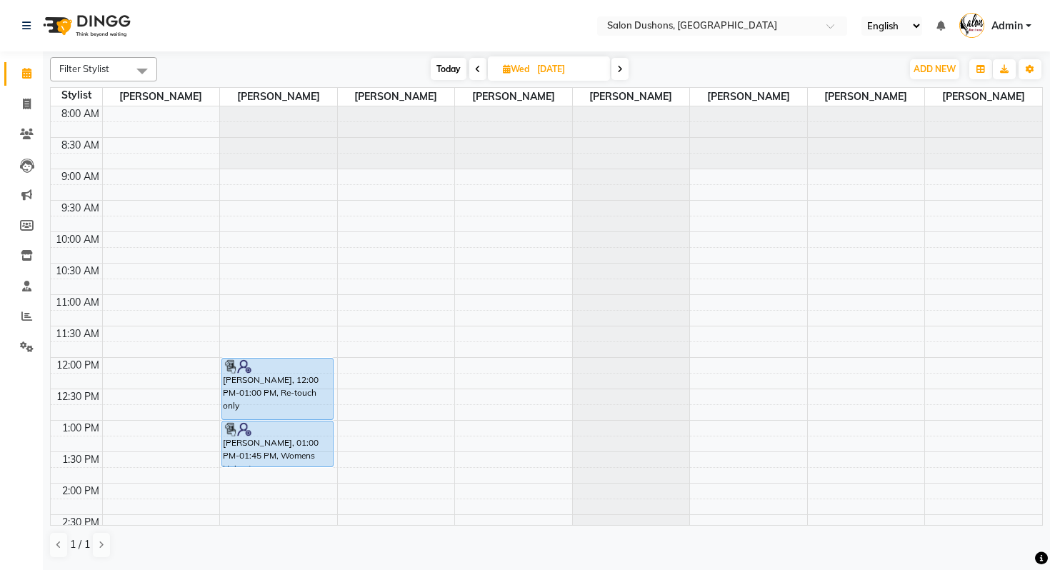
scroll to position [106, 0]
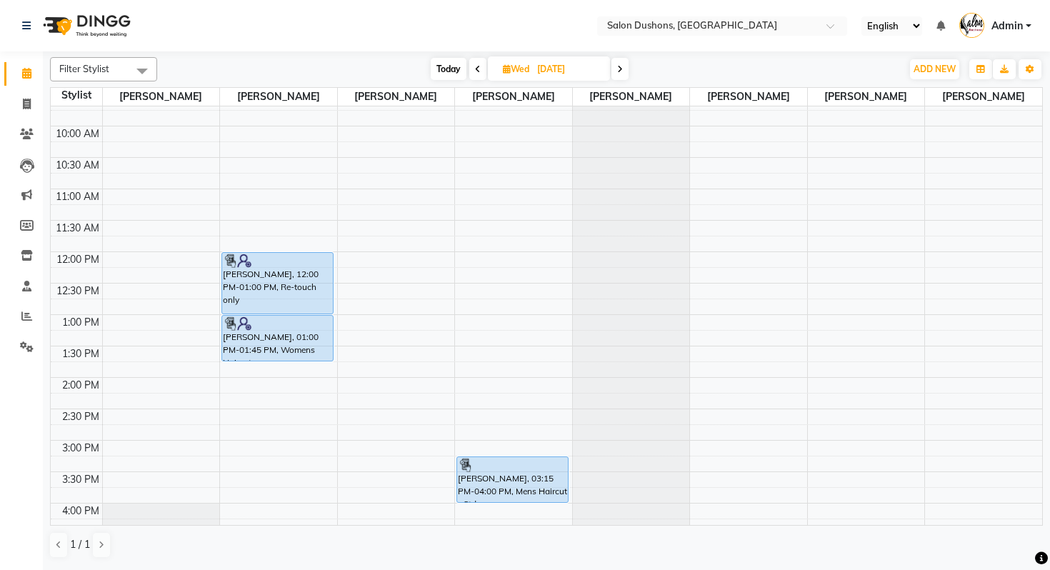
click at [618, 66] on icon at bounding box center [620, 69] width 6 height 9
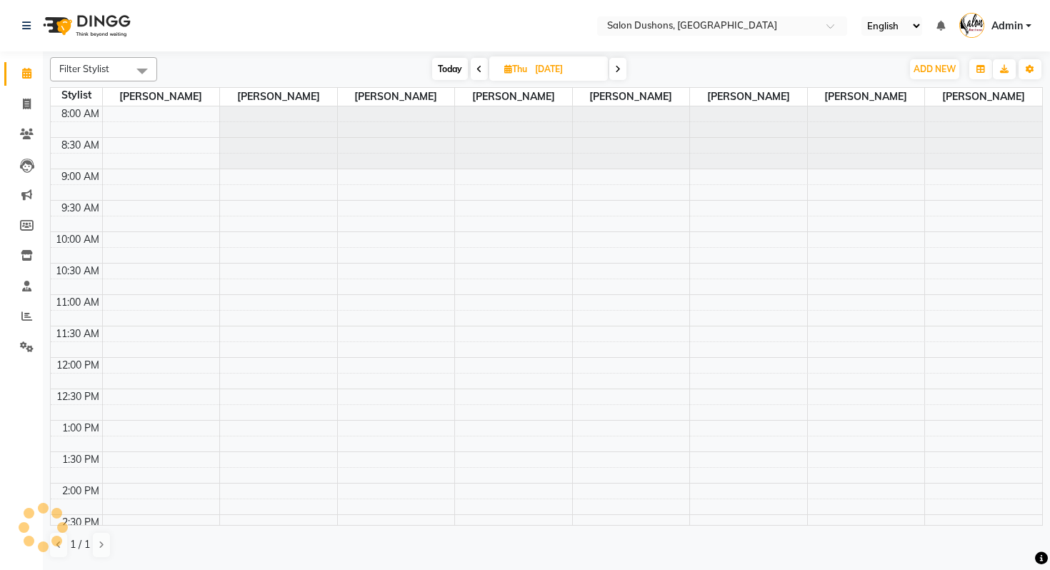
scroll to position [335, 0]
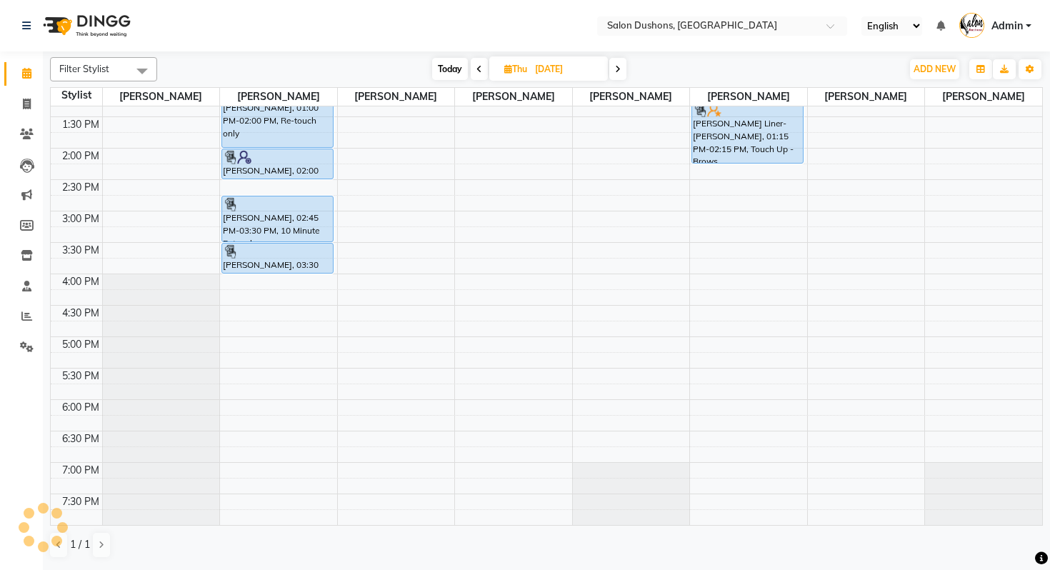
click at [618, 66] on icon at bounding box center [618, 69] width 6 height 9
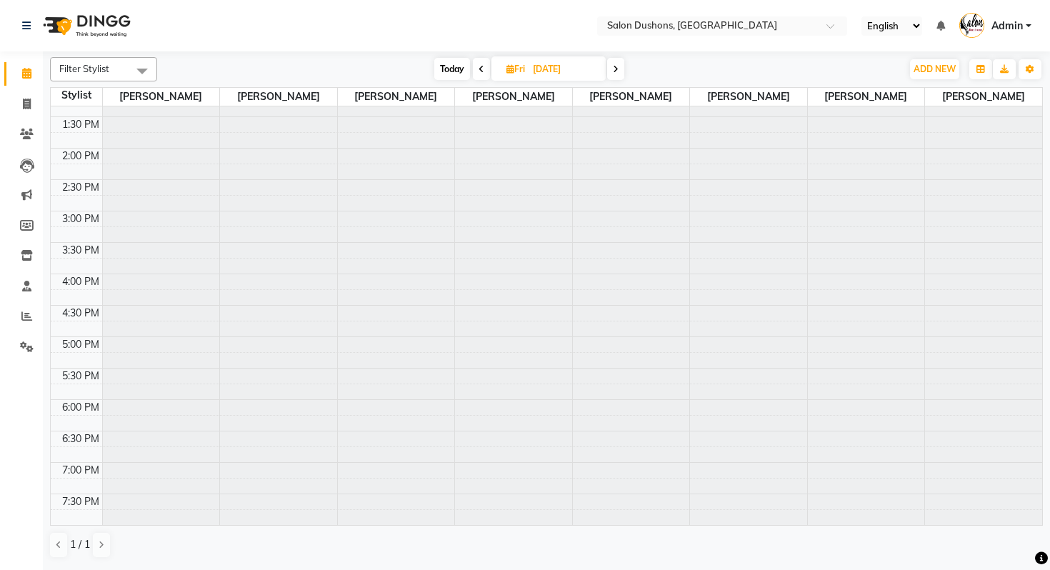
scroll to position [0, 0]
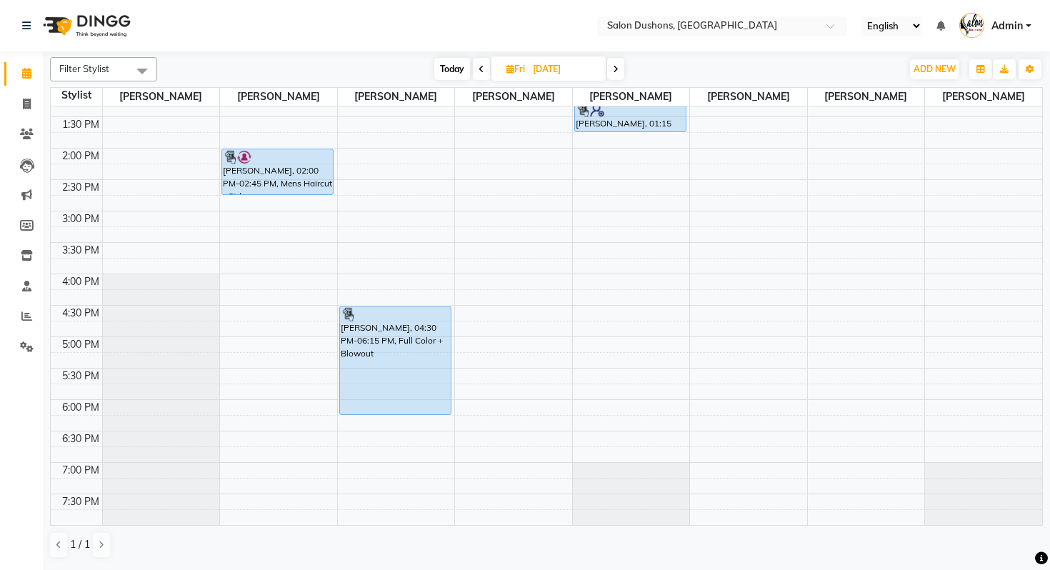
click at [618, 66] on icon at bounding box center [616, 69] width 6 height 9
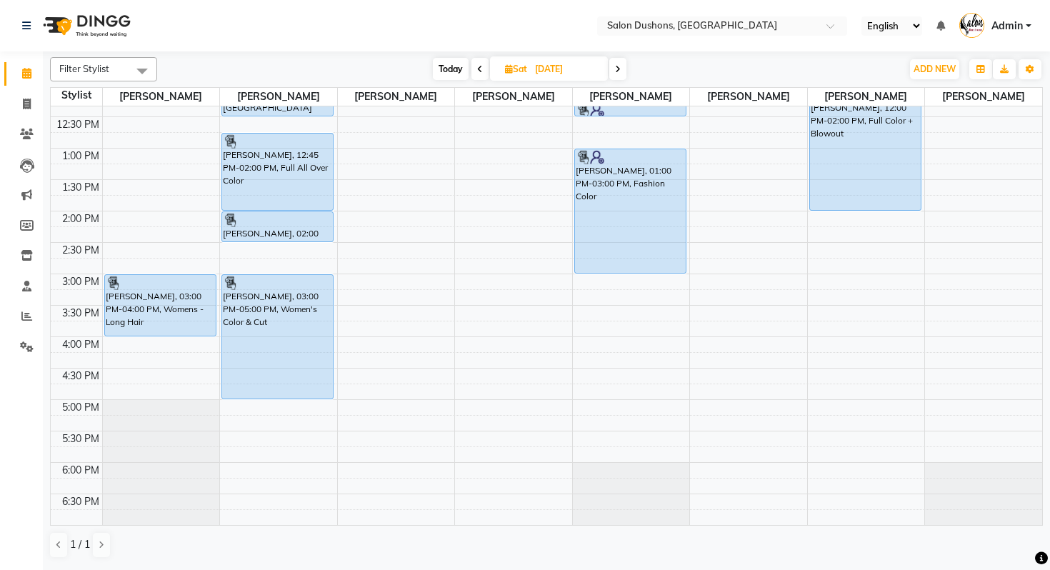
click at [618, 66] on icon at bounding box center [618, 69] width 6 height 9
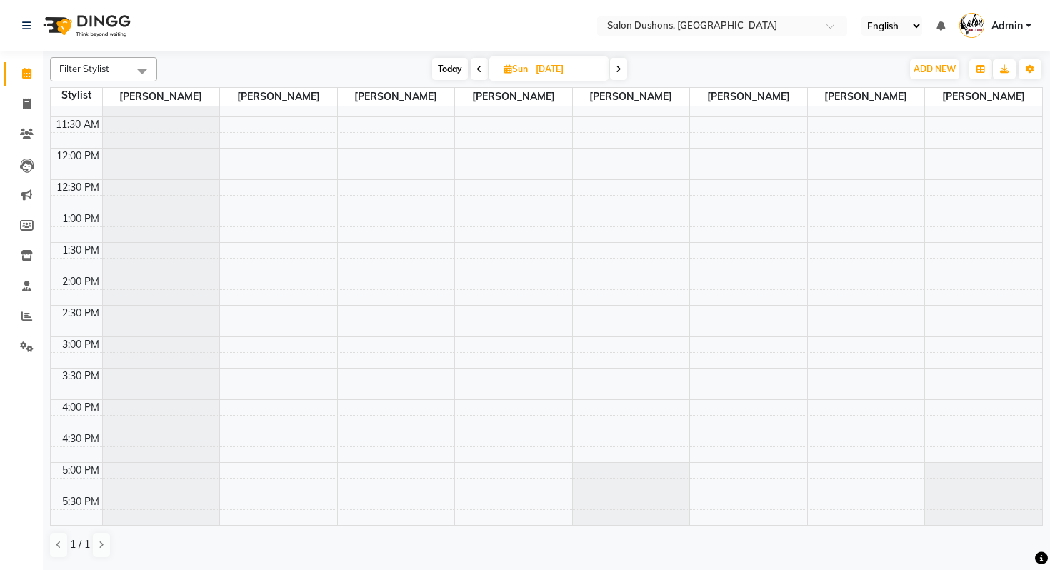
scroll to position [0, 0]
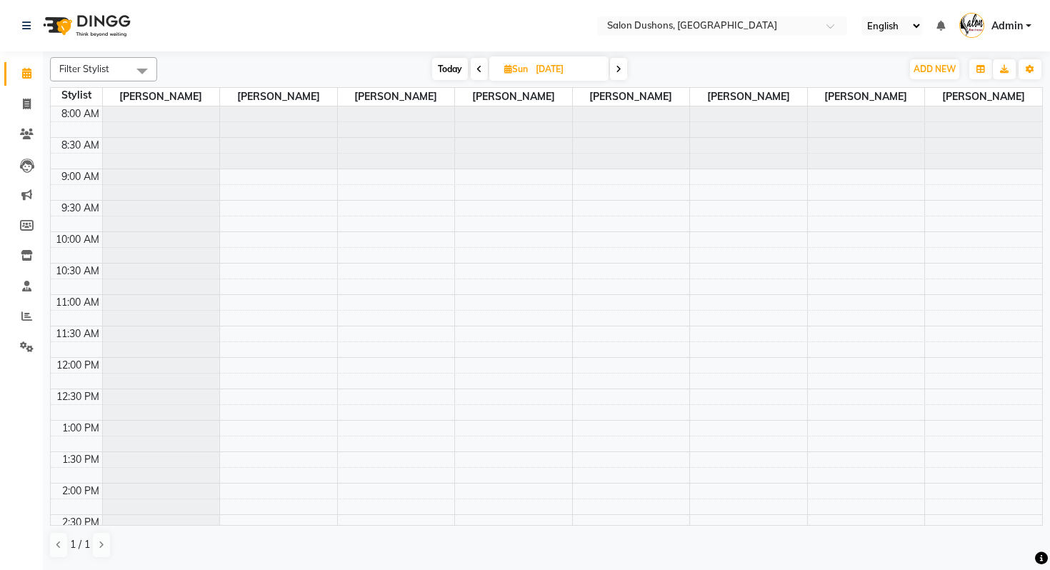
click at [474, 74] on span at bounding box center [479, 69] width 17 height 22
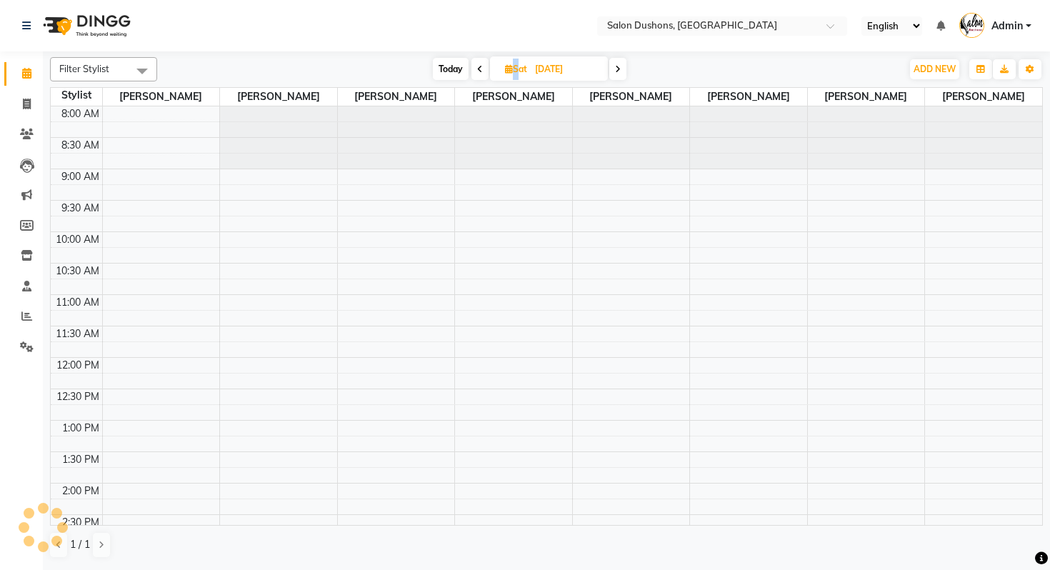
scroll to position [335, 0]
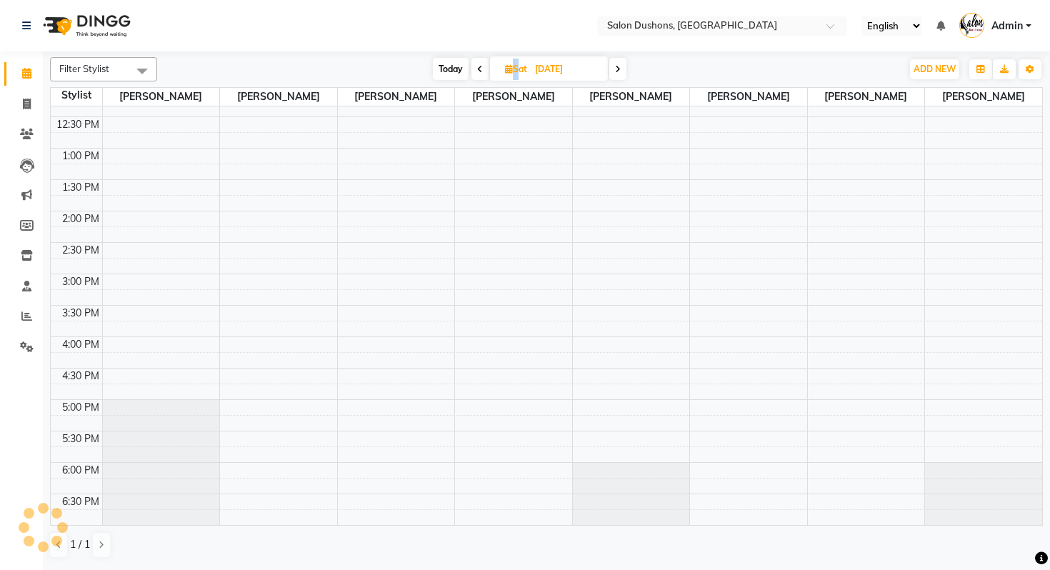
click at [474, 74] on span at bounding box center [480, 69] width 17 height 22
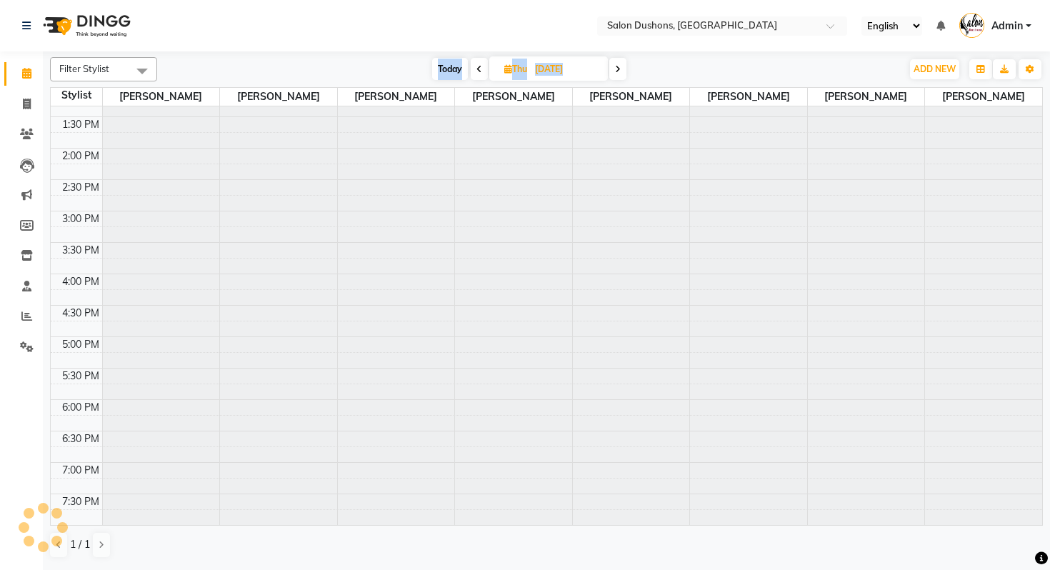
scroll to position [0, 0]
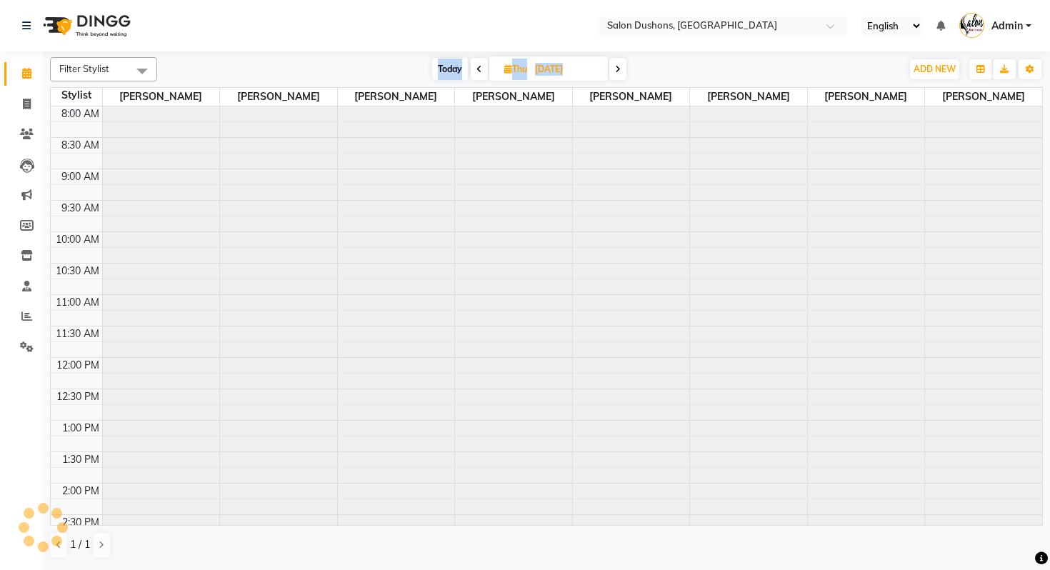
click at [474, 74] on span at bounding box center [479, 69] width 17 height 22
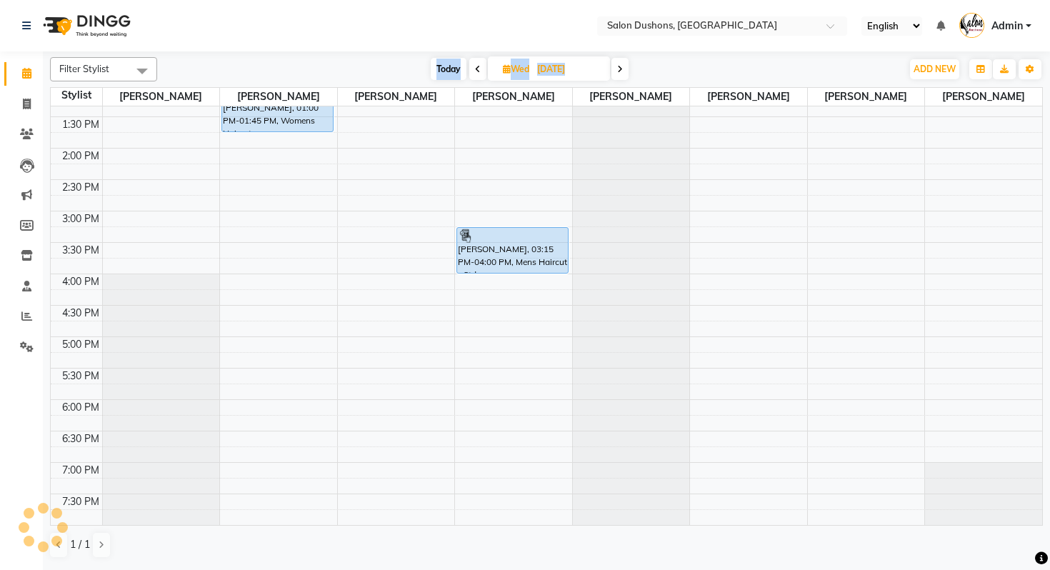
click at [474, 74] on span at bounding box center [477, 69] width 17 height 22
type input "[DATE]"
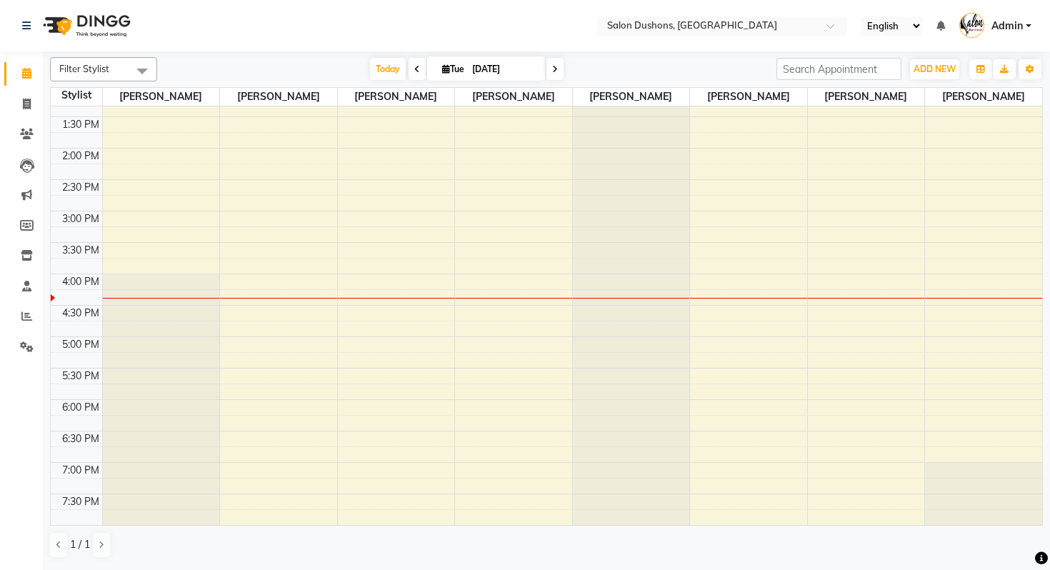
click at [607, 71] on div "Today Tue 09-02-2025" at bounding box center [466, 69] width 605 height 21
